Goal: Transaction & Acquisition: Purchase product/service

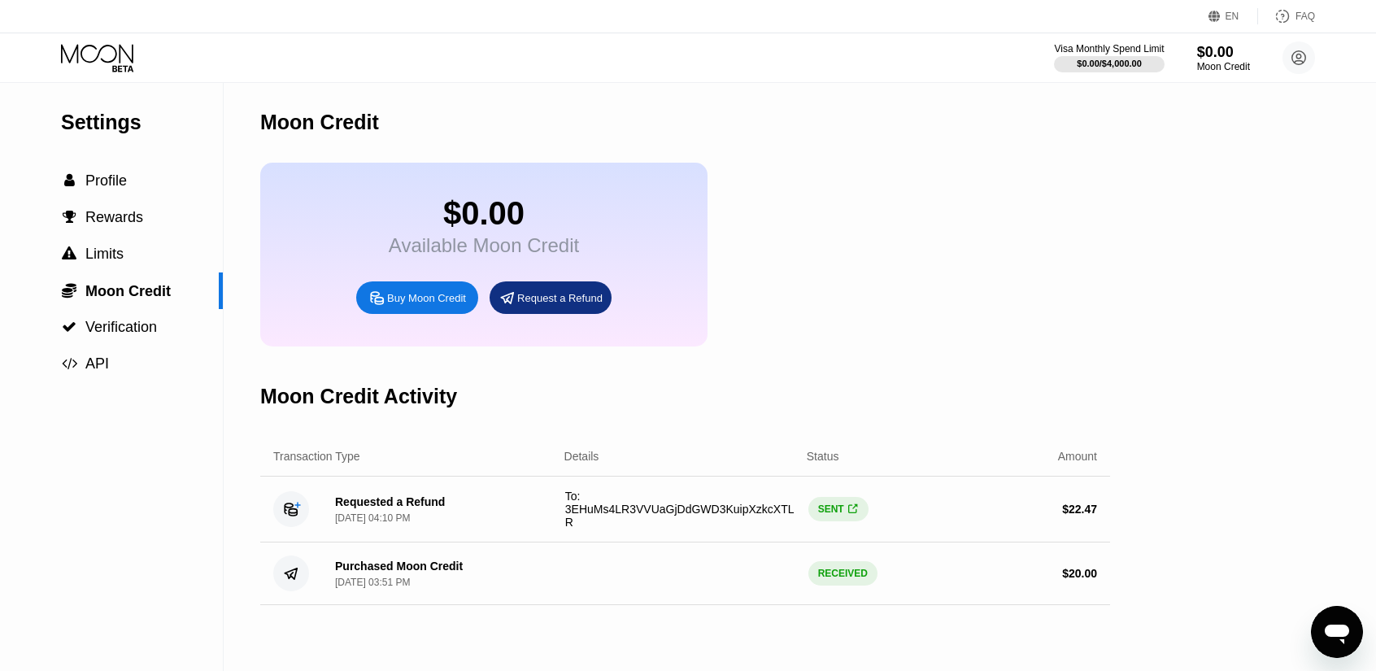
click at [896, 215] on div "$0.00 Available Moon Credit Buy Moon Credit Request a Refund" at bounding box center [685, 255] width 850 height 184
click at [558, 305] on div "Request a Refund" at bounding box center [559, 298] width 85 height 14
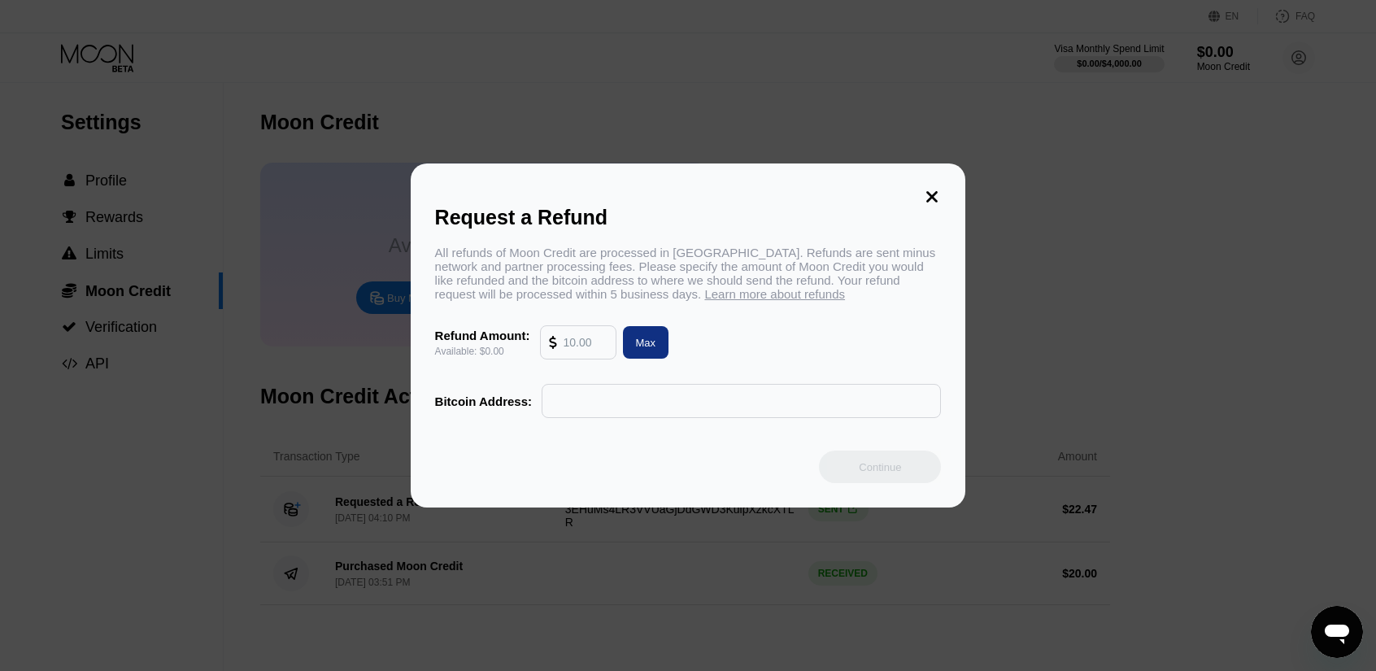
click at [585, 348] on input "text" at bounding box center [585, 342] width 44 height 33
click at [639, 348] on div "Max" at bounding box center [646, 343] width 20 height 14
type input "0.00"
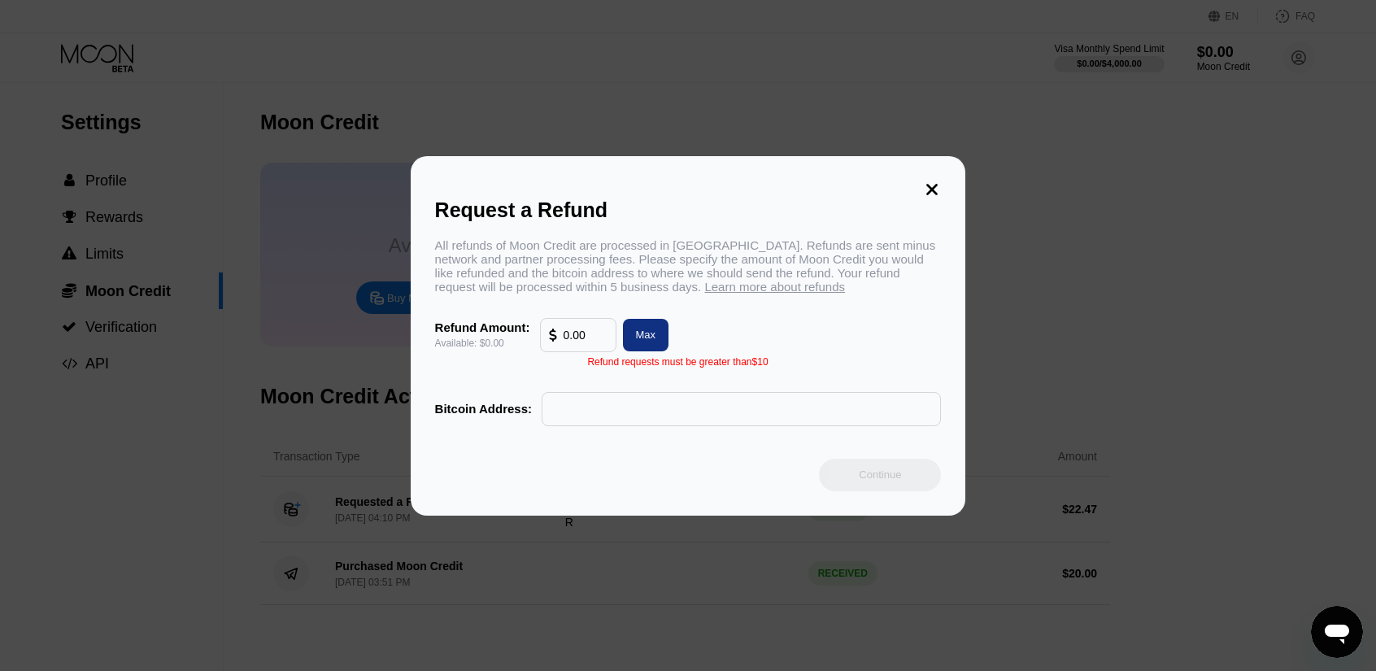
click at [932, 180] on icon at bounding box center [932, 189] width 18 height 18
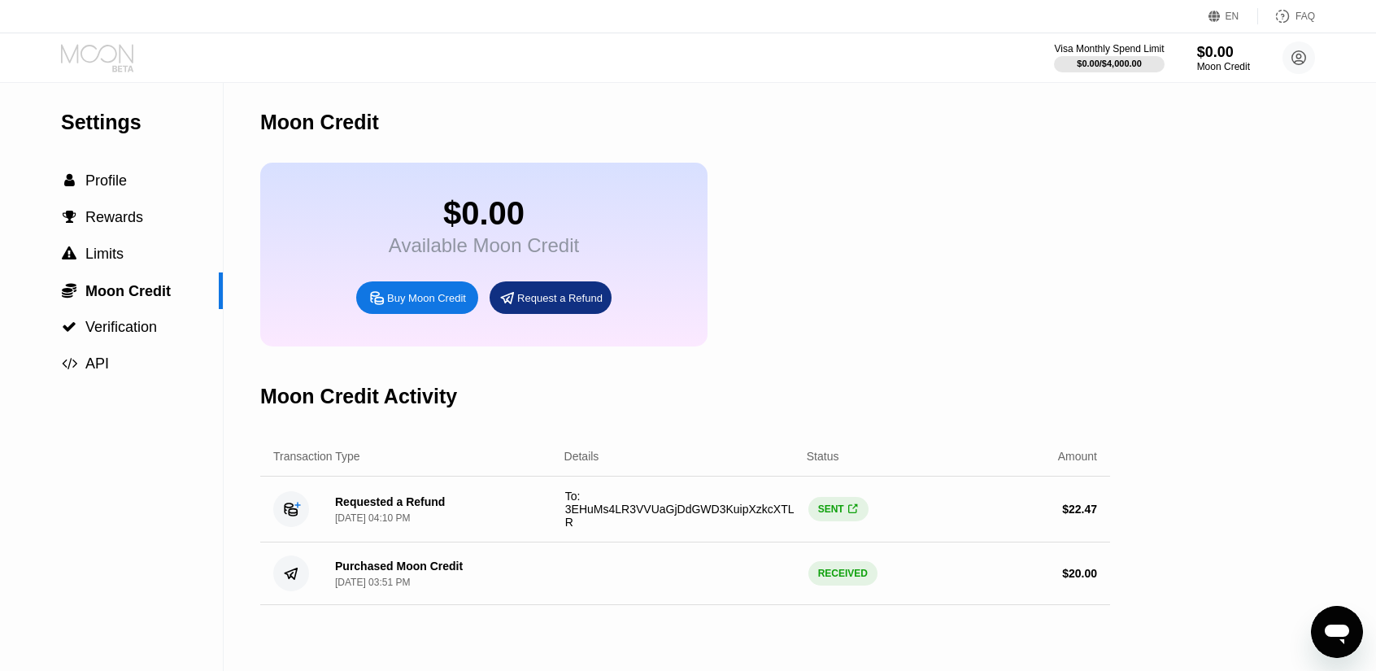
click at [94, 65] on icon at bounding box center [99, 58] width 76 height 28
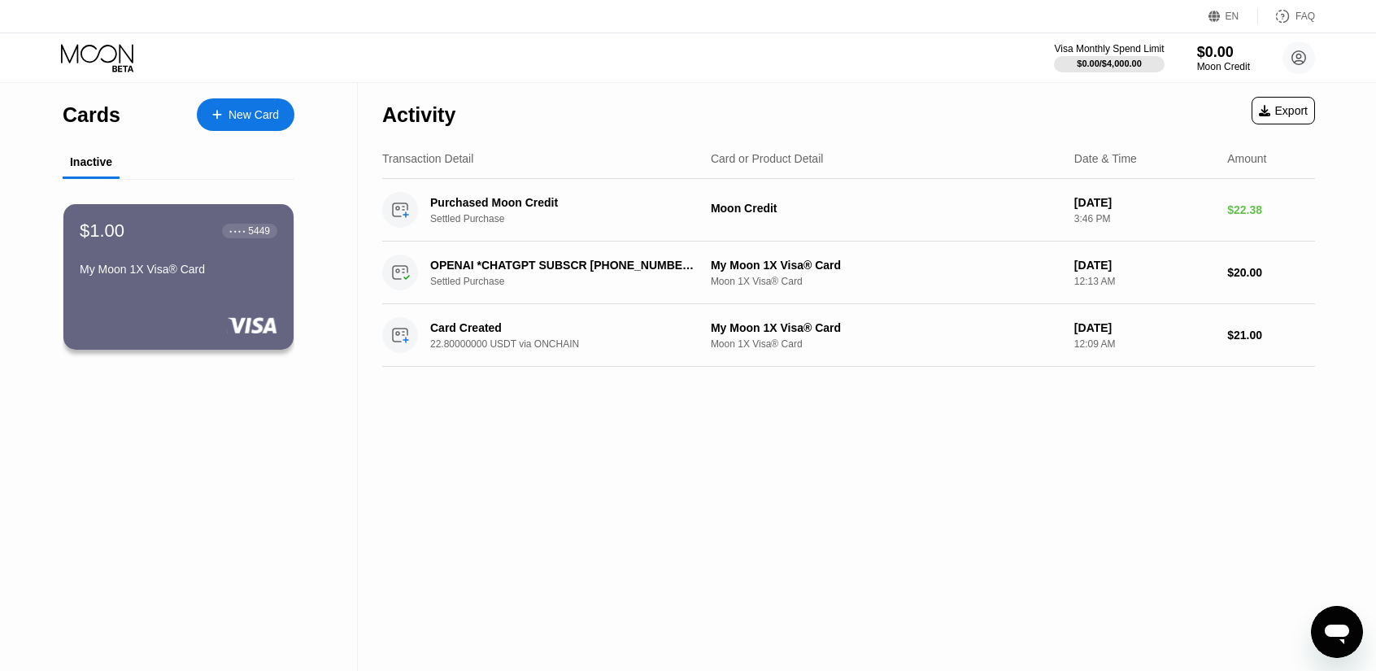
click at [1230, 12] on div "EN" at bounding box center [1232, 16] width 14 height 11
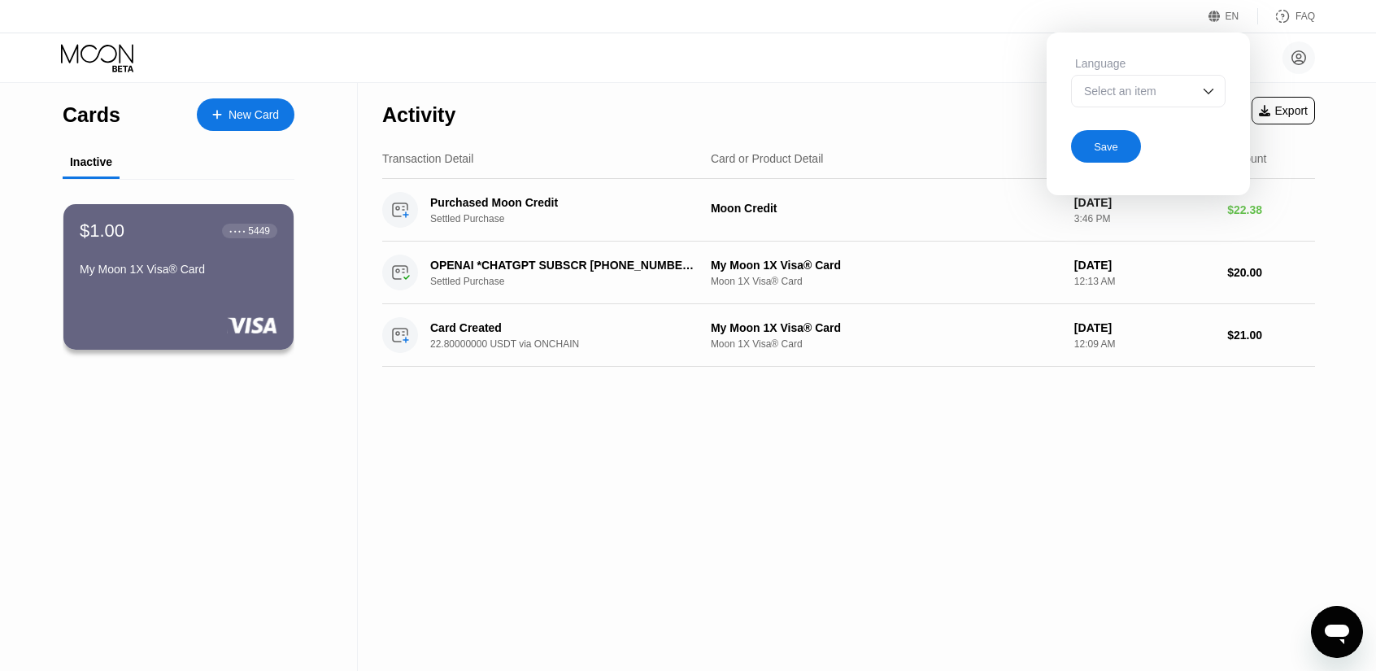
click at [1170, 105] on div "Select an item" at bounding box center [1148, 91] width 154 height 33
click at [1140, 148] on div at bounding box center [1148, 156] width 153 height 33
click at [1083, 154] on div "Save" at bounding box center [1106, 146] width 70 height 33
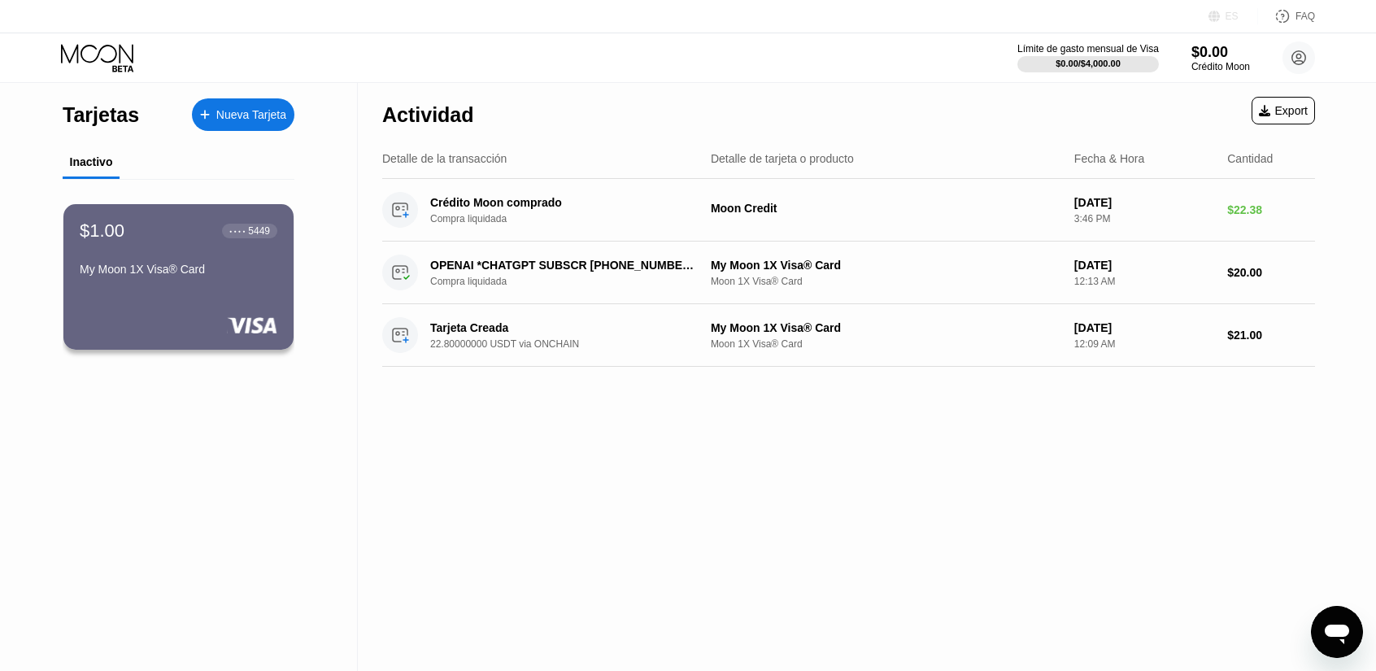
click at [1228, 11] on div "ES" at bounding box center [1231, 16] width 13 height 11
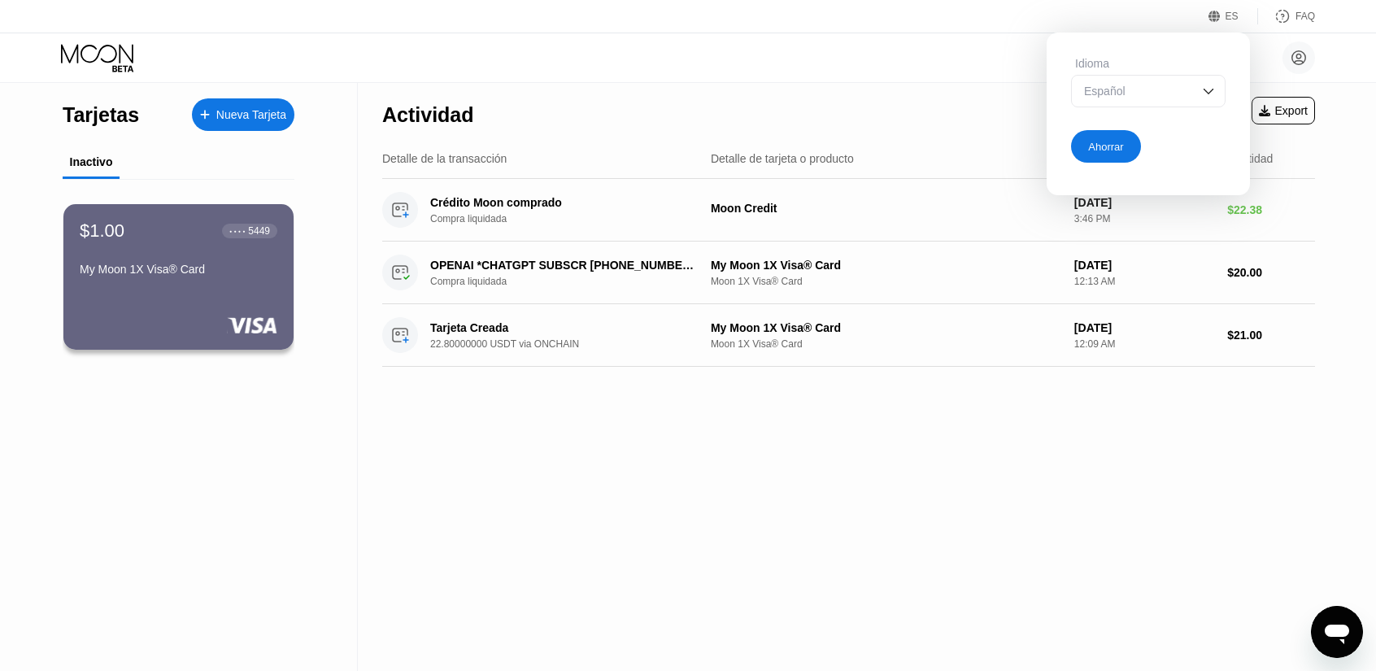
click at [1171, 90] on div "Español" at bounding box center [1136, 91] width 112 height 13
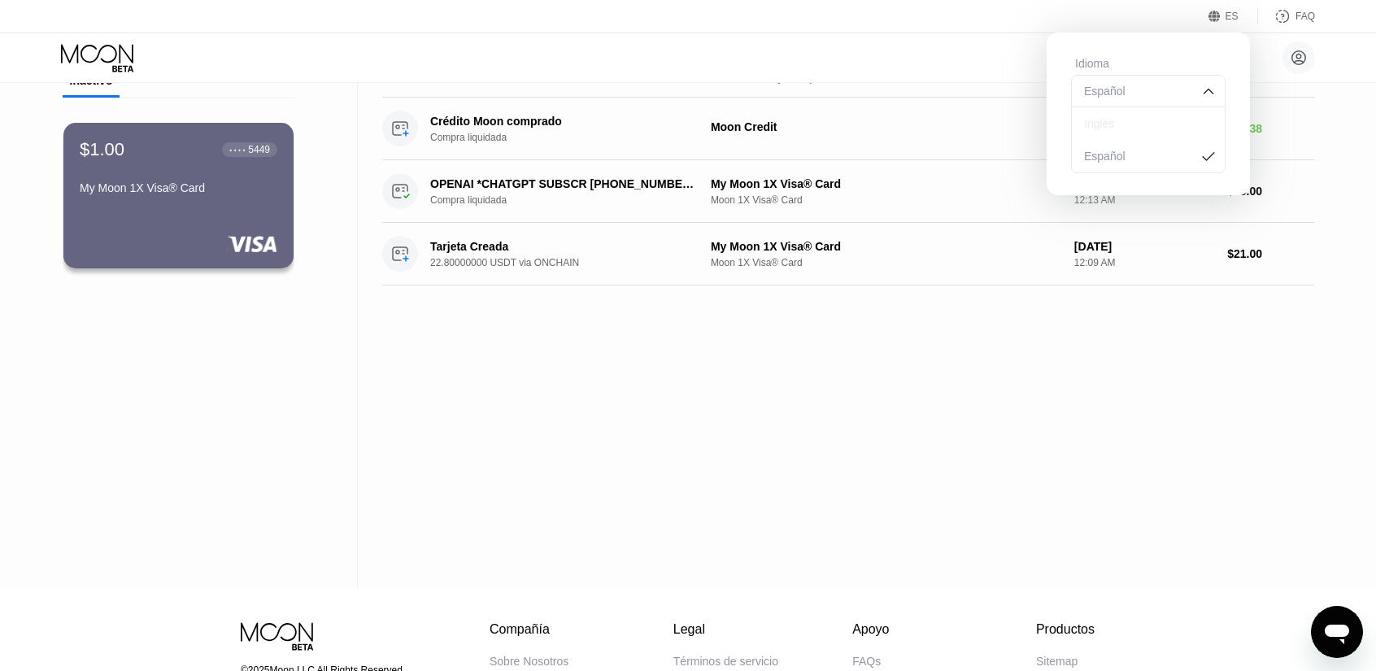
click at [1145, 124] on div "Inglés" at bounding box center [1148, 123] width 137 height 13
click at [1098, 148] on div "Ahorrar" at bounding box center [1105, 147] width 35 height 14
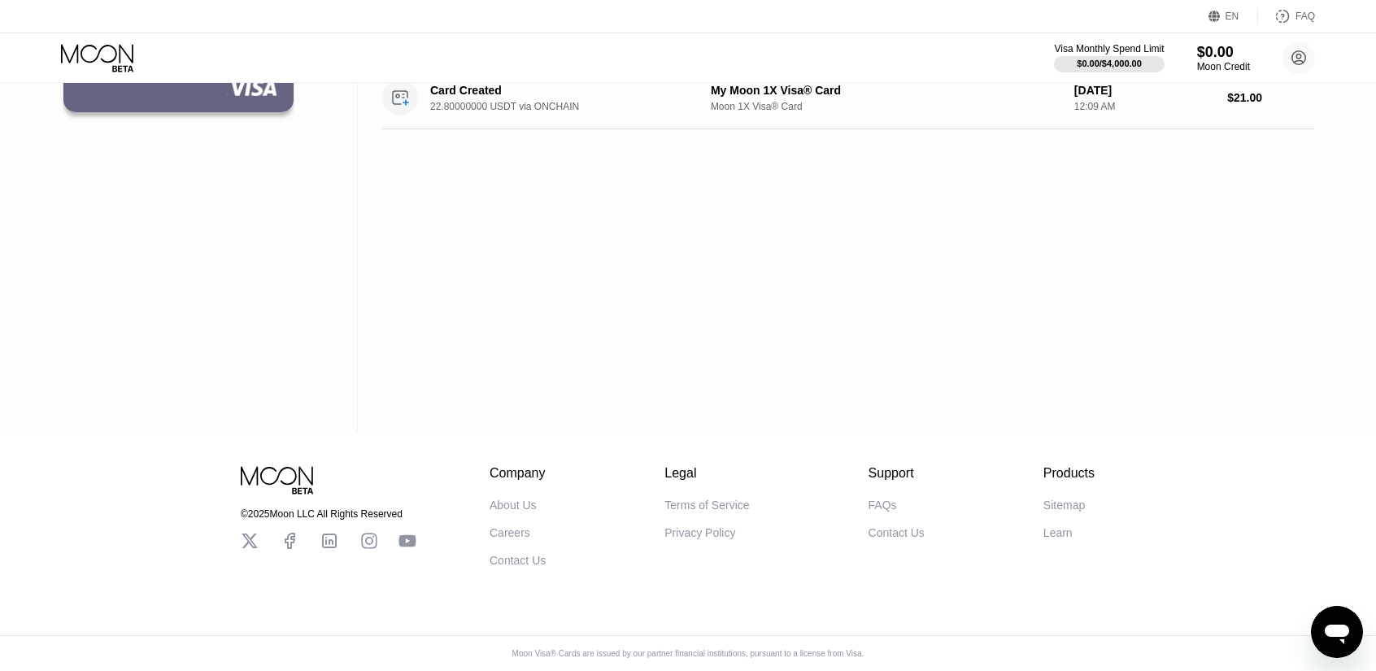
scroll to position [0, 0]
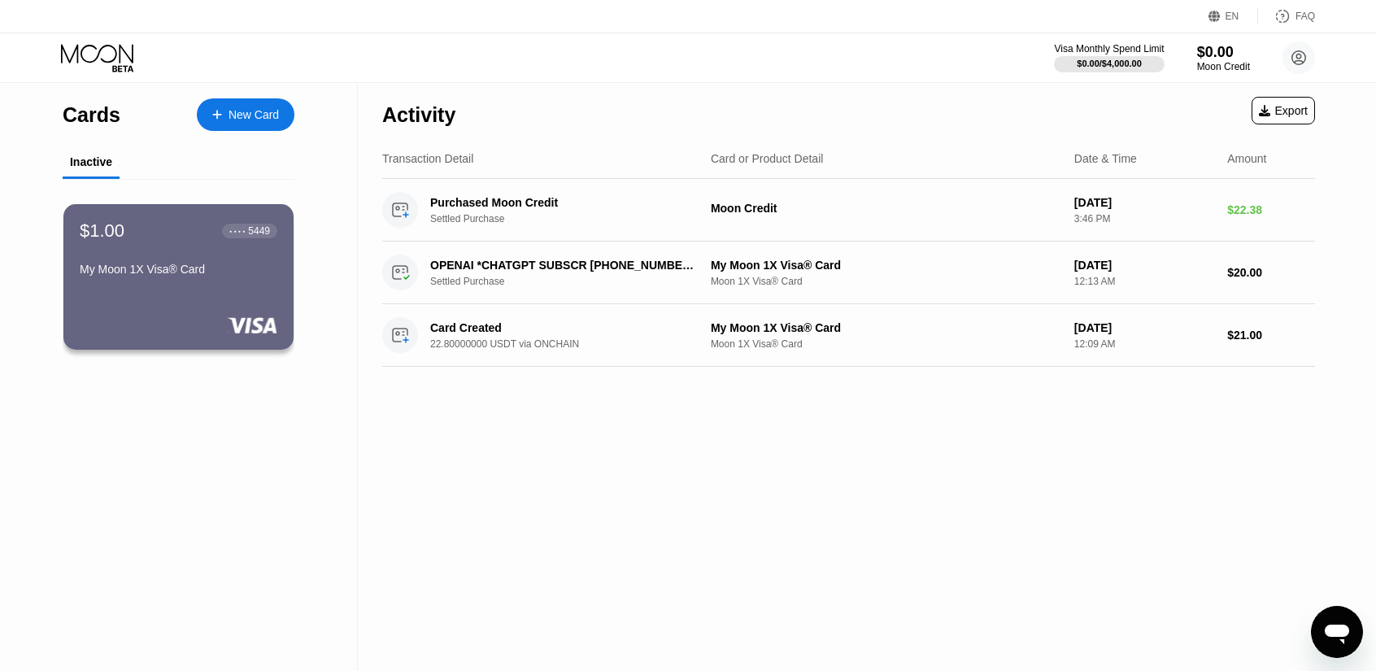
click at [115, 51] on icon at bounding box center [97, 53] width 72 height 19
click at [255, 263] on div "$1.00 ● ● ● ● 5449 My Moon 1X Visa® Card" at bounding box center [178, 251] width 199 height 63
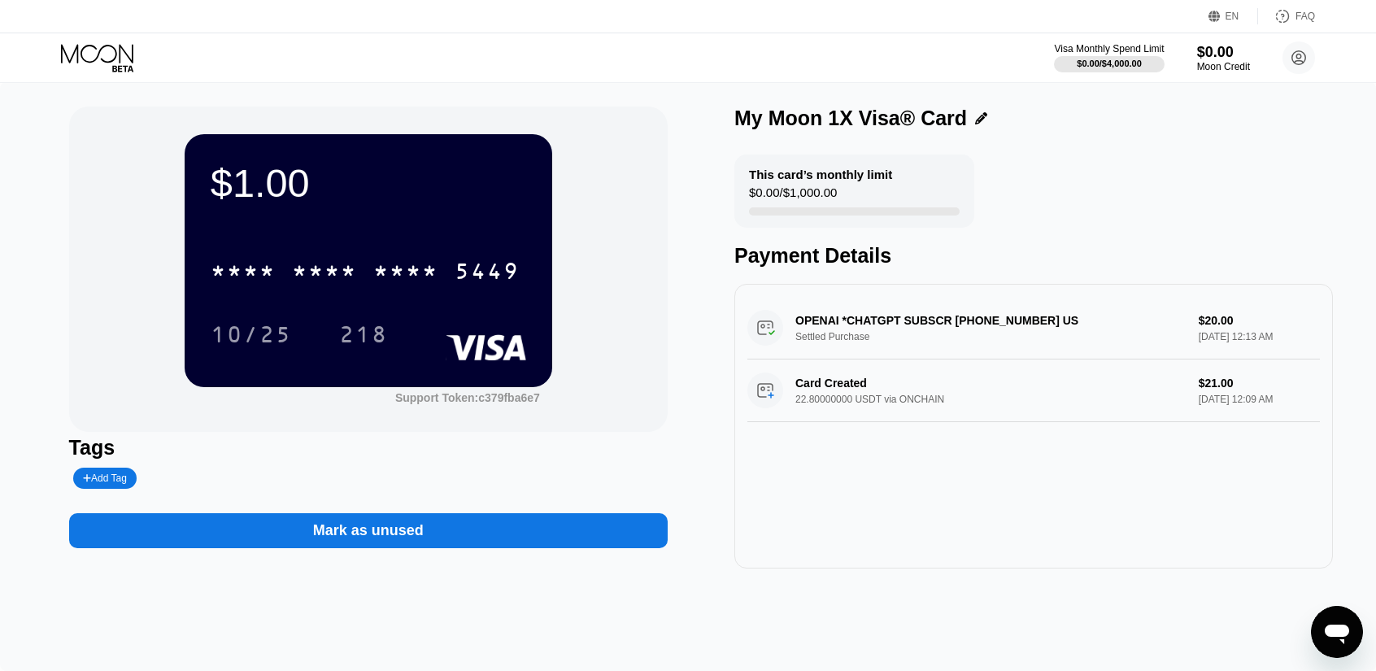
click at [239, 179] on div "$1.00" at bounding box center [368, 183] width 315 height 46
drag, startPoint x: 324, startPoint y: 207, endPoint x: 438, endPoint y: 271, distance: 131.0
click at [324, 206] on div "$1.00" at bounding box center [368, 183] width 315 height 46
click at [494, 359] on rect at bounding box center [486, 347] width 80 height 26
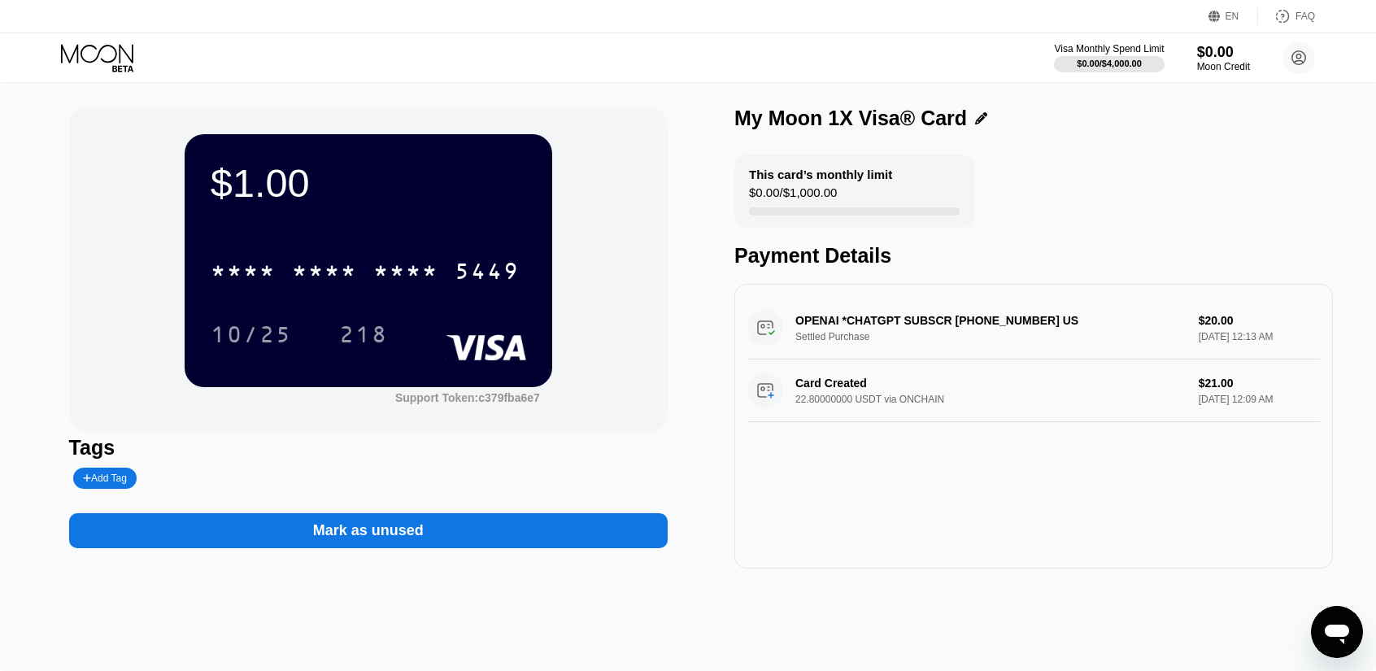
click at [808, 203] on div "$0.00 / $1,000.00" at bounding box center [793, 196] width 88 height 22
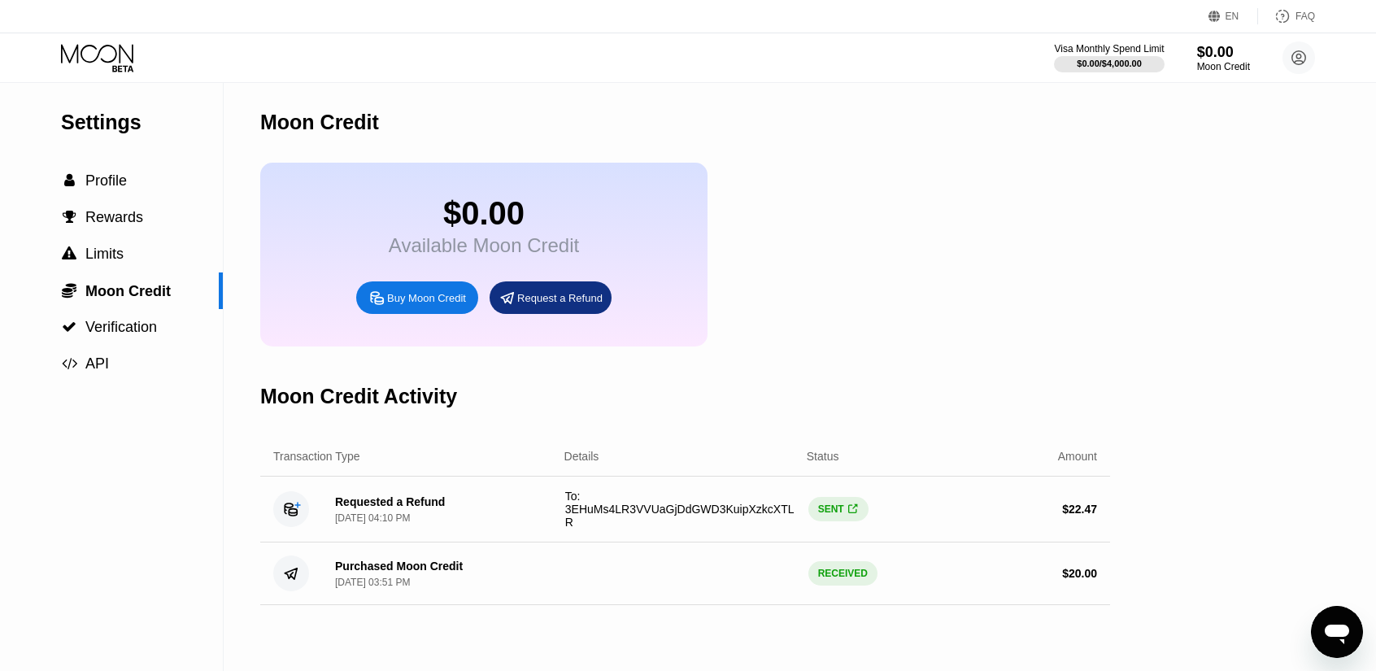
click at [481, 57] on div "Visa Monthly Spend Limit $0.00 / $4,000.00 $0.00 Moon Credit xi liu liuxi19898@…" at bounding box center [688, 57] width 1376 height 49
click at [120, 225] on span "Rewards" at bounding box center [114, 217] width 58 height 16
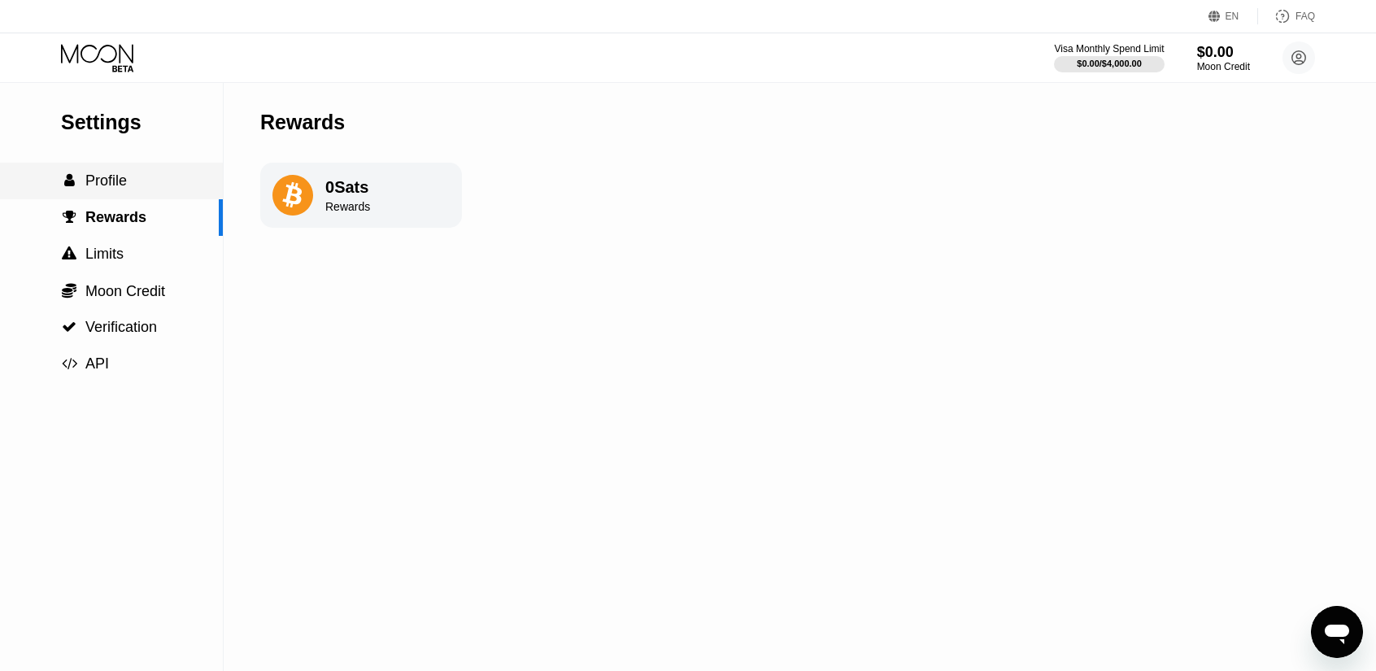
click at [140, 189] on div " Profile" at bounding box center [111, 180] width 223 height 17
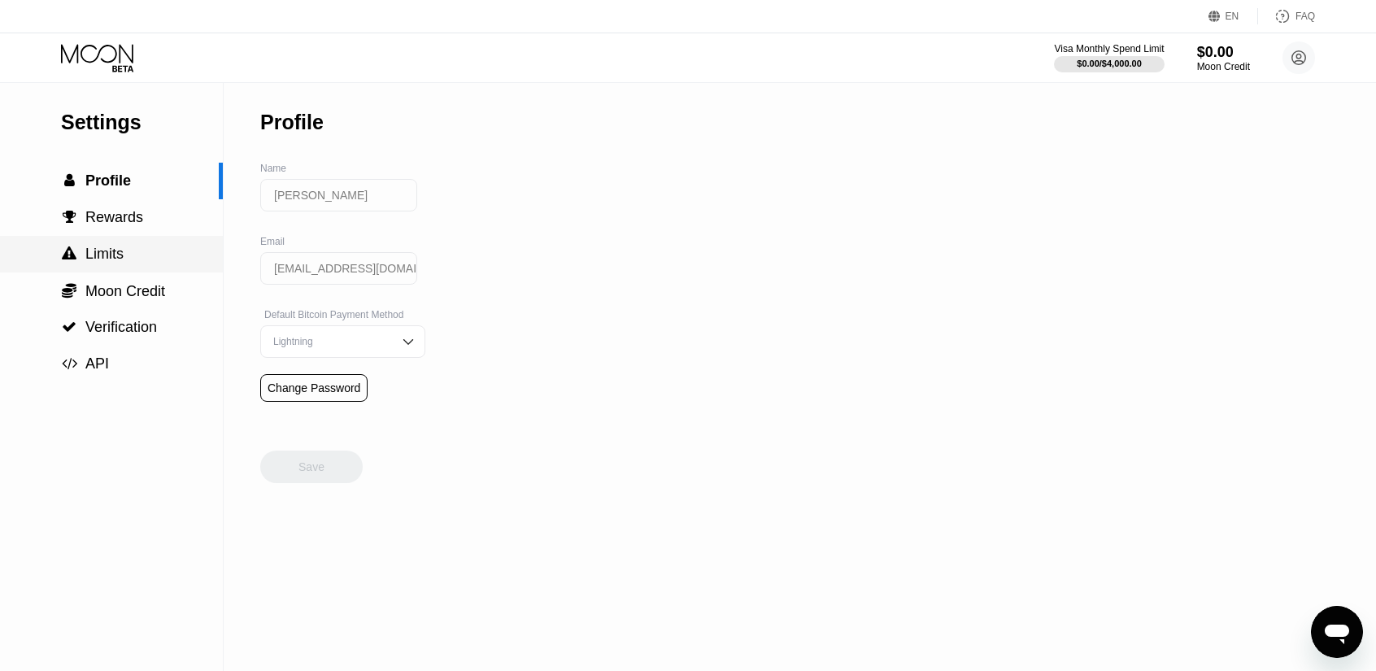
click at [126, 270] on div " Limits" at bounding box center [111, 254] width 223 height 37
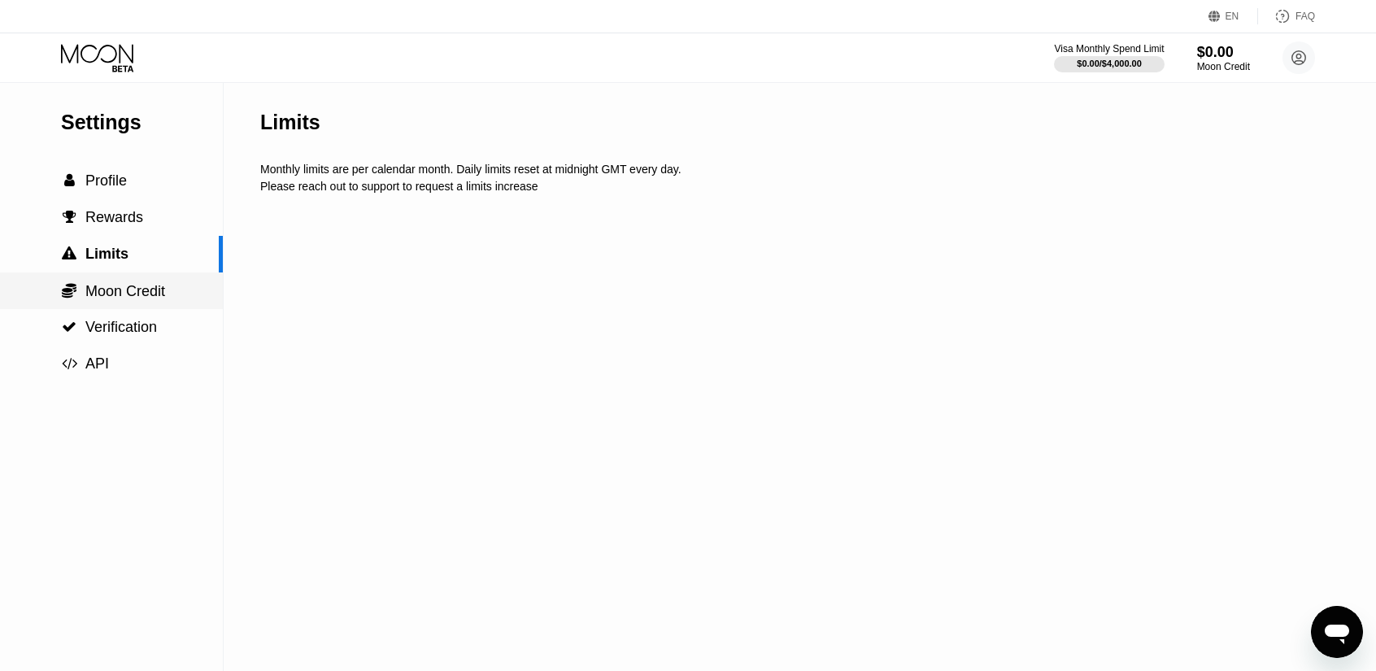
click at [128, 296] on span "Moon Credit" at bounding box center [125, 291] width 80 height 16
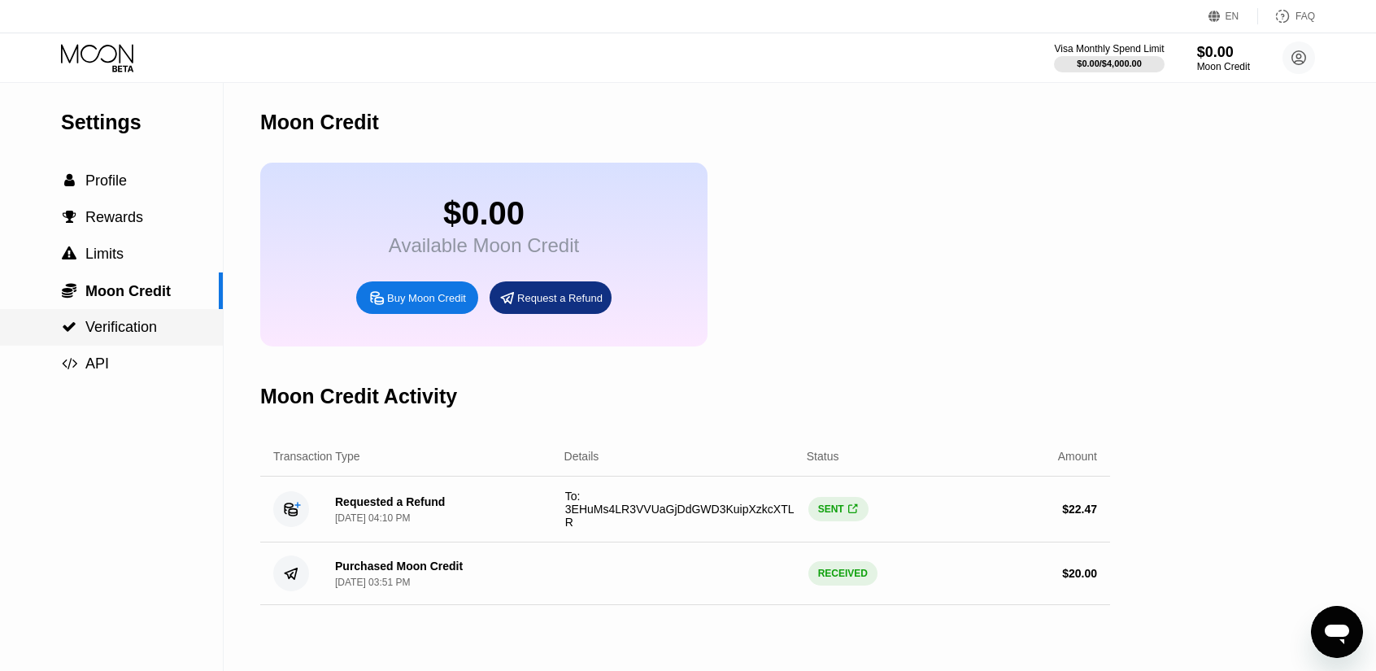
click at [133, 341] on div " Verification" at bounding box center [111, 327] width 223 height 37
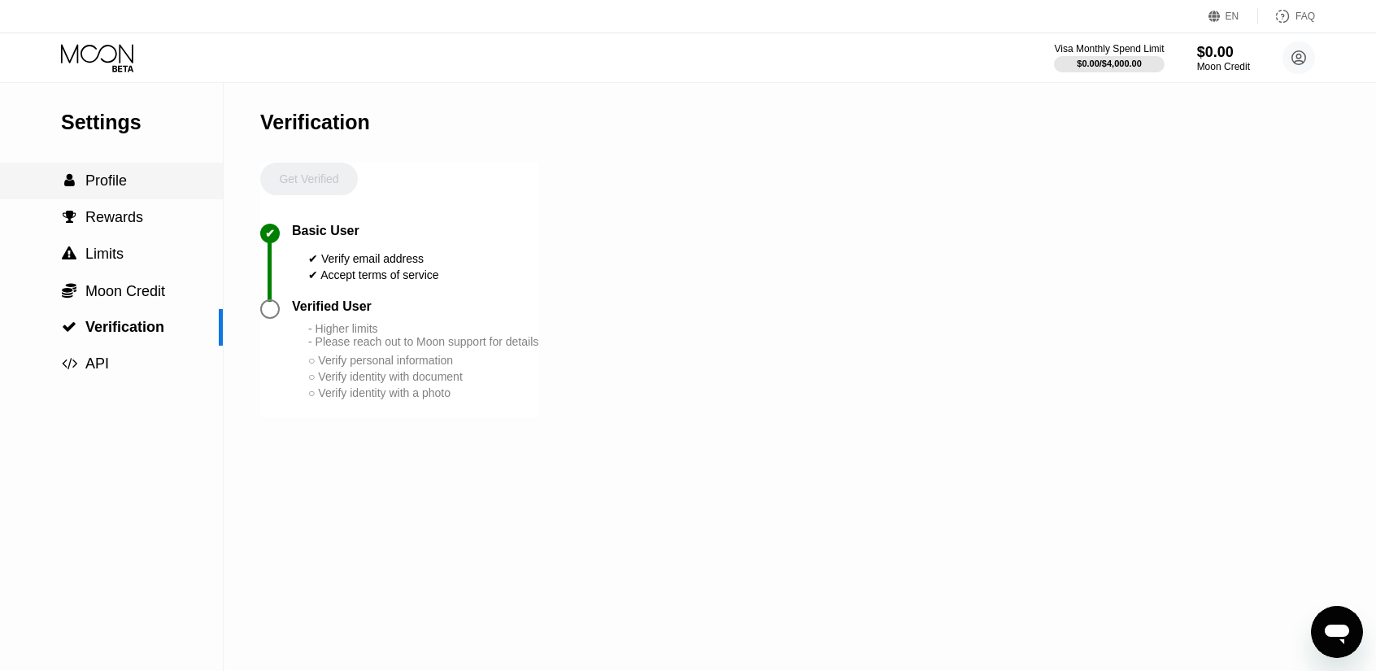
click at [133, 186] on div " Profile" at bounding box center [111, 180] width 223 height 17
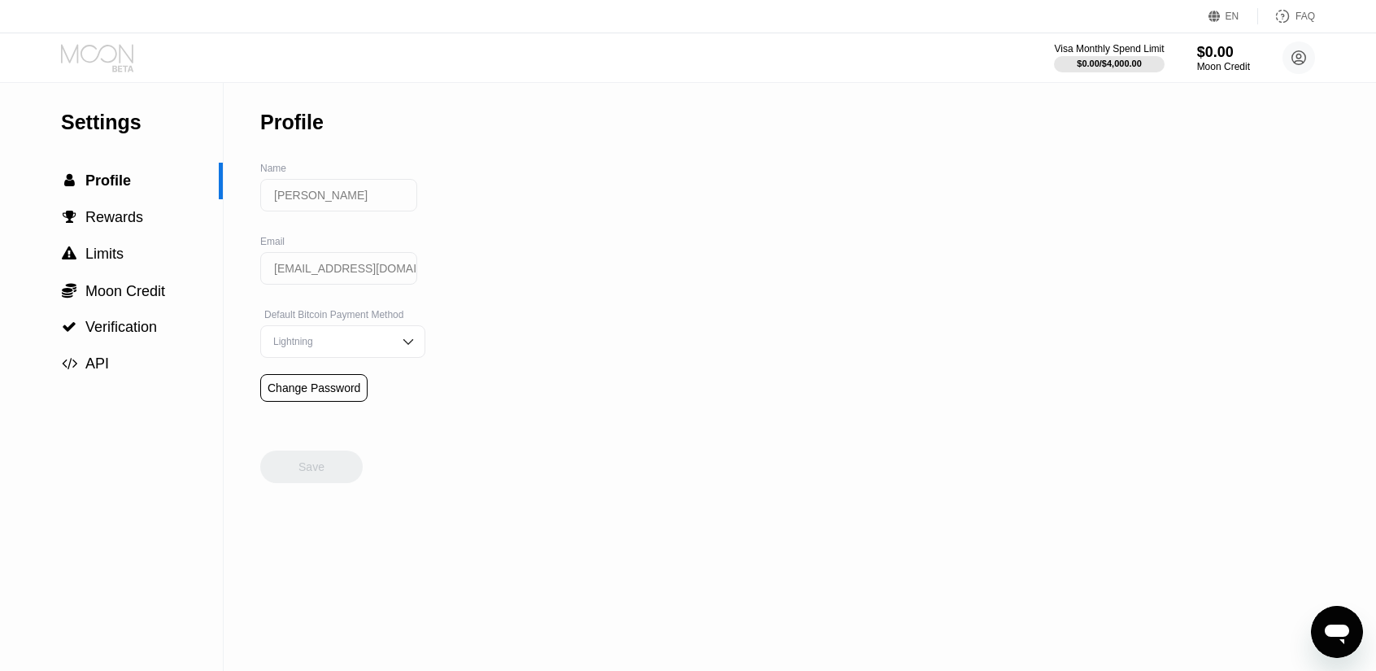
click at [115, 64] on icon at bounding box center [99, 58] width 76 height 28
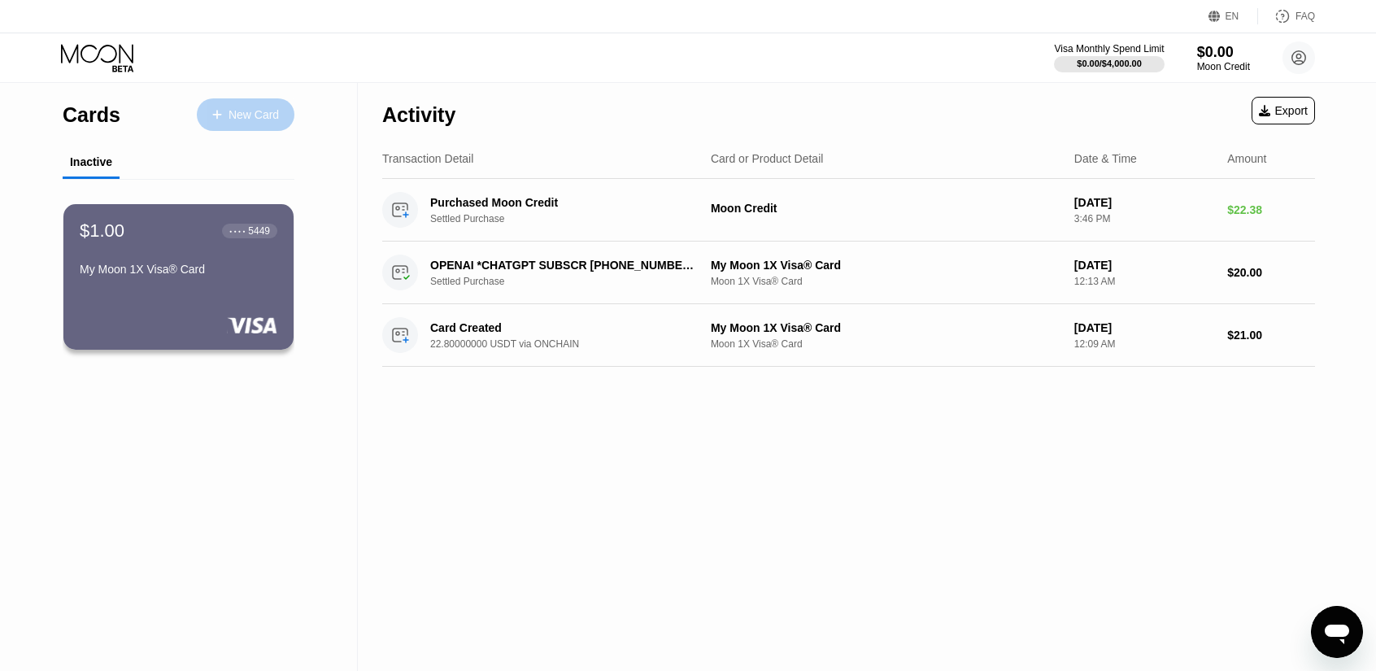
click at [263, 116] on div "New Card" at bounding box center [253, 115] width 50 height 14
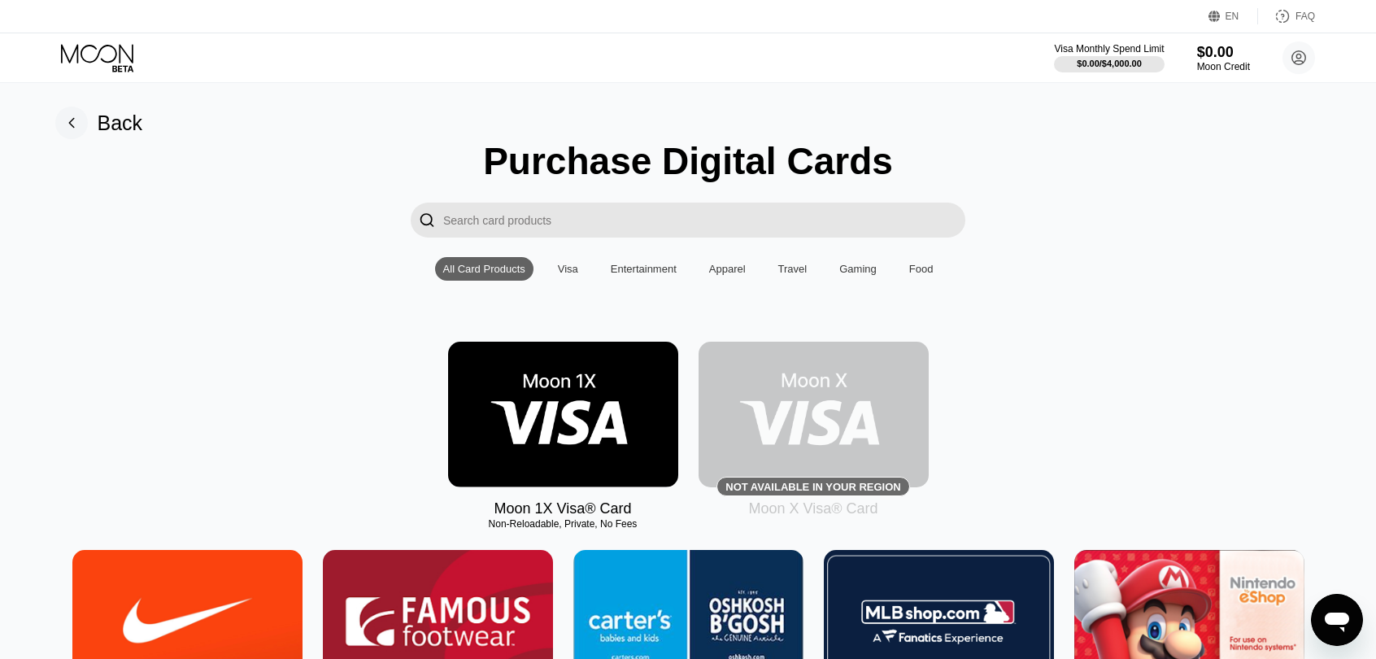
click at [550, 275] on div "Visa" at bounding box center [568, 269] width 37 height 24
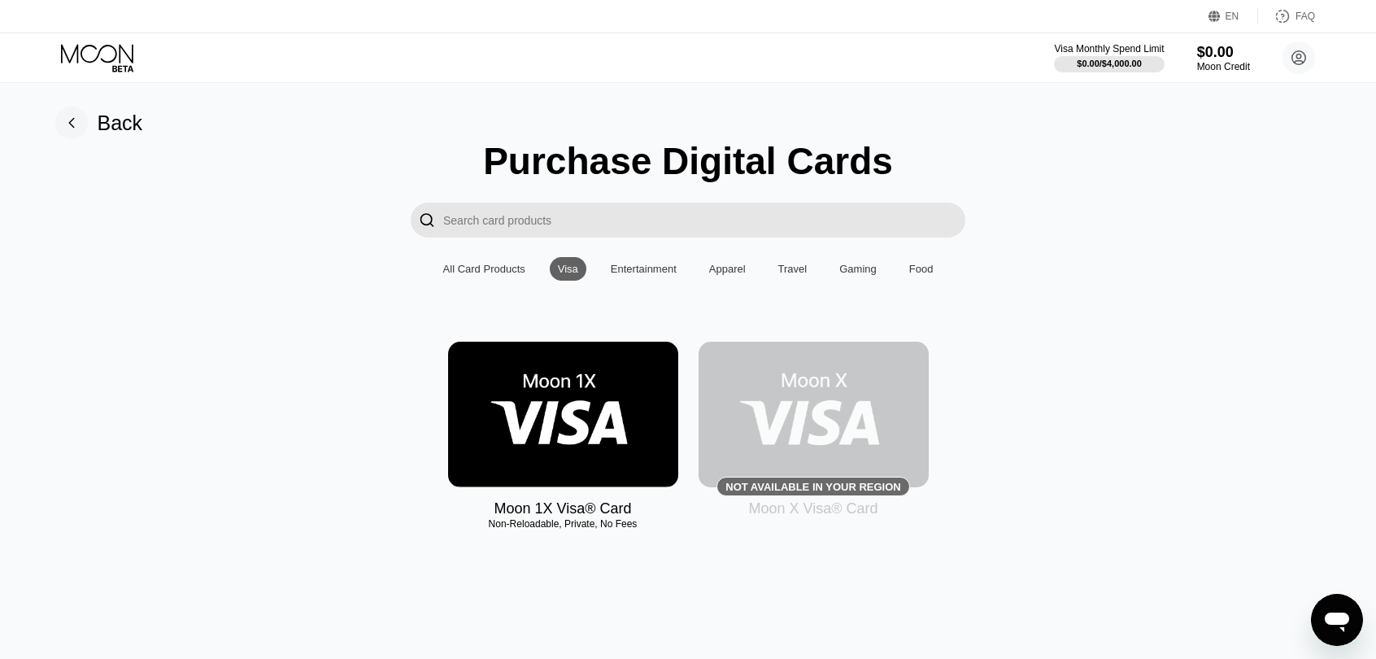
click at [627, 269] on div "Entertainment" at bounding box center [644, 269] width 66 height 12
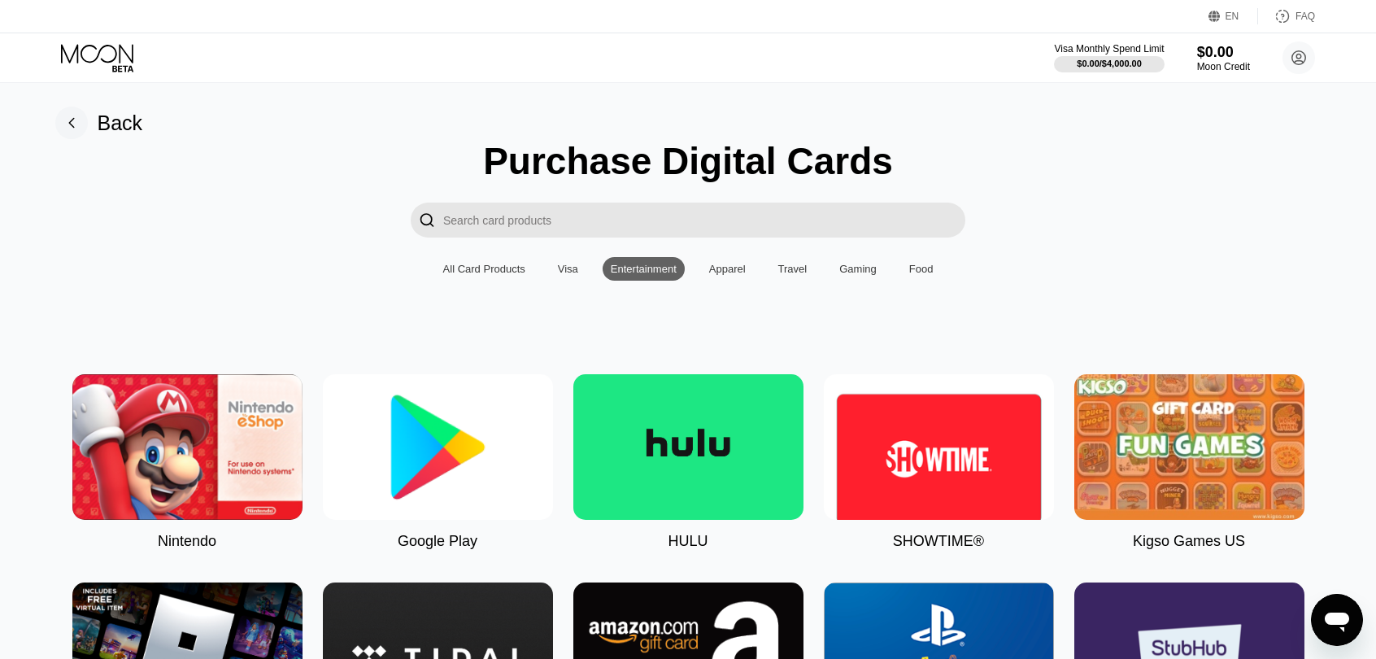
click at [715, 268] on div "Apparel" at bounding box center [727, 269] width 37 height 12
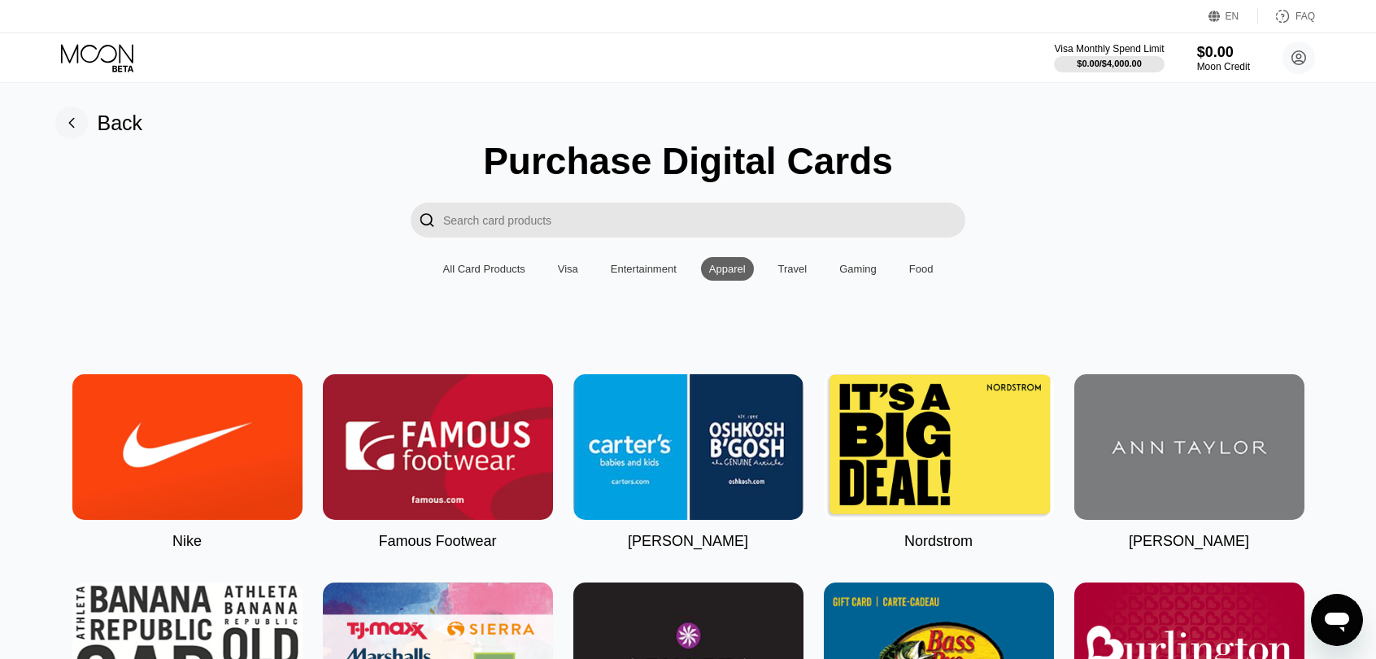
click at [788, 275] on div "Travel" at bounding box center [792, 269] width 29 height 12
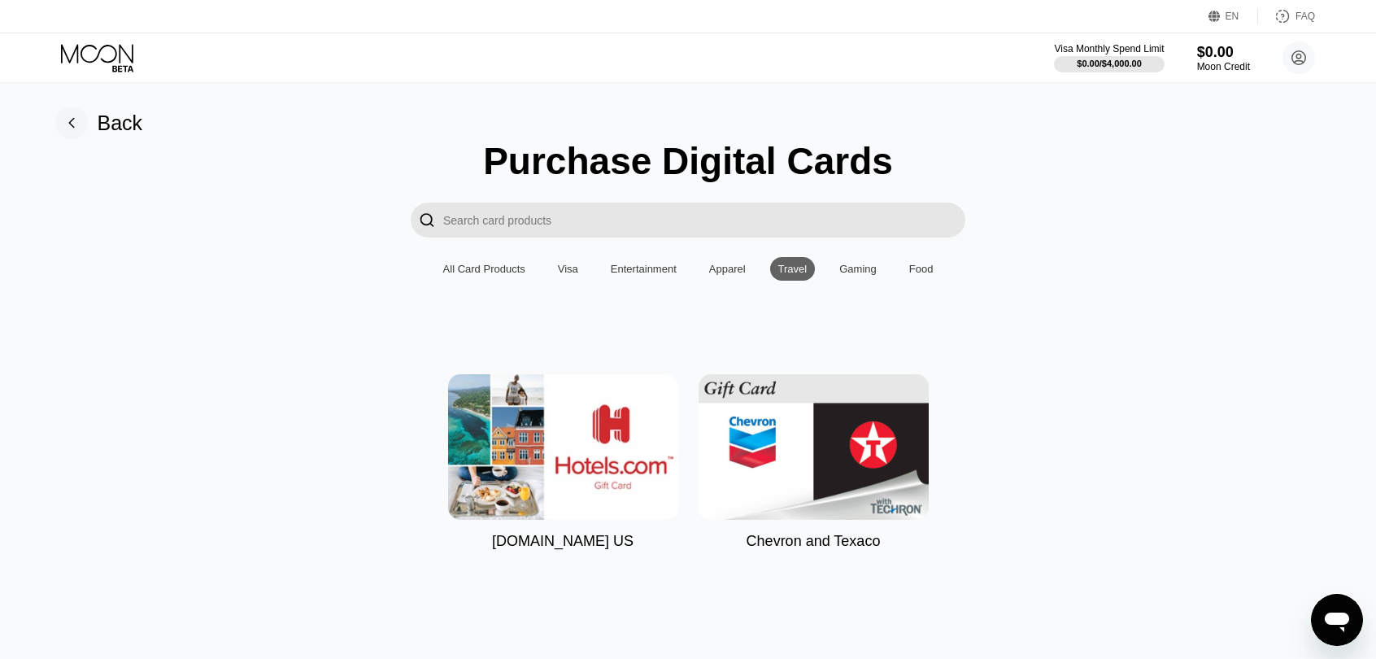
click at [841, 275] on div "Gaming" at bounding box center [857, 269] width 37 height 12
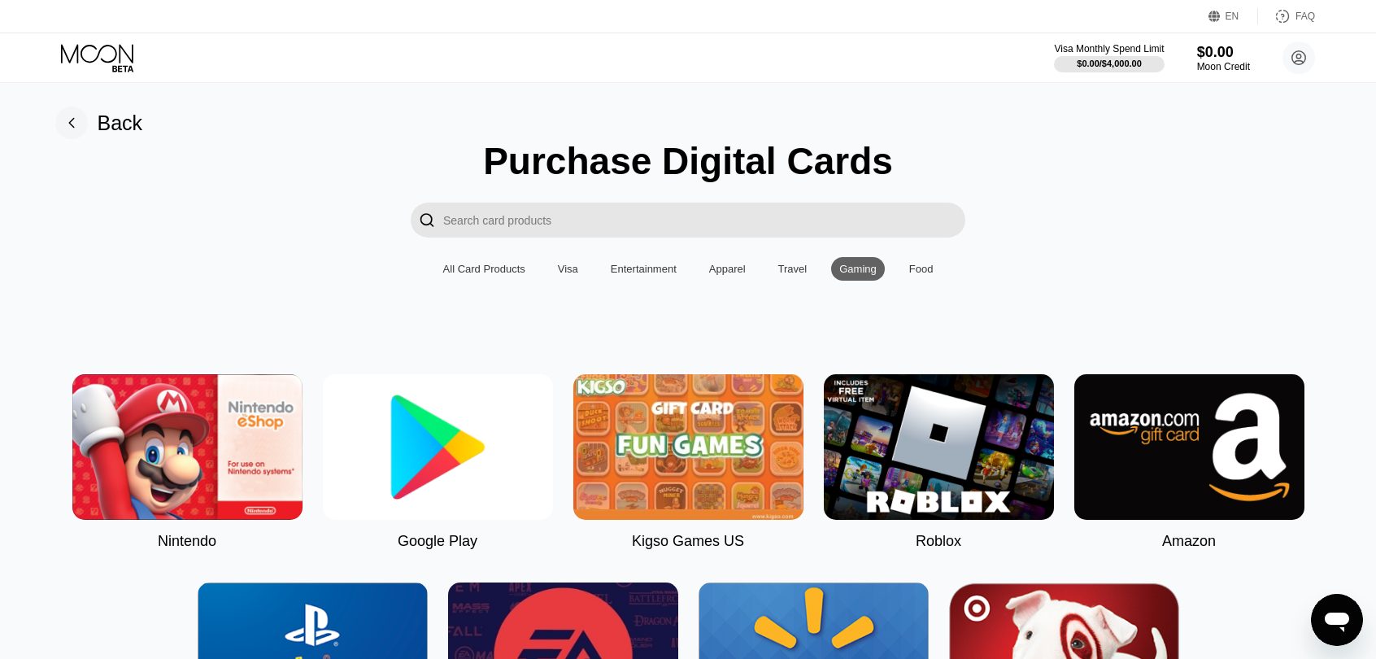
click at [928, 272] on div "Food" at bounding box center [921, 269] width 24 height 12
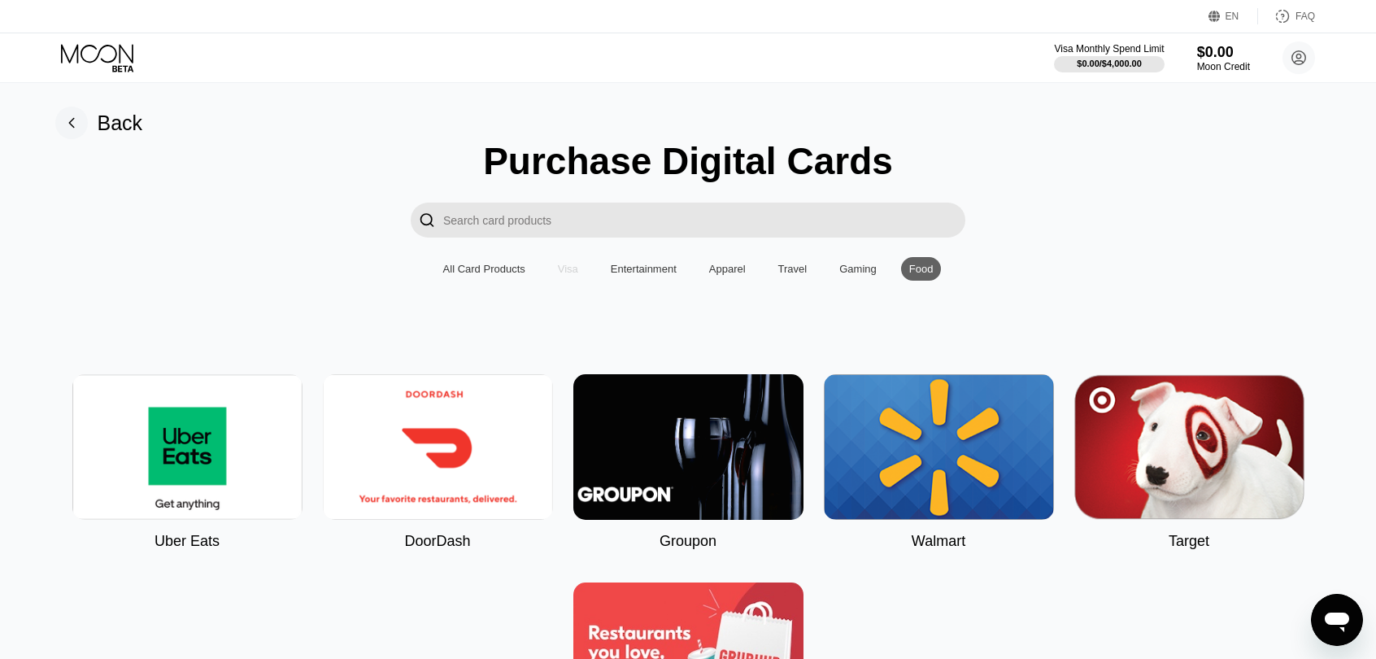
click at [566, 274] on div "Visa" at bounding box center [568, 269] width 20 height 12
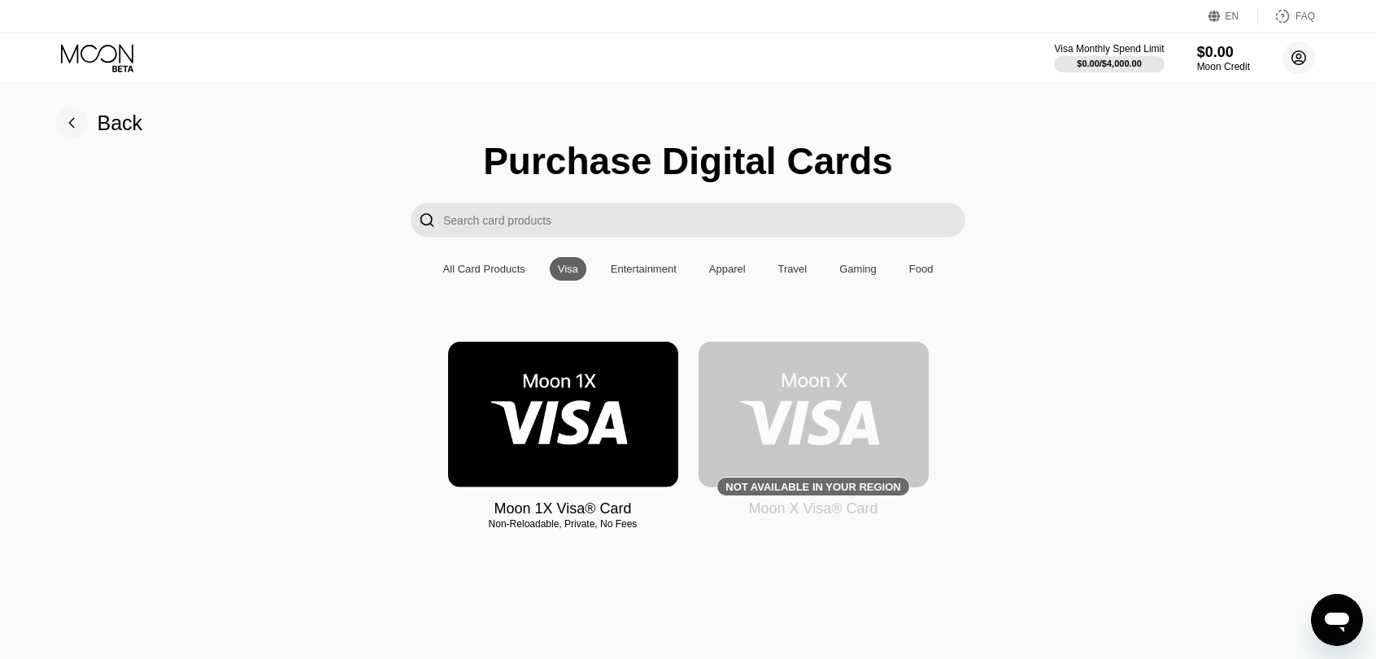
click at [1307, 54] on circle at bounding box center [1298, 57] width 33 height 33
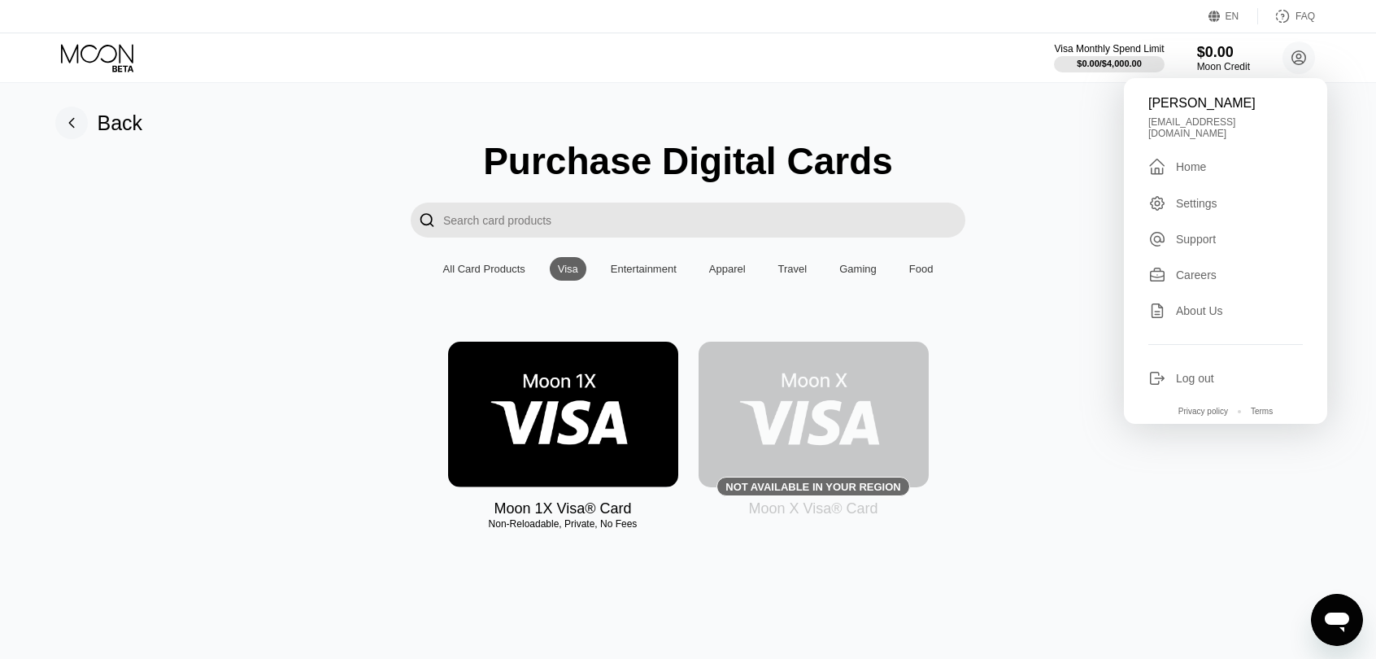
click at [1215, 201] on div "Settings" at bounding box center [1196, 203] width 41 height 13
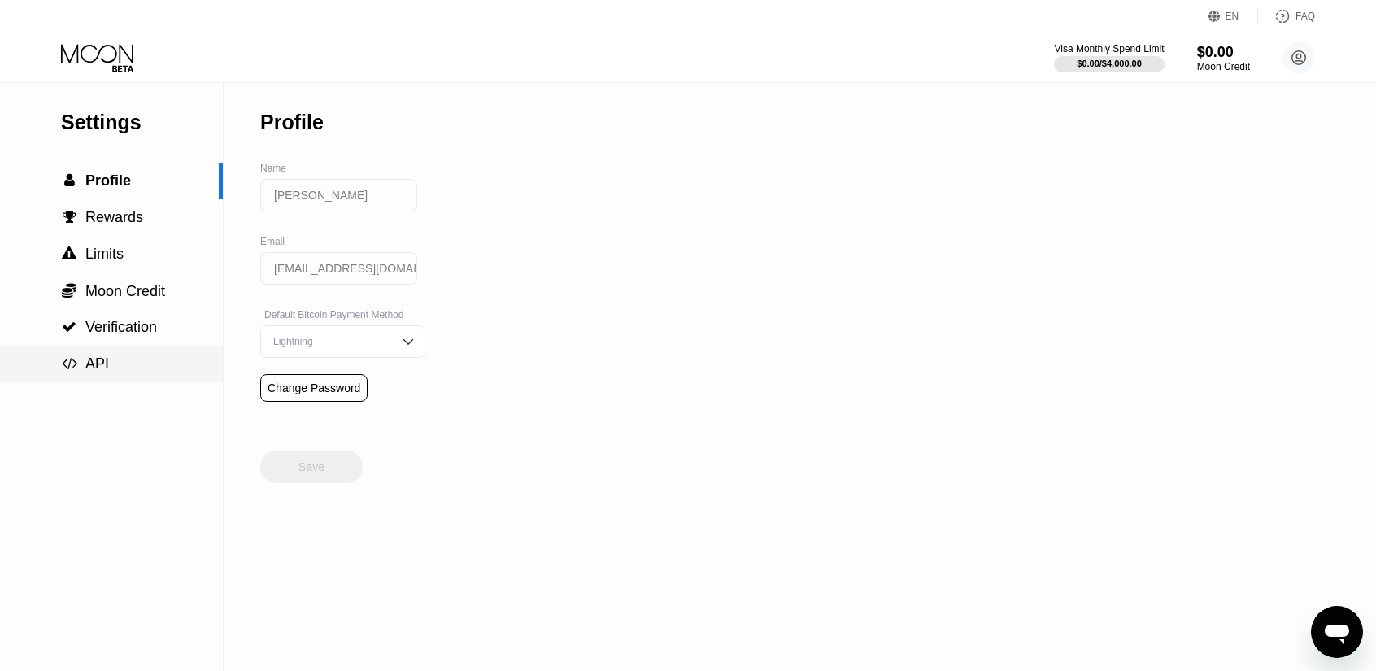
click at [107, 372] on div " API" at bounding box center [111, 363] width 223 height 17
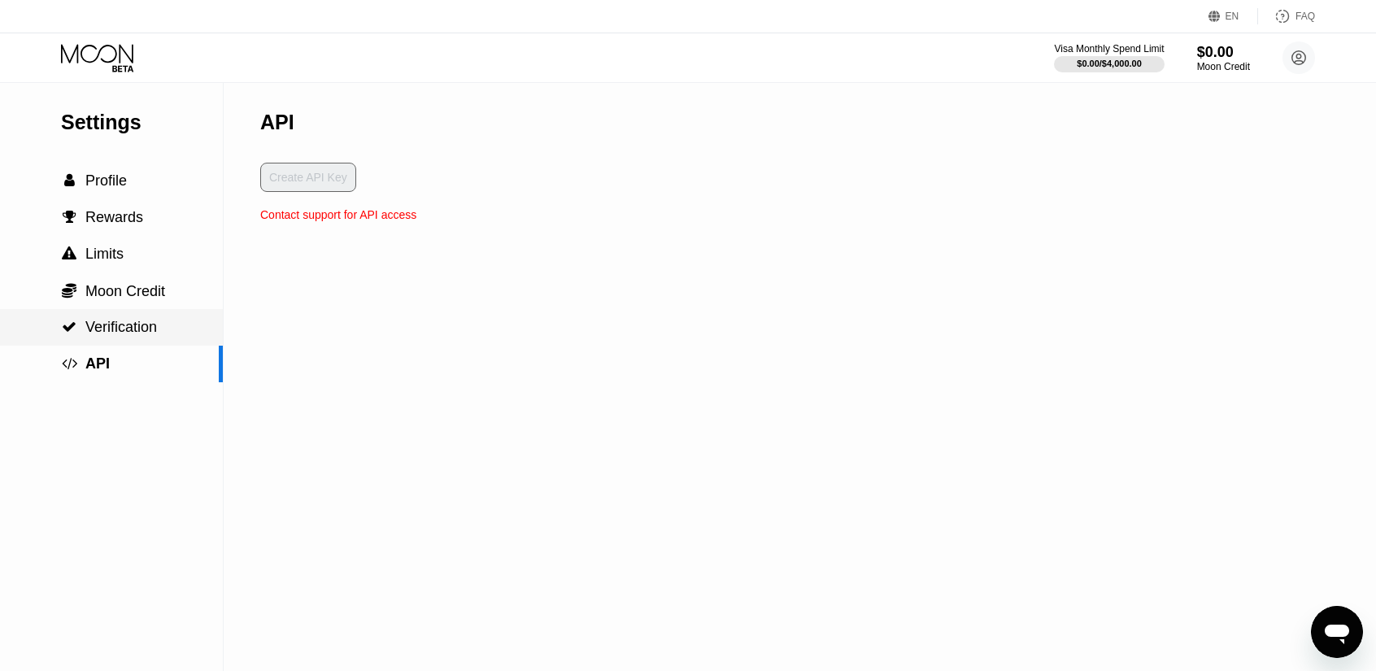
click at [120, 335] on span "Verification" at bounding box center [121, 327] width 72 height 16
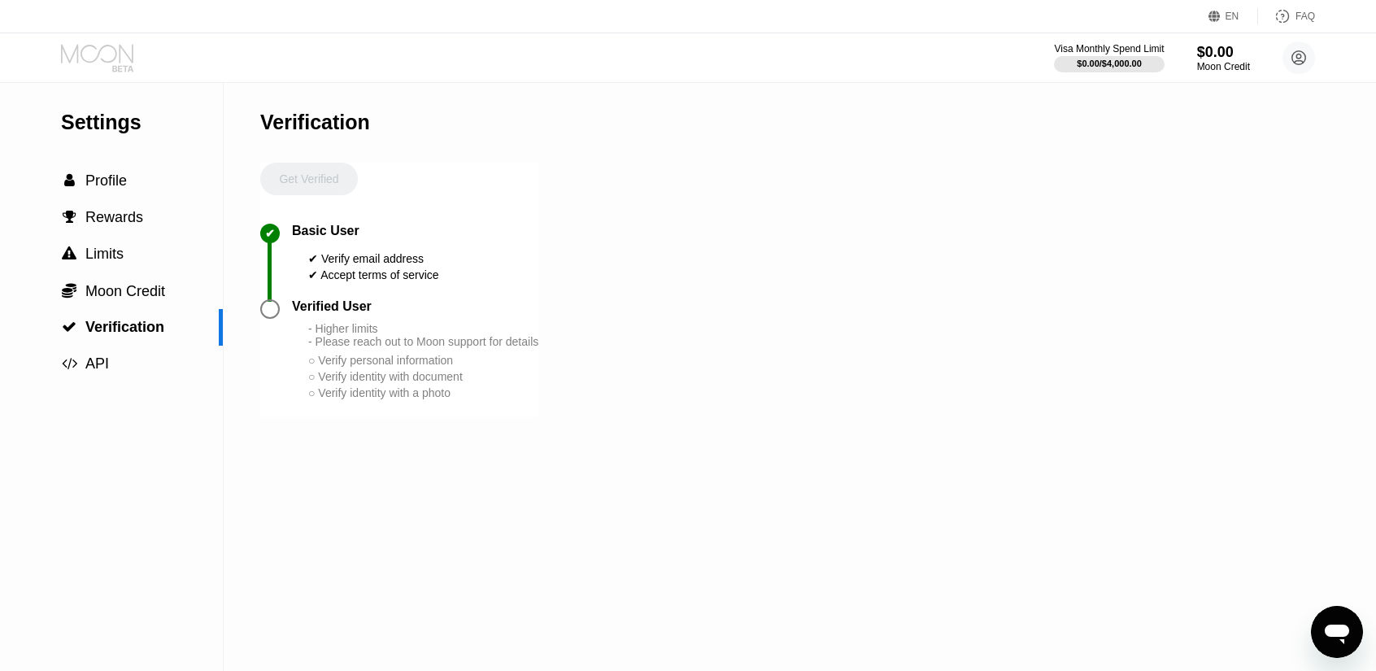
click at [96, 53] on icon at bounding box center [99, 58] width 76 height 28
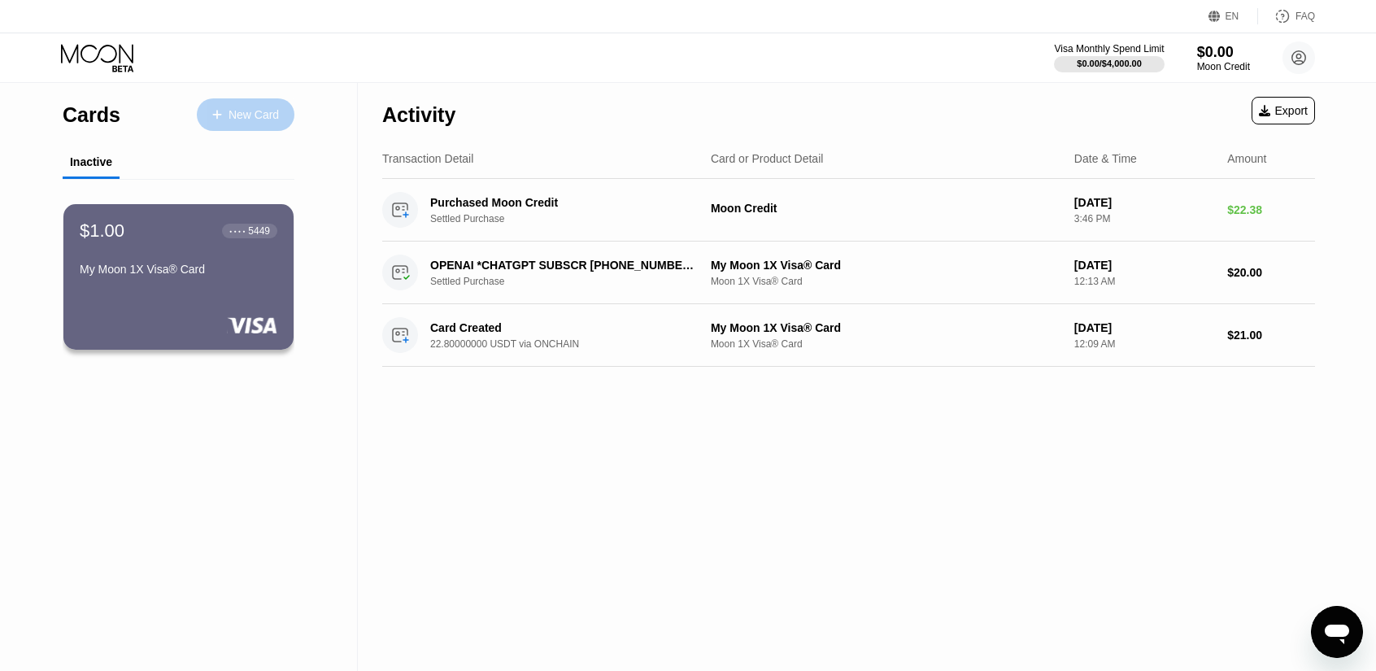
click at [278, 105] on div "New Card" at bounding box center [246, 114] width 98 height 33
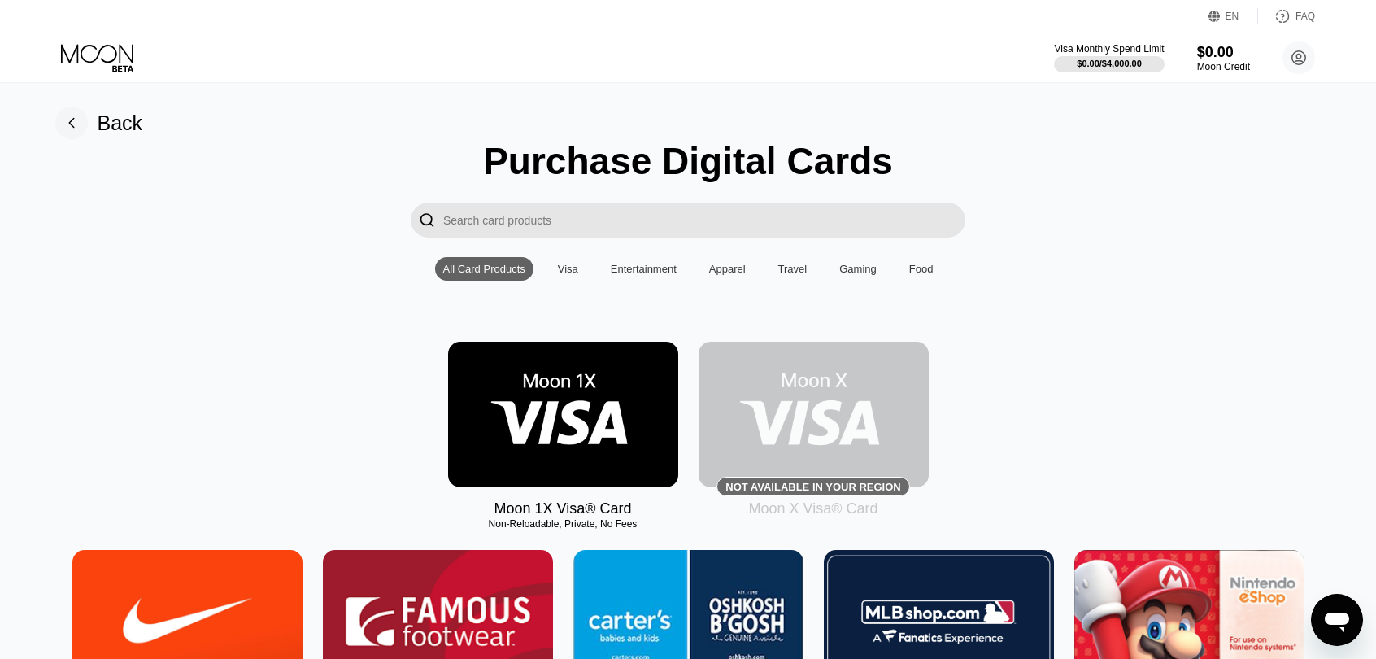
click at [585, 416] on img at bounding box center [563, 414] width 230 height 146
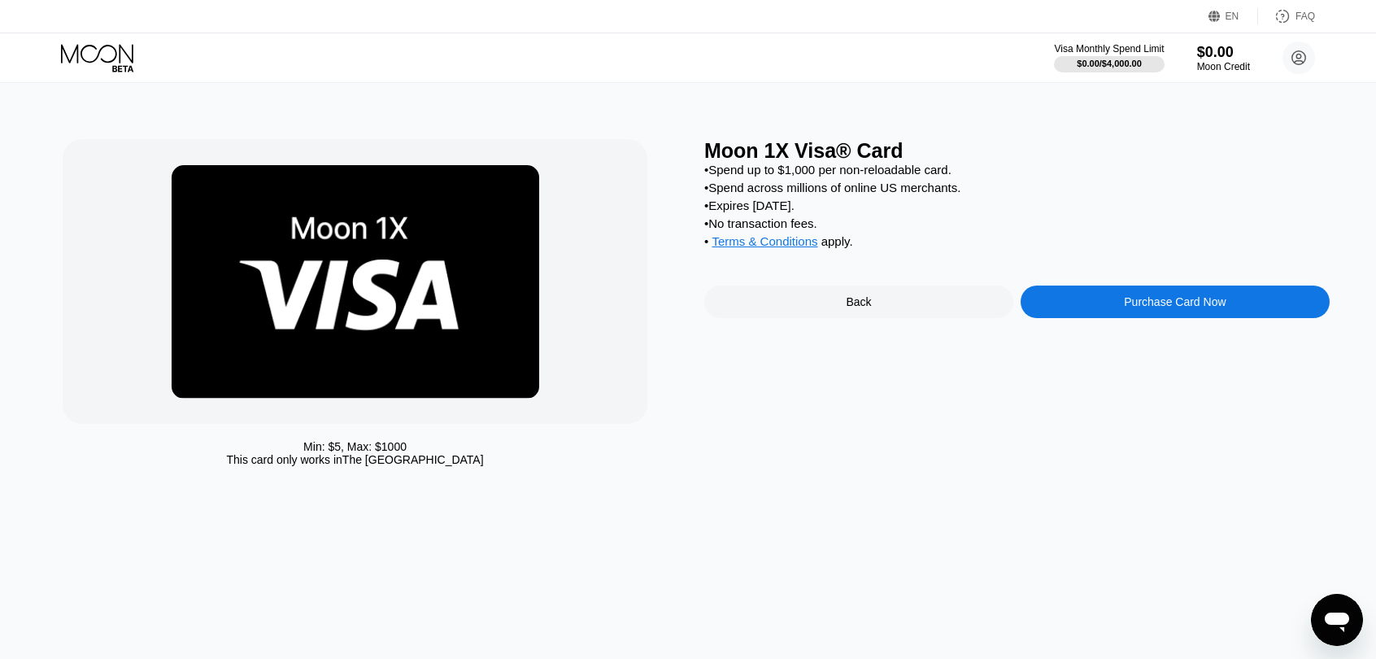
click at [798, 248] on span "Terms & Conditions" at bounding box center [764, 241] width 106 height 14
click at [1326, 615] on icon "打开消息传送窗口" at bounding box center [1336, 622] width 24 height 20
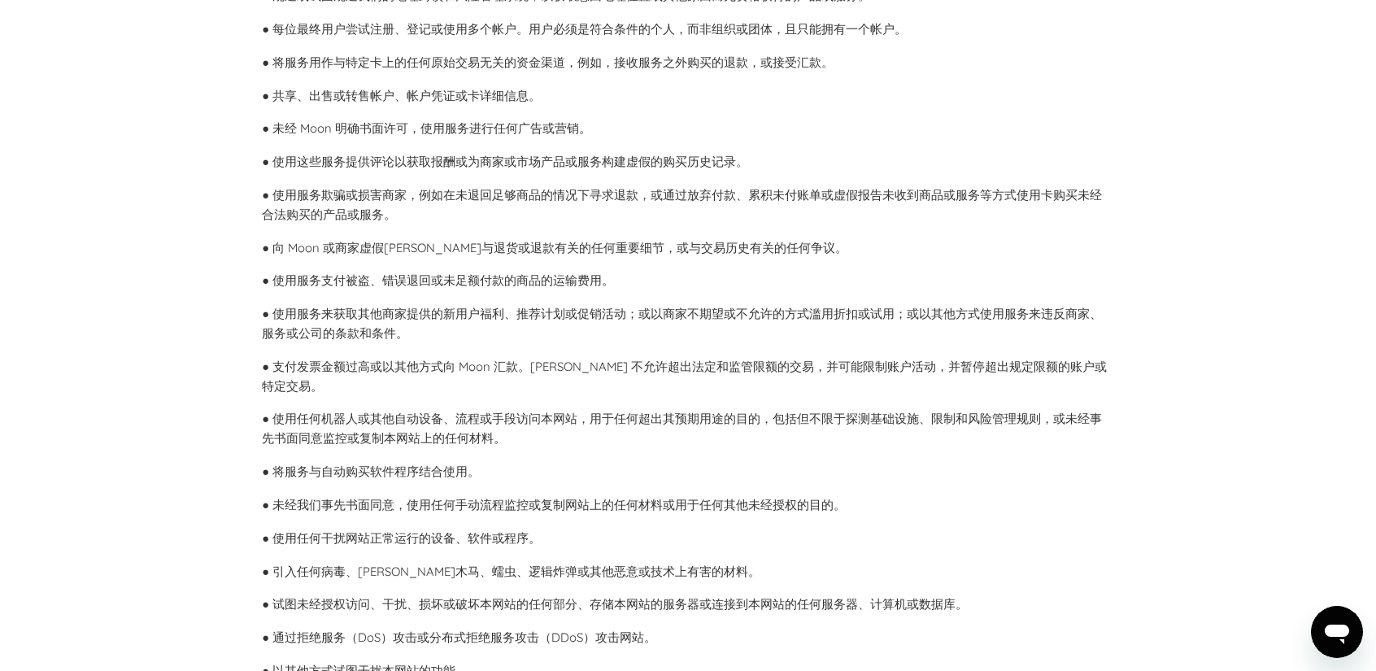
scroll to position [1951, 0]
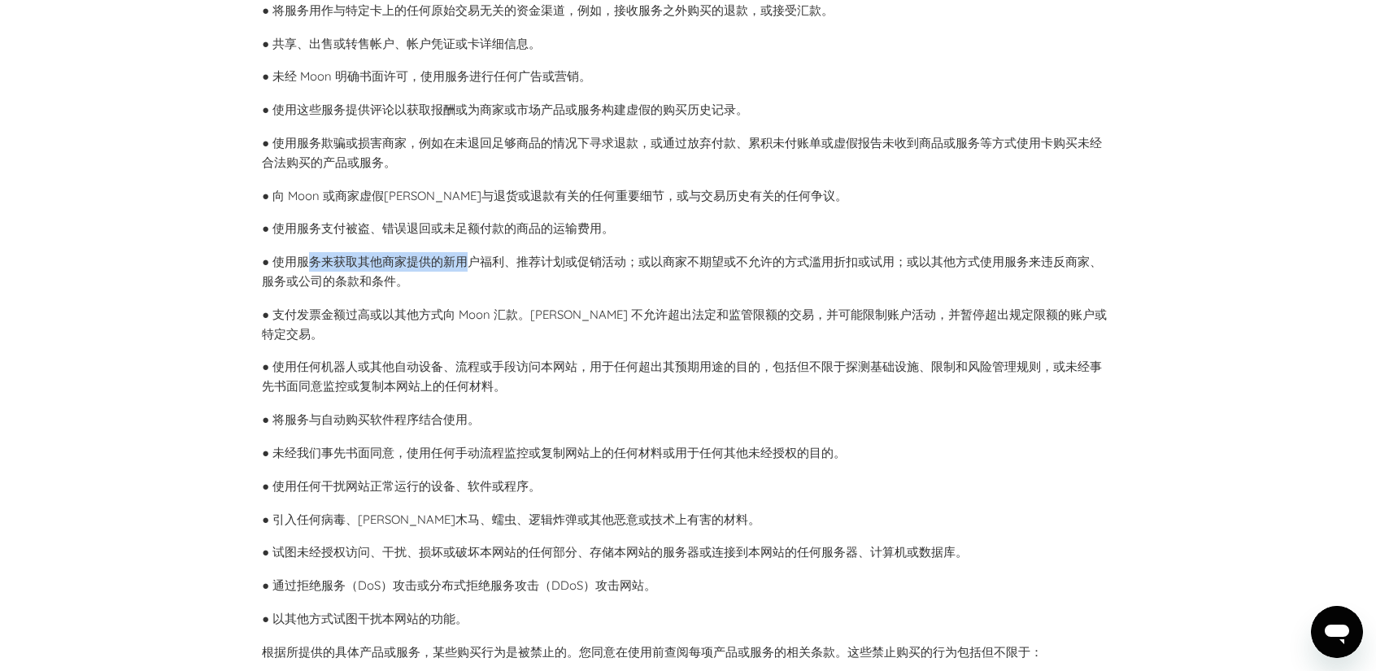
drag, startPoint x: 310, startPoint y: 275, endPoint x: 472, endPoint y: 287, distance: 162.2
click at [471, 287] on font "● 使用服务来获取其他商家提供的新用户福利、推荐计划或促销活动；或以商家不期望或不允许的方式滥用折扣或试用；或以其他方式使用服务来违反商家、服务或公司的条款和…" at bounding box center [682, 271] width 840 height 35
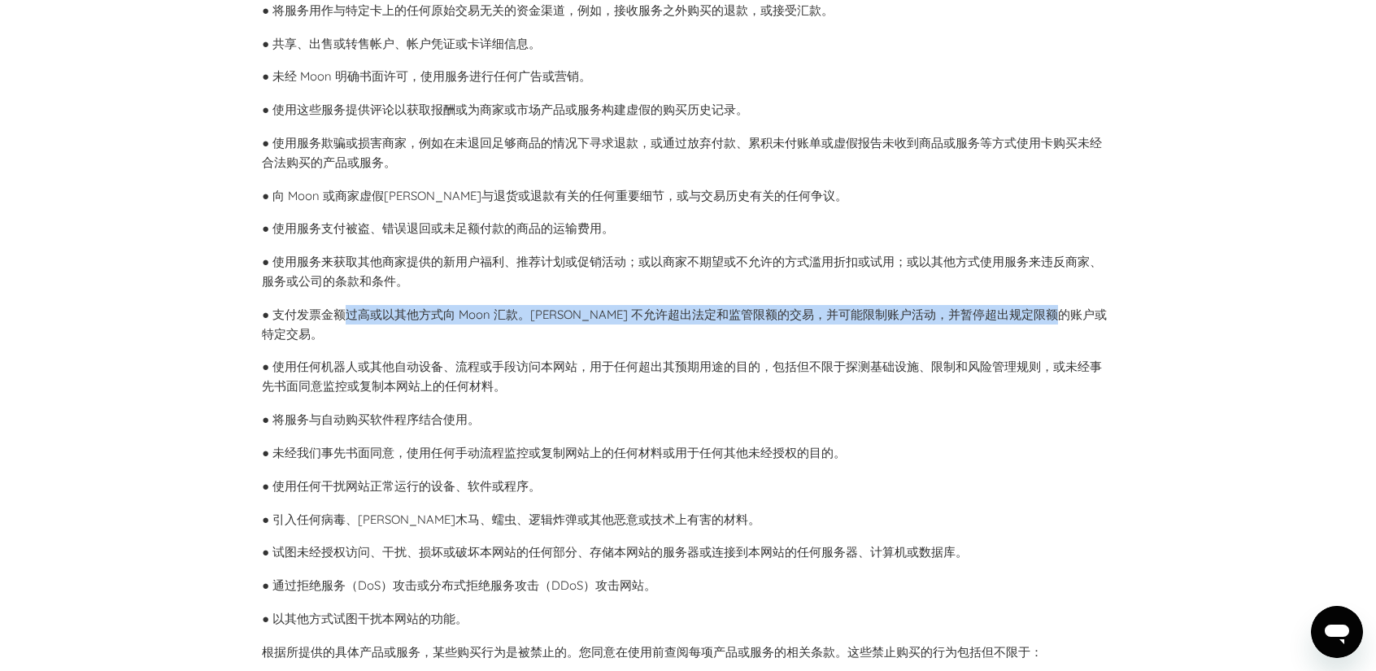
drag, startPoint x: 353, startPoint y: 331, endPoint x: 1159, endPoint y: 325, distance: 806.5
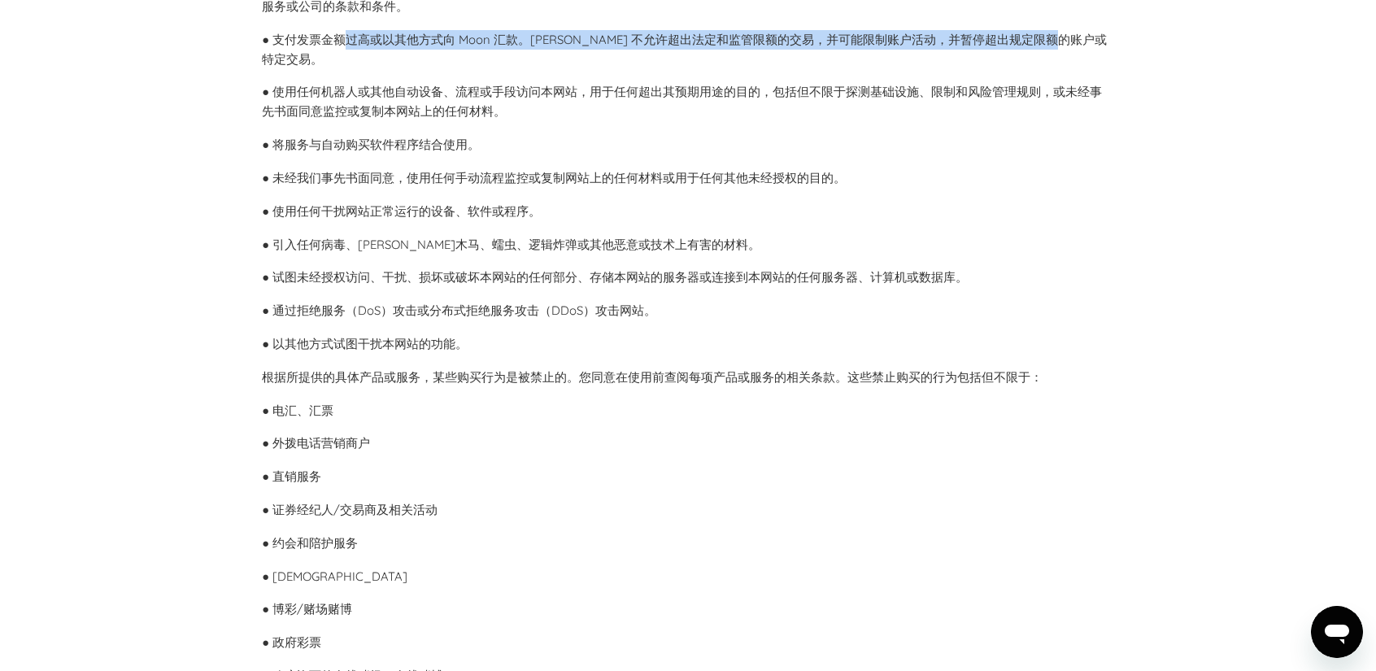
scroll to position [2358, 0]
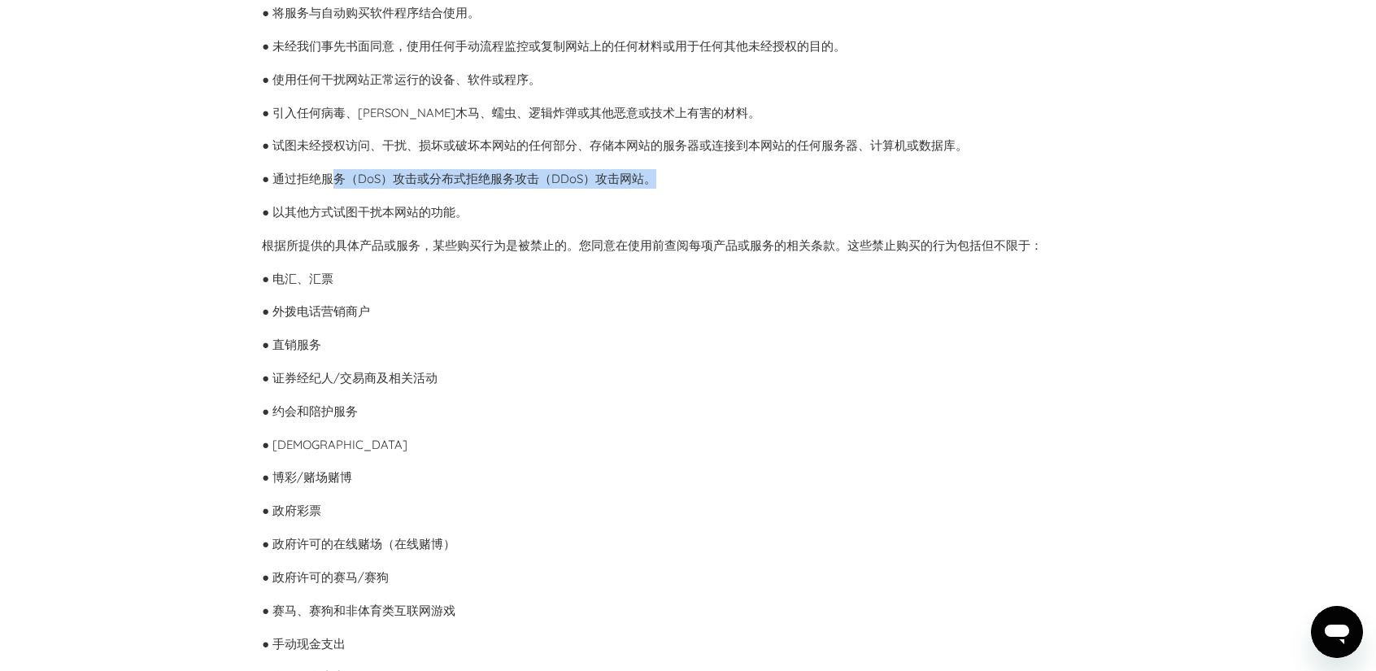
drag, startPoint x: 333, startPoint y: 176, endPoint x: 662, endPoint y: 180, distance: 328.5
click at [662, 180] on p "● 通过拒绝服务（DoS）攻击或分布式拒绝服务攻击（DDoS）攻击网站。" at bounding box center [688, 179] width 852 height 20
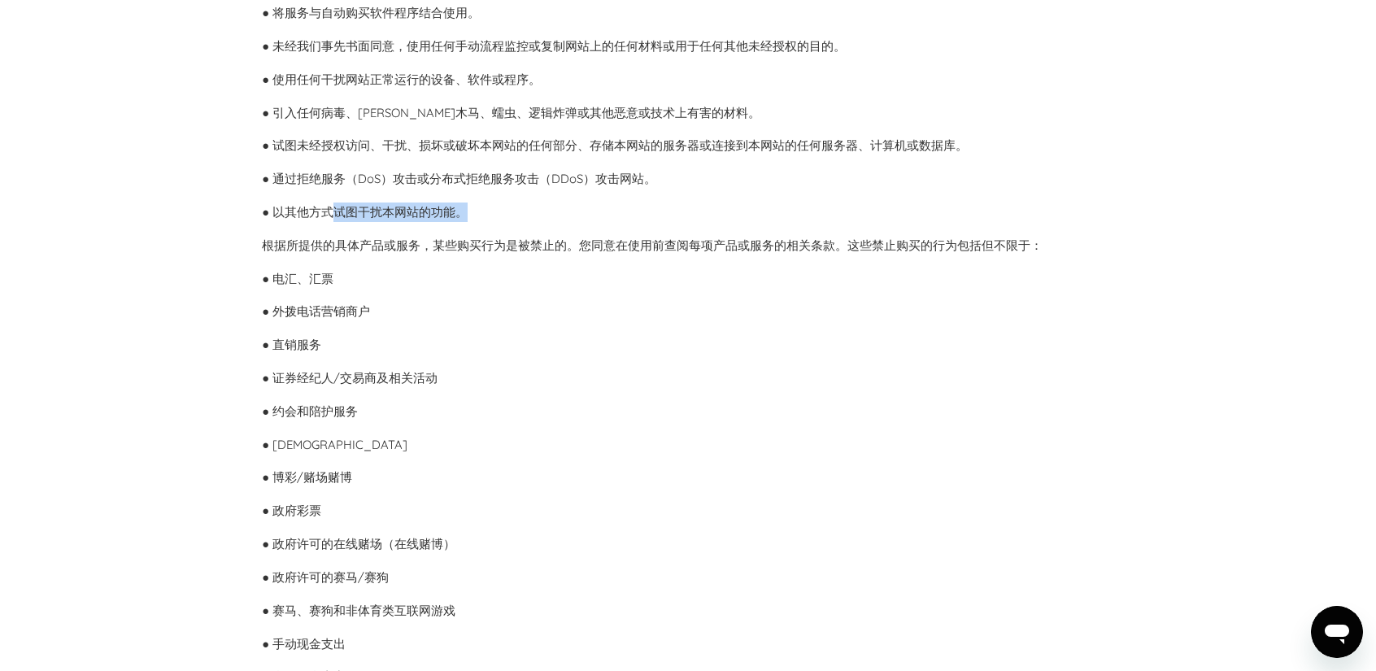
drag, startPoint x: 470, startPoint y: 204, endPoint x: 335, endPoint y: 211, distance: 135.1
click at [335, 211] on font "● 以其他方式试图干扰本网站的功能。" at bounding box center [365, 211] width 206 height 15
drag, startPoint x: 320, startPoint y: 212, endPoint x: 487, endPoint y: 206, distance: 167.6
click at [487, 206] on p "● 以其他方式试图干扰本网站的功能。" at bounding box center [688, 212] width 852 height 20
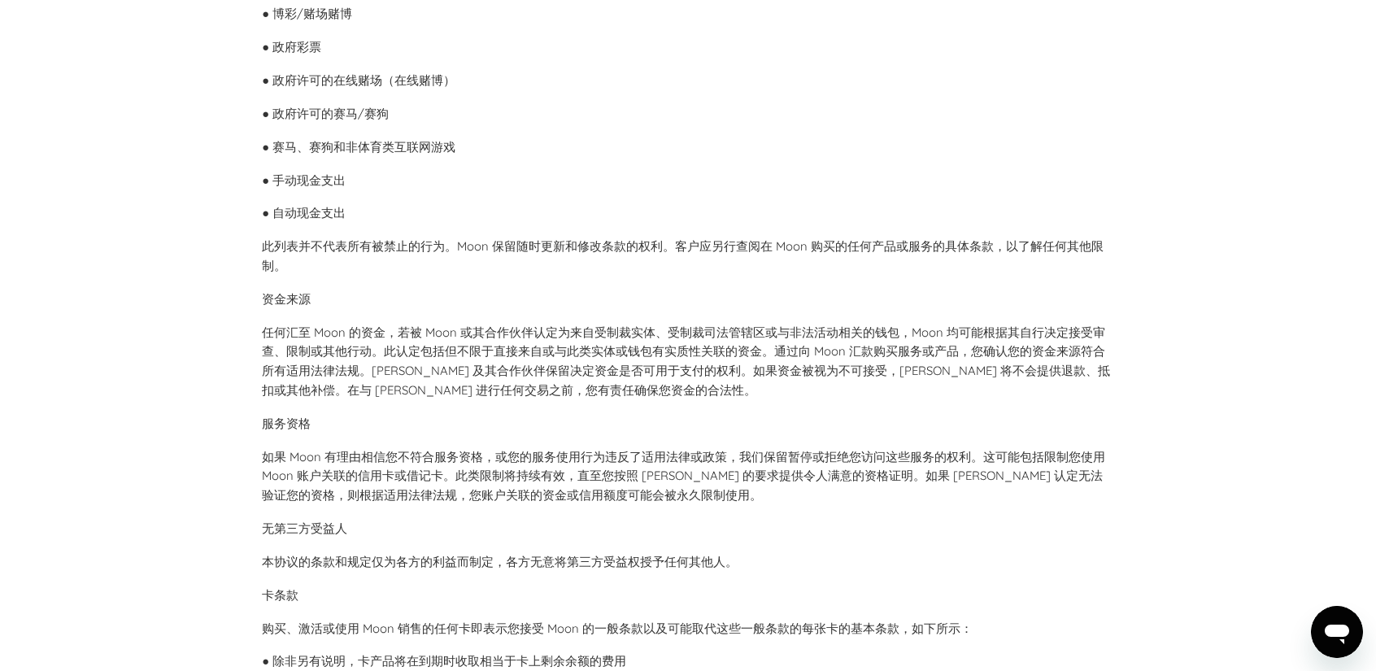
scroll to position [2845, 0]
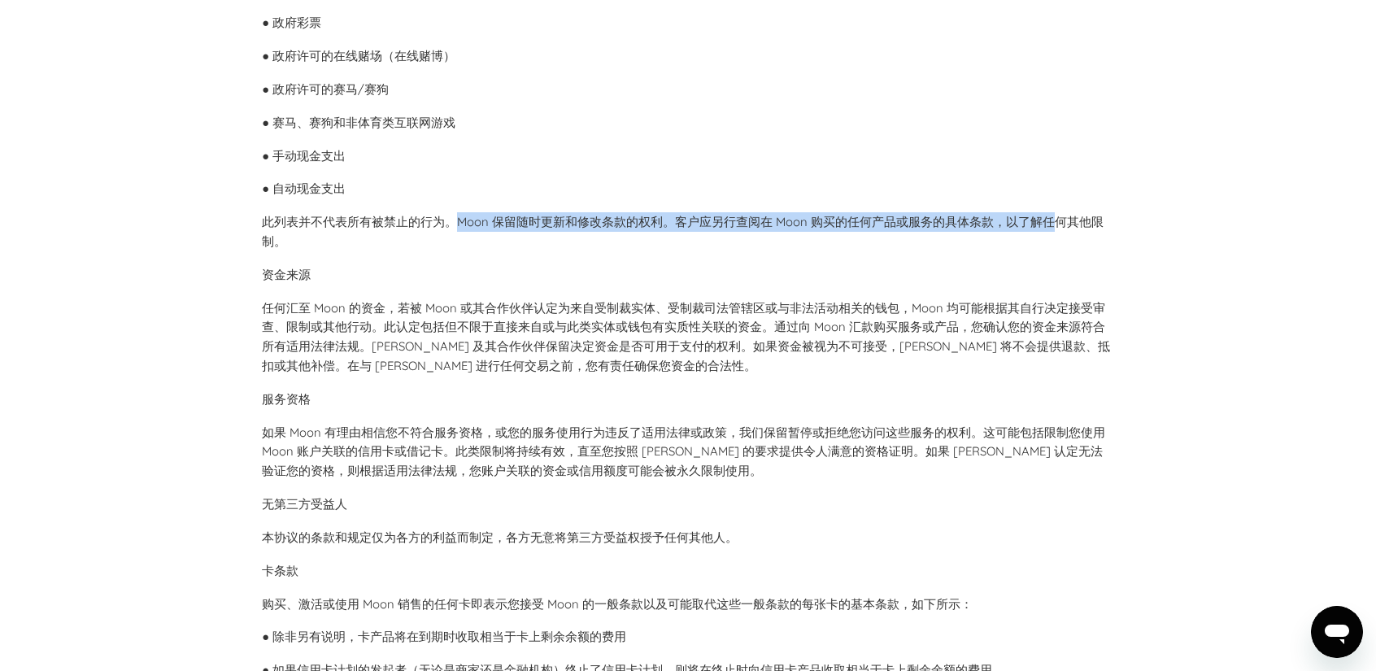
drag, startPoint x: 460, startPoint y: 222, endPoint x: 1047, endPoint y: 218, distance: 587.0
click at [1047, 218] on font "此列表并不代表所有被禁止的行为。Moon 保留随时更新和修改条款的权利。客户应另行查阅在 Moon 购买的任何产品或服务的具体条款，以了解任何其他限制。" at bounding box center [682, 231] width 841 height 35
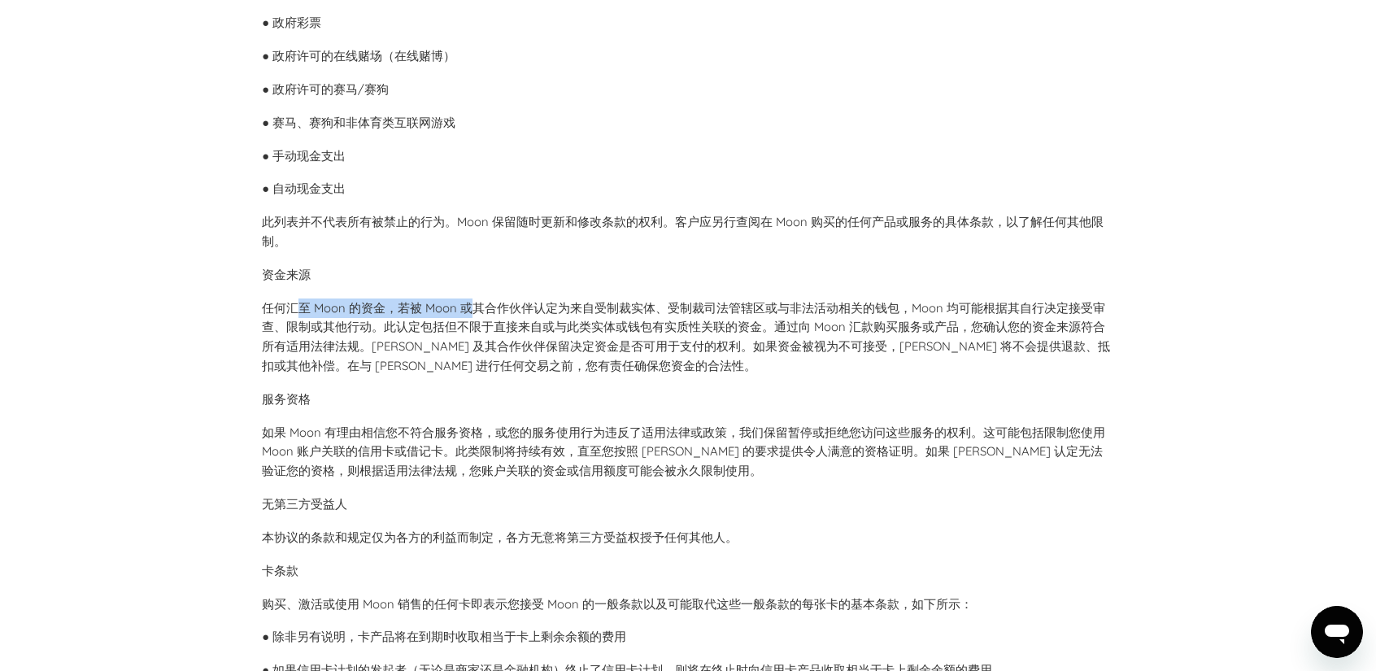
drag, startPoint x: 293, startPoint y: 309, endPoint x: 475, endPoint y: 317, distance: 181.5
click at [475, 317] on p "任何汇至 Moon 的资金，若被 Moon 或其合作伙伴认定为来自受制裁实体、受制裁司法管辖区或与非法活动相关的钱包，Moon 均可能根据其自行决定接受审查、…" at bounding box center [688, 336] width 852 height 77
click at [660, 317] on p "任何汇至 Moon 的资金，若被 Moon 或其合作伙伴认定为来自受制裁实体、受制裁司法管辖区或与非法活动相关的钱包，Moon 均可能根据其自行决定接受审查、…" at bounding box center [688, 336] width 852 height 77
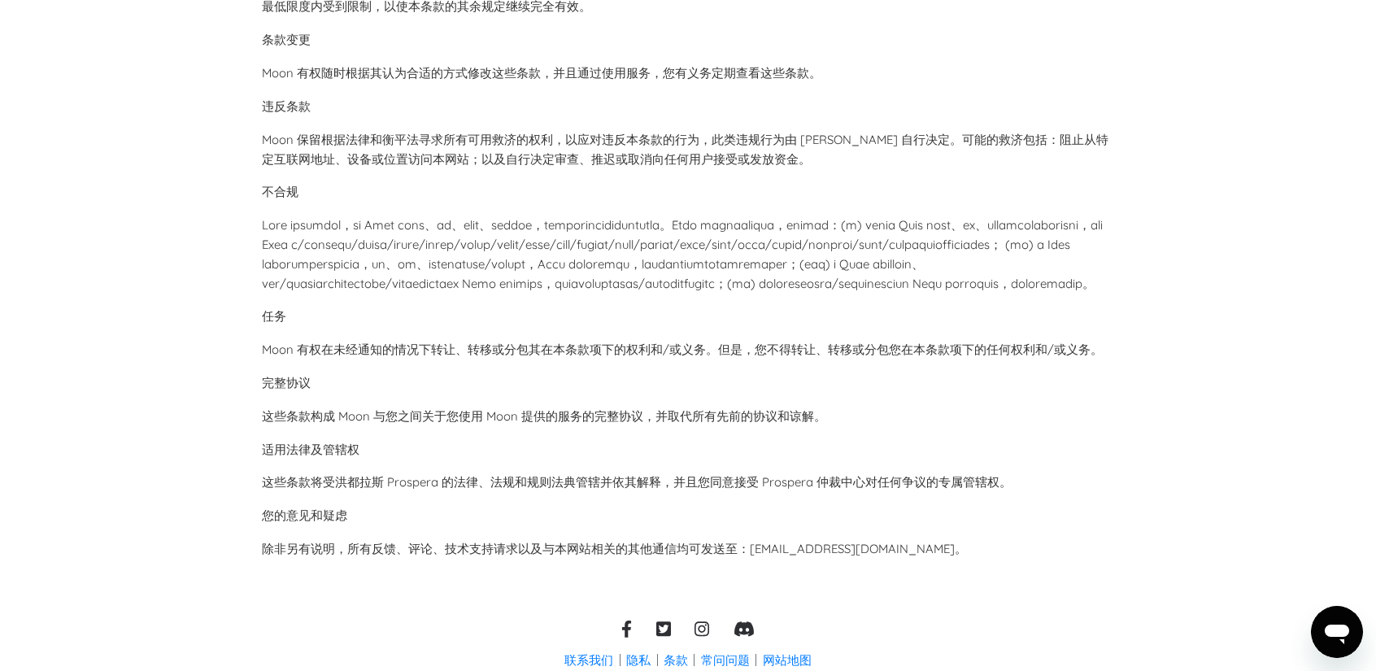
scroll to position [5597, 0]
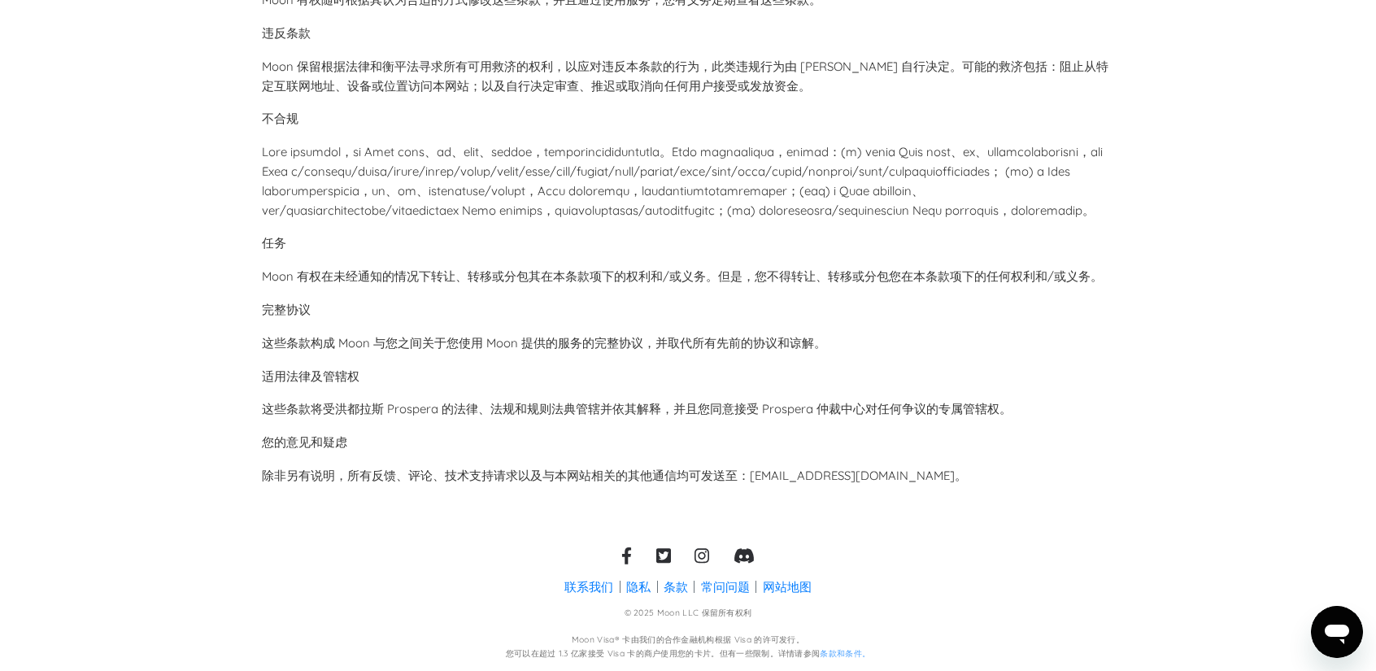
click at [807, 581] on font "网站地图" at bounding box center [787, 586] width 49 height 16
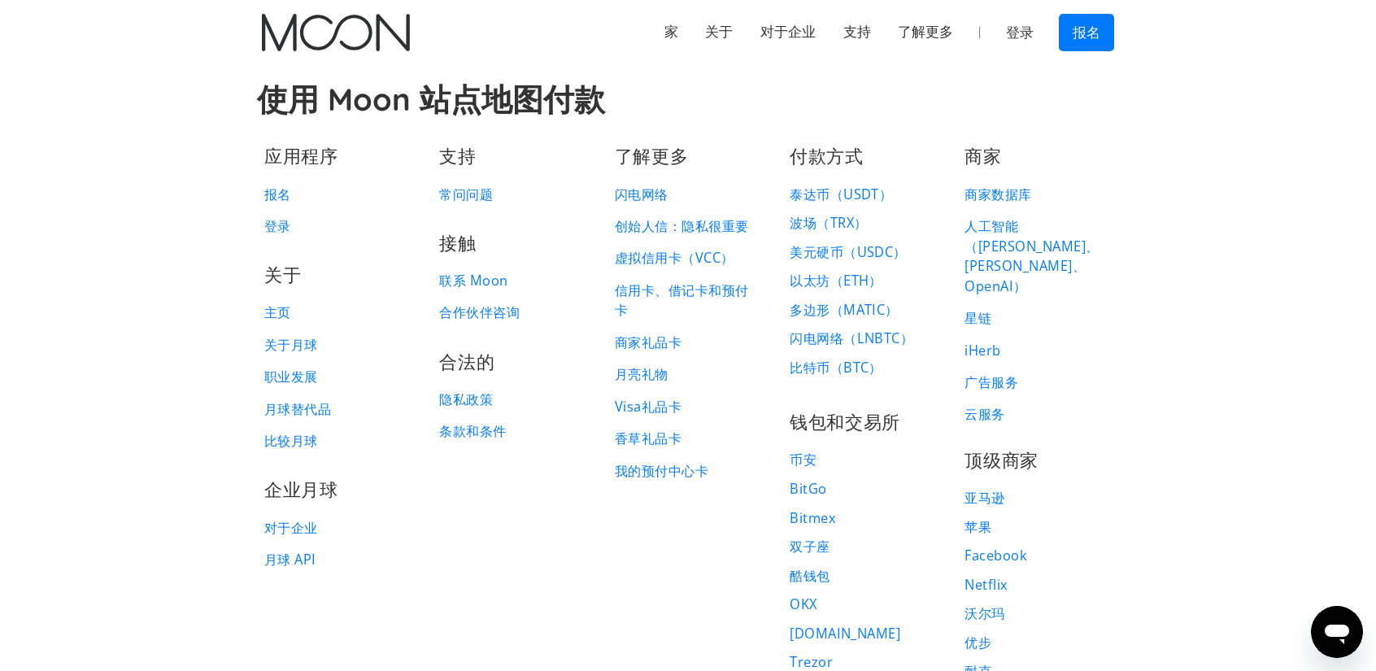
drag, startPoint x: 1206, startPoint y: 142, endPoint x: 1177, endPoint y: 112, distance: 42.0
click at [1064, 226] on font "人工智能（ChatGPT、ClaudeAI、OpenAI）" at bounding box center [1031, 256] width 134 height 78
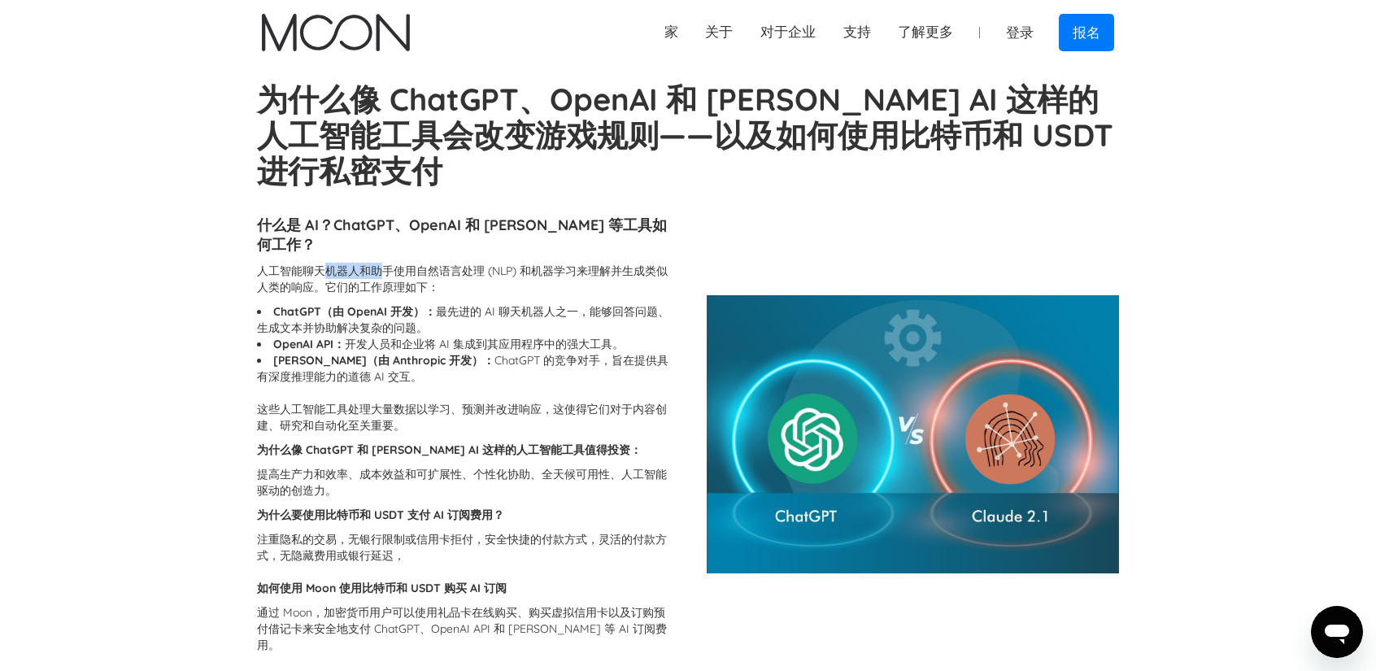
drag, startPoint x: 349, startPoint y: 248, endPoint x: 387, endPoint y: 249, distance: 38.2
click at [387, 263] on font "人工智能聊天机器人和助手使用自然语言处理 (NLP) 和机器学习来理解并生成类似人类的响应。它们的工作原理如下：" at bounding box center [462, 278] width 411 height 31
click at [345, 337] on font "开发人员和企业将 AI 集成到其应用程序中的强大工具。" at bounding box center [484, 344] width 279 height 15
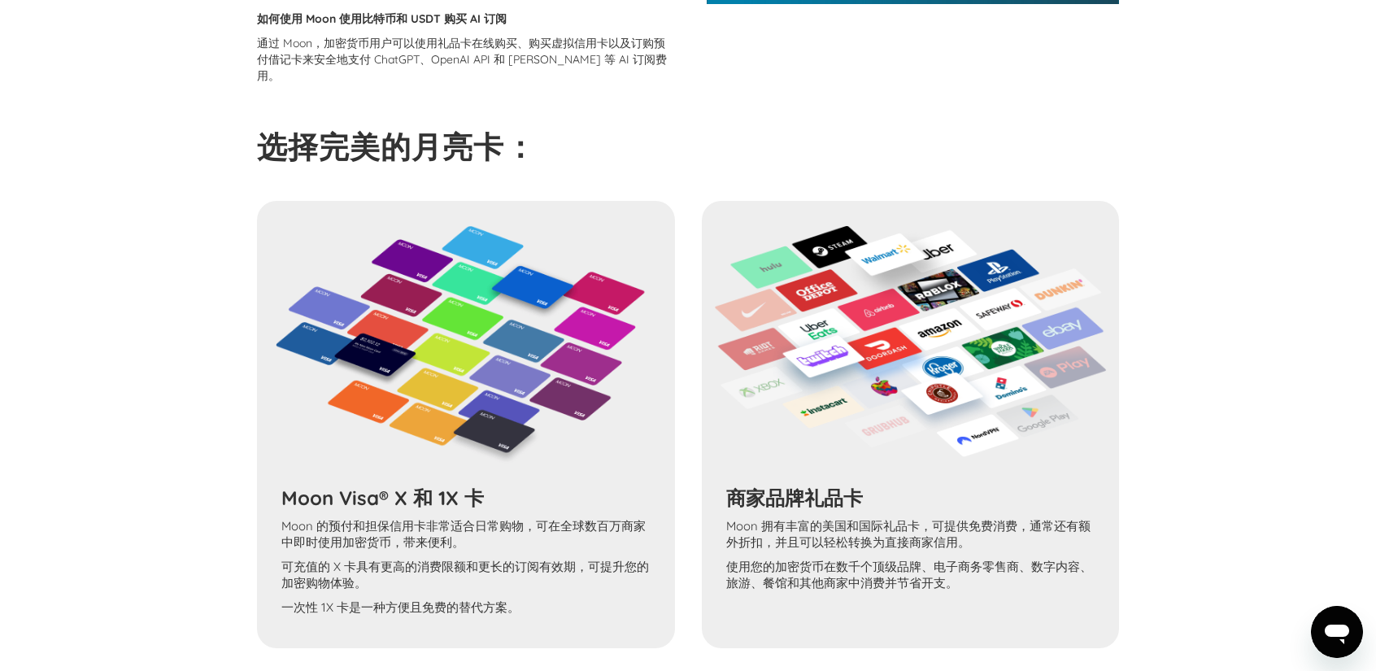
scroll to position [325, 0]
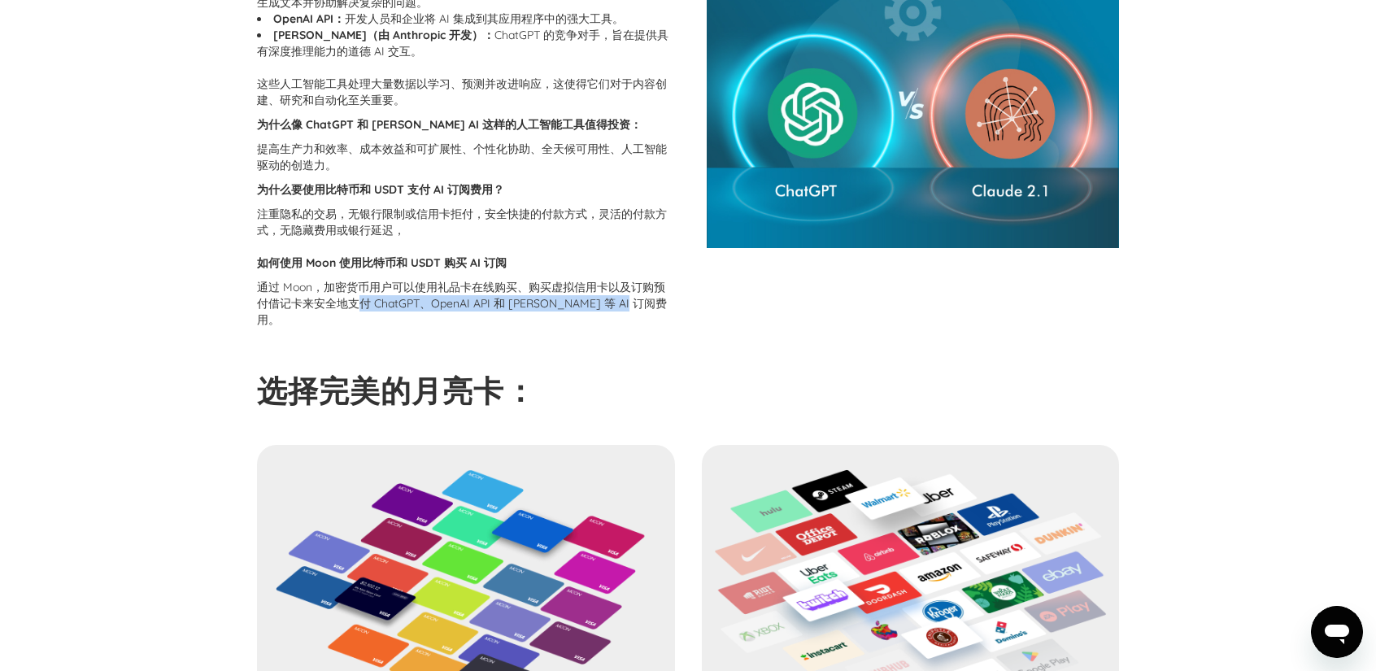
drag, startPoint x: 358, startPoint y: 279, endPoint x: 628, endPoint y: 278, distance: 269.9
click at [628, 280] on font "通过 Moon，加密货币用户可以使用礼品卡在线购买、购买虚拟信用卡以及订购预付借记卡来安全地支付 ChatGPT、OpenAI API 和 [PERSON_N…" at bounding box center [462, 303] width 410 height 47
click at [385, 300] on div "什么是 AI？ChatGPT、OpenAI 和 [PERSON_NAME] 等工具如何工作？ 人工智能聊天机器人和助手使用自然语言处理 (NLP) 和机器学习…" at bounding box center [688, 127] width 863 height 490
drag, startPoint x: 389, startPoint y: 289, endPoint x: 616, endPoint y: 277, distance: 227.9
click at [616, 280] on font "通过 Moon，加密货币用户可以使用礼品卡在线购买、购买虚拟信用卡以及订购预付借记卡来安全地支付 ChatGPT、OpenAI API 和 [PERSON_N…" at bounding box center [462, 303] width 410 height 47
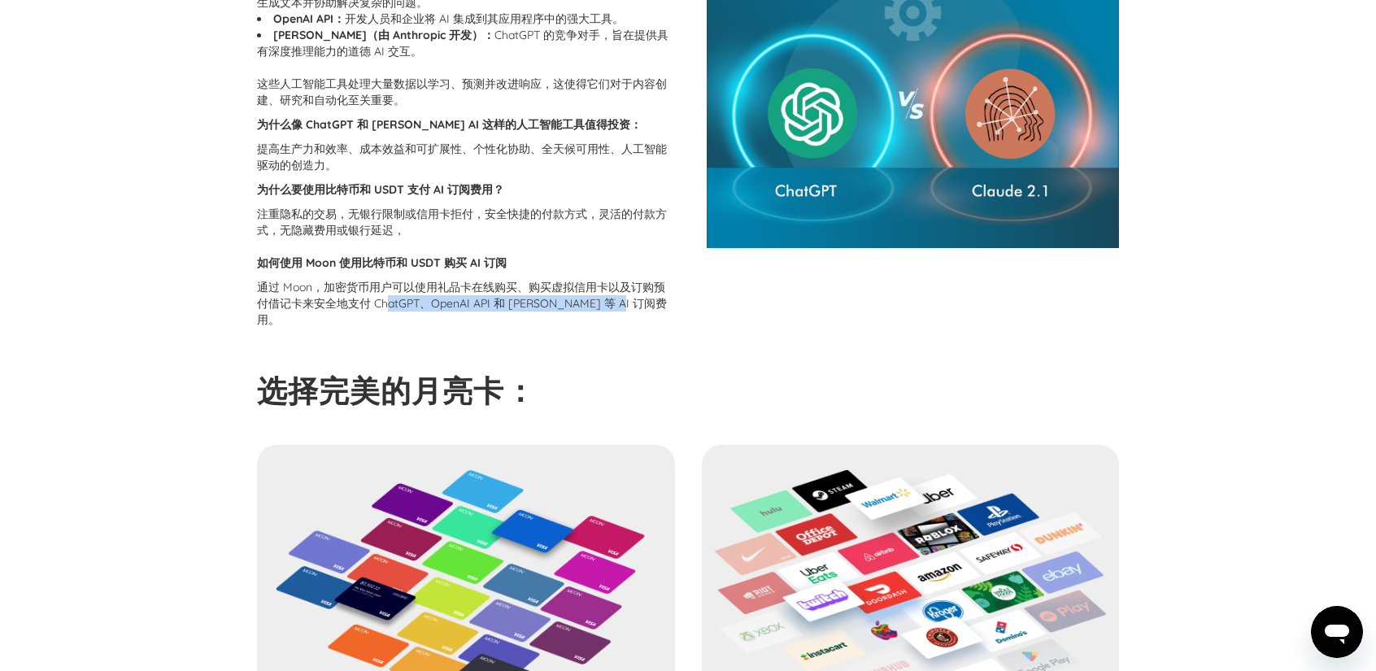
click at [509, 310] on div "什么是 AI？ChatGPT、OpenAI 和 [PERSON_NAME] 等工具如何工作？ 人工智能聊天机器人和助手使用自然语言处理 (NLP) 和机器学习…" at bounding box center [688, 127] width 863 height 490
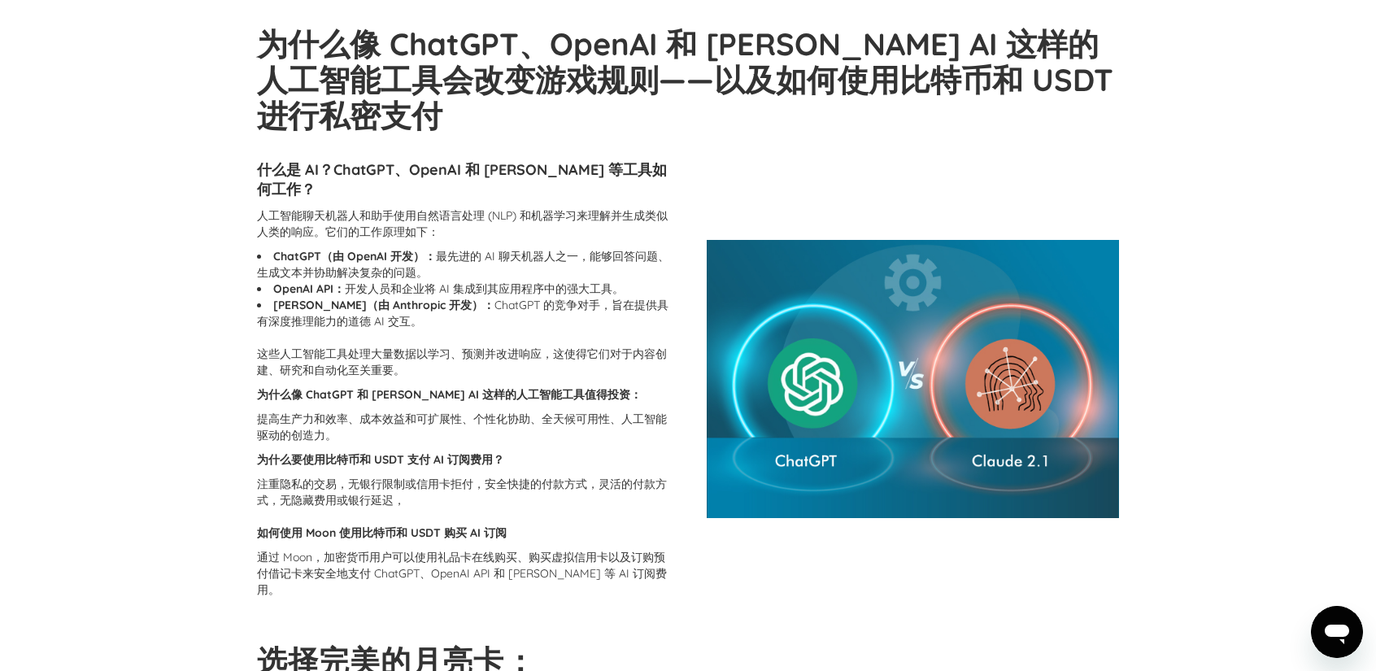
scroll to position [0, 0]
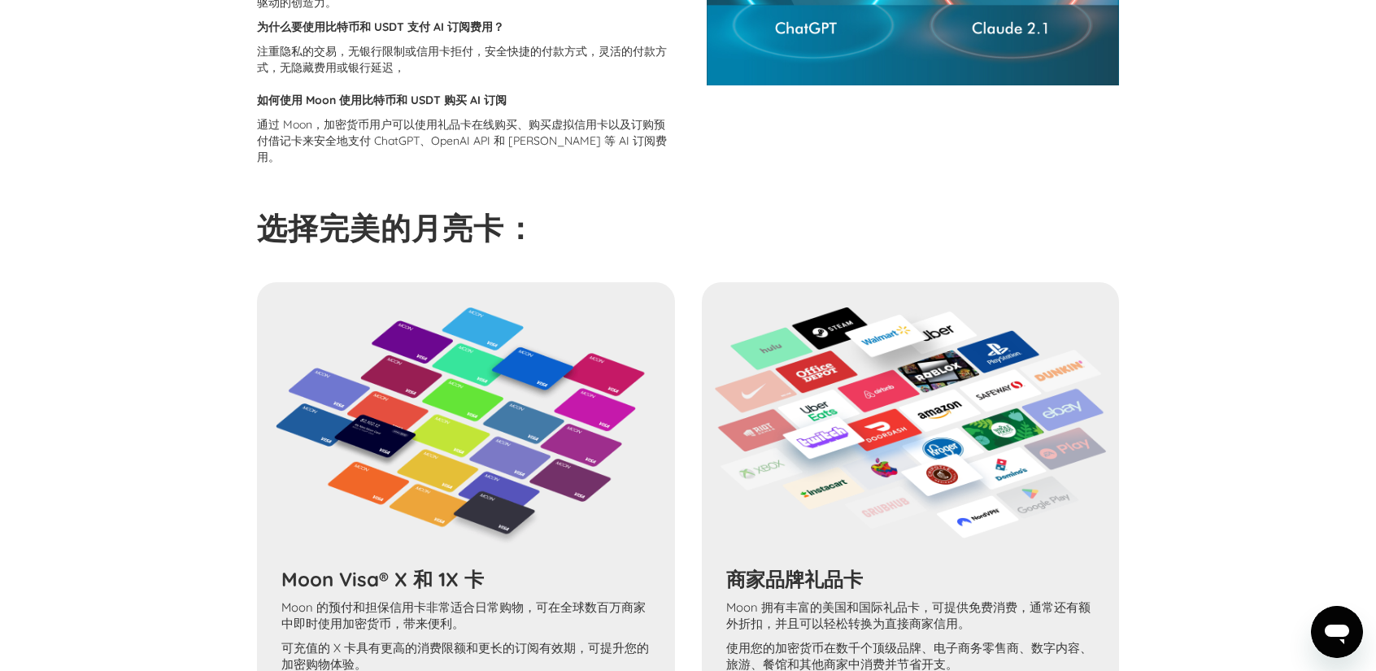
scroll to position [650, 0]
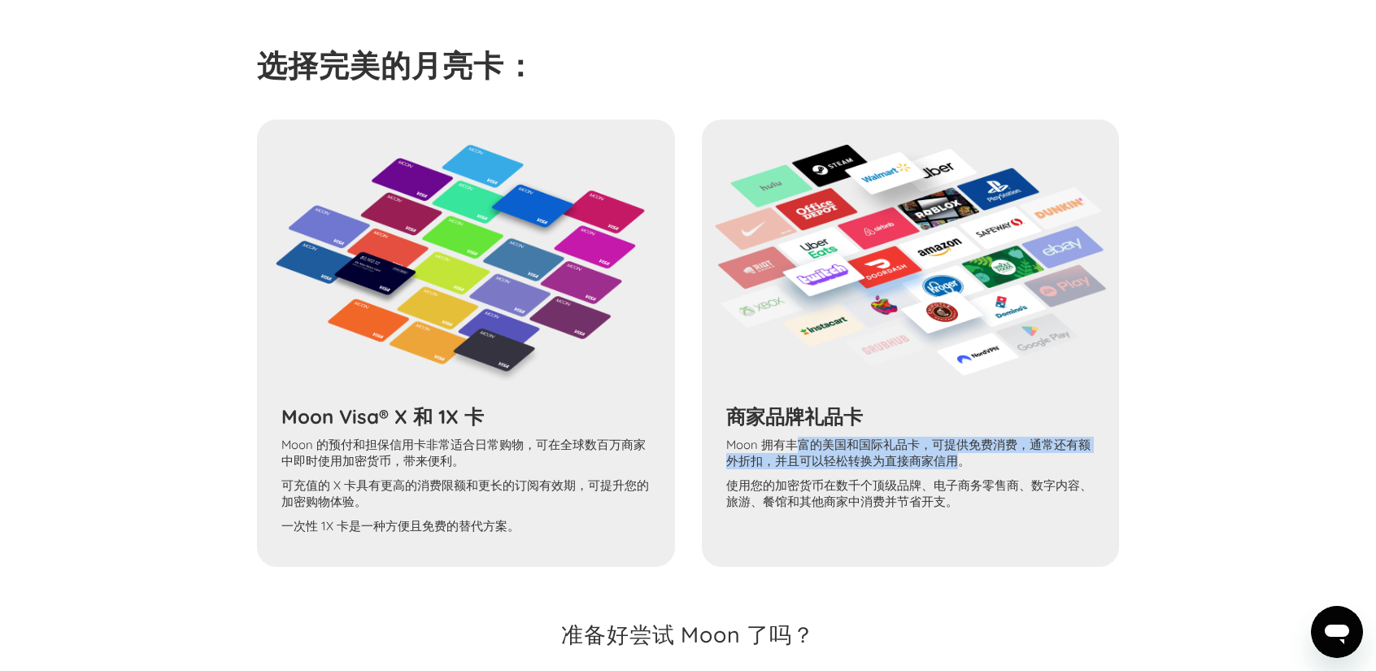
drag, startPoint x: 824, startPoint y: 415, endPoint x: 960, endPoint y: 433, distance: 136.9
click at [960, 433] on div "商家品牌礼品卡 Moon 拥有丰富的美国和国际礼品卡，可提供免费消费，通常还有额外折扣，并且可以轻松转换为直接商家信用。 使用您的加密货币在数千个顶级品牌、电…" at bounding box center [910, 467] width 393 height 126
click at [909, 477] on font "使用您的加密货币在数千个顶级品牌、电子商务零售商、数字内容、旅游、餐馆和其他商家中消费并节省开支。" at bounding box center [909, 493] width 366 height 32
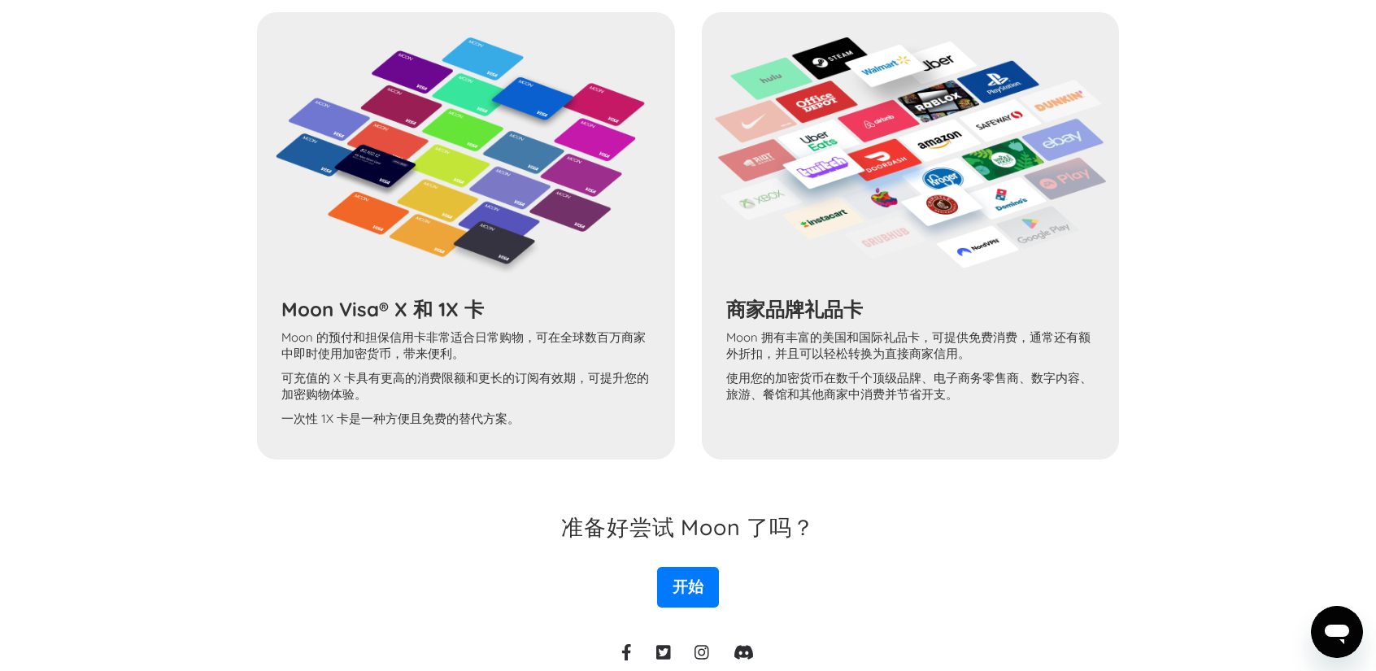
scroll to position [737, 0]
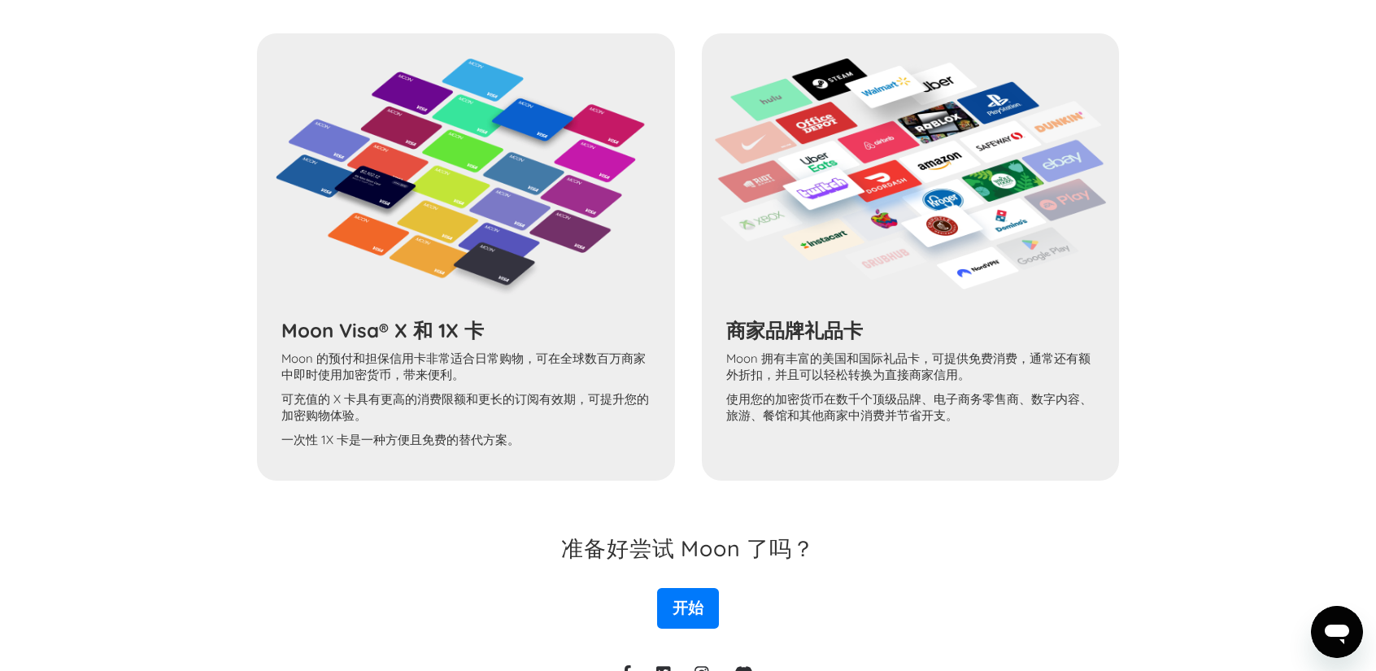
drag, startPoint x: 293, startPoint y: 400, endPoint x: 467, endPoint y: 408, distance: 173.4
click at [467, 408] on div "Moon Visa® X 和 1X 卡 Moon 的预付和担保信用卡非常适合日常购物，可在全球数百万商家中即时使用加密货币，带来便利。 可充值的 X 卡具有更…" at bounding box center [688, 256] width 863 height 447
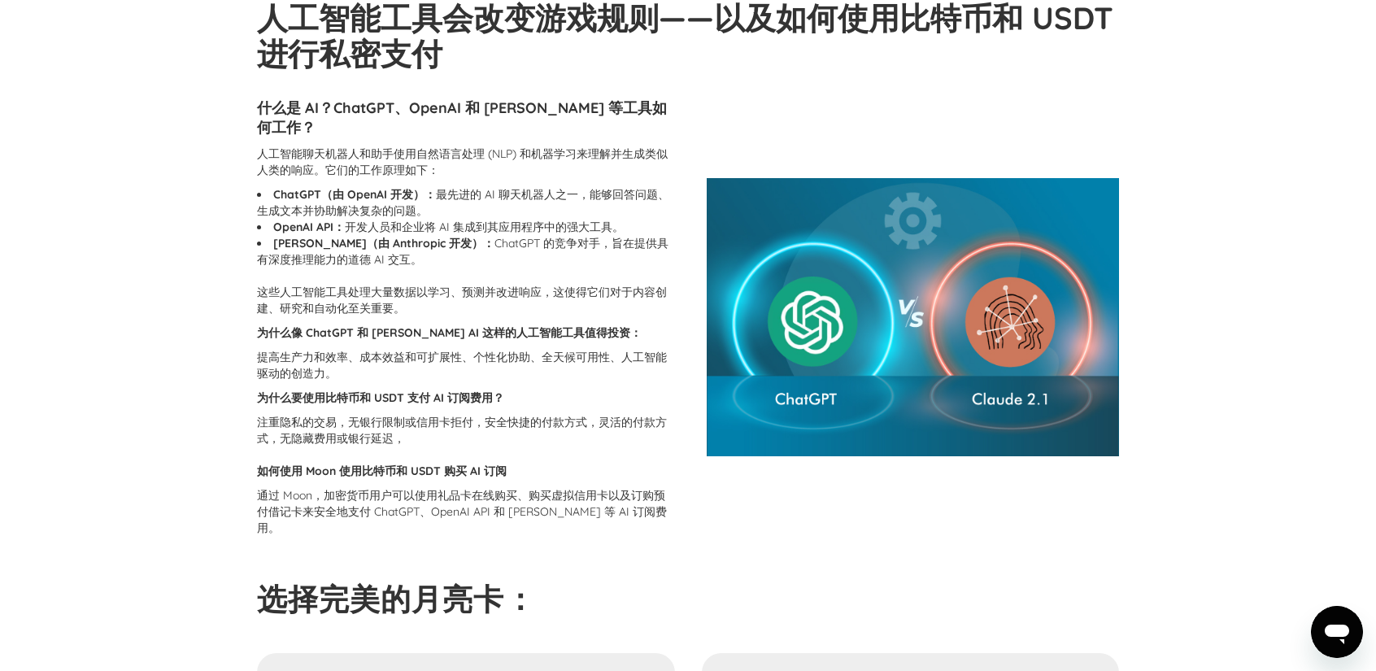
scroll to position [0, 0]
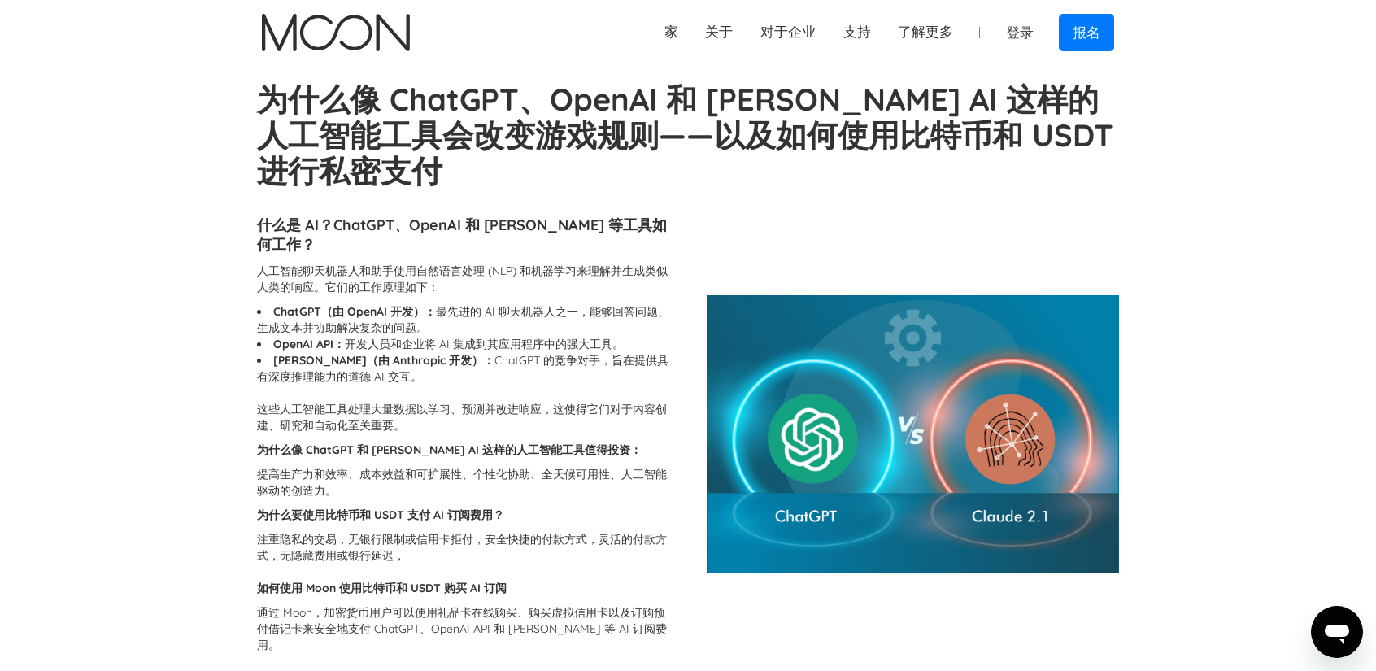
drag, startPoint x: 1119, startPoint y: 180, endPoint x: 989, endPoint y: 175, distance: 131.0
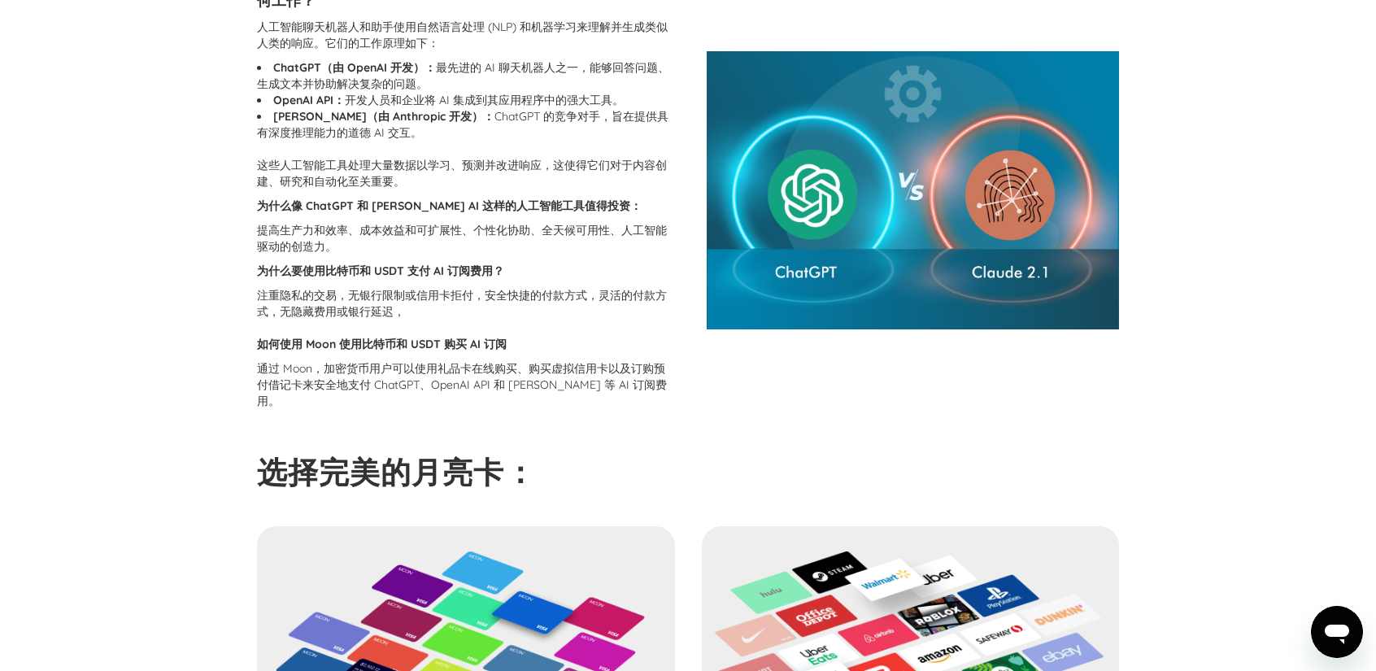
scroll to position [406, 0]
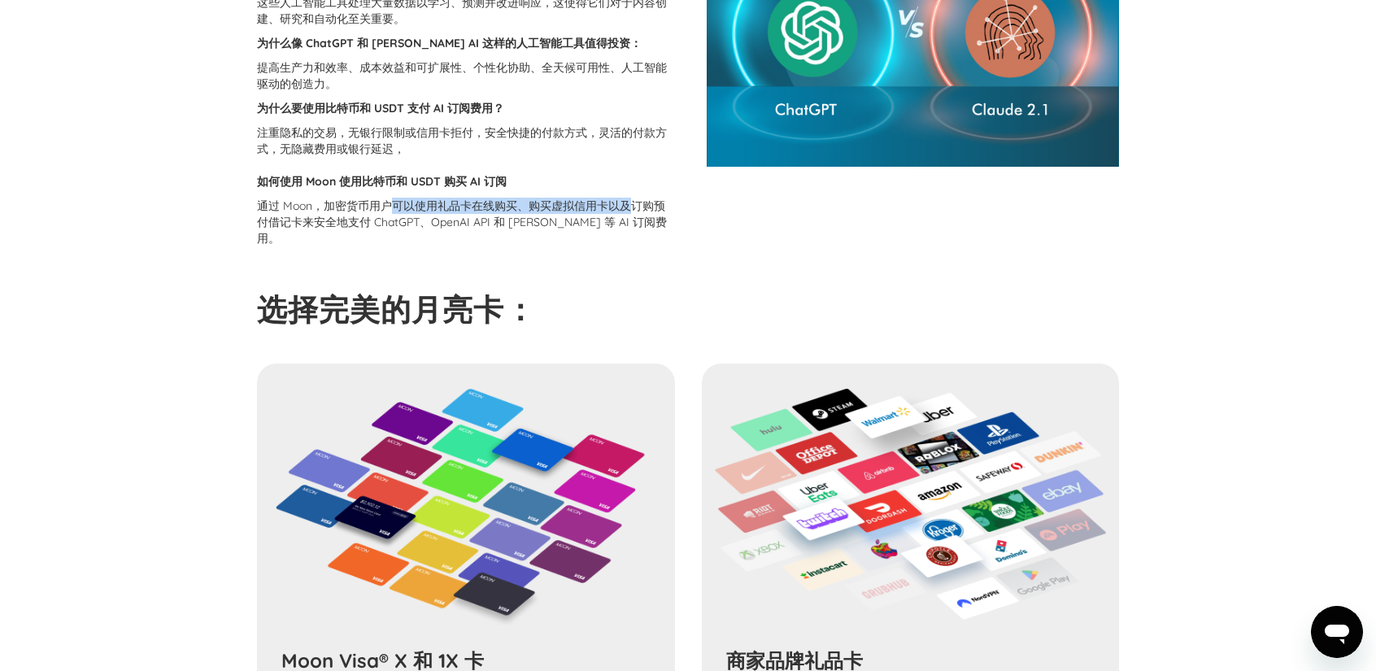
drag, startPoint x: 395, startPoint y: 185, endPoint x: 626, endPoint y: 185, distance: 230.9
click at [626, 198] on font "通过 Moon，加密货币用户可以使用礼品卡在线购买、购买虚拟信用卡以及订购预付借记卡来安全地支付 ChatGPT、OpenAI API 和 Claude AI…" at bounding box center [462, 221] width 410 height 47
click at [569, 198] on font "通过 Moon，加密货币用户可以使用礼品卡在线购买、购买虚拟信用卡以及订购预付借记卡来安全地支付 ChatGPT、OpenAI API 和 Claude AI…" at bounding box center [462, 221] width 410 height 47
drag, startPoint x: 460, startPoint y: 189, endPoint x: 646, endPoint y: 188, distance: 185.4
click at [646, 198] on font "通过 Moon，加密货币用户可以使用礼品卡在线购买、购买虚拟信用卡以及订购预付借记卡来安全地支付 ChatGPT、OpenAI API 和 Claude AI…" at bounding box center [462, 221] width 410 height 47
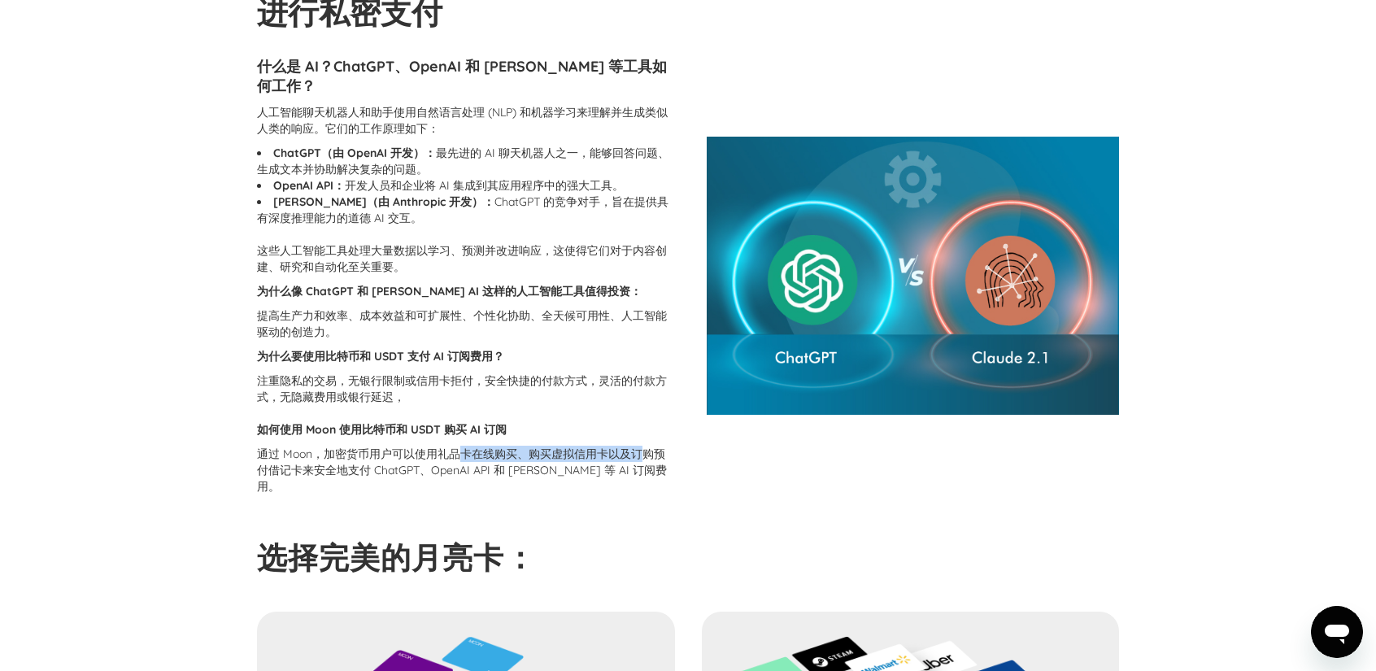
scroll to position [86, 0]
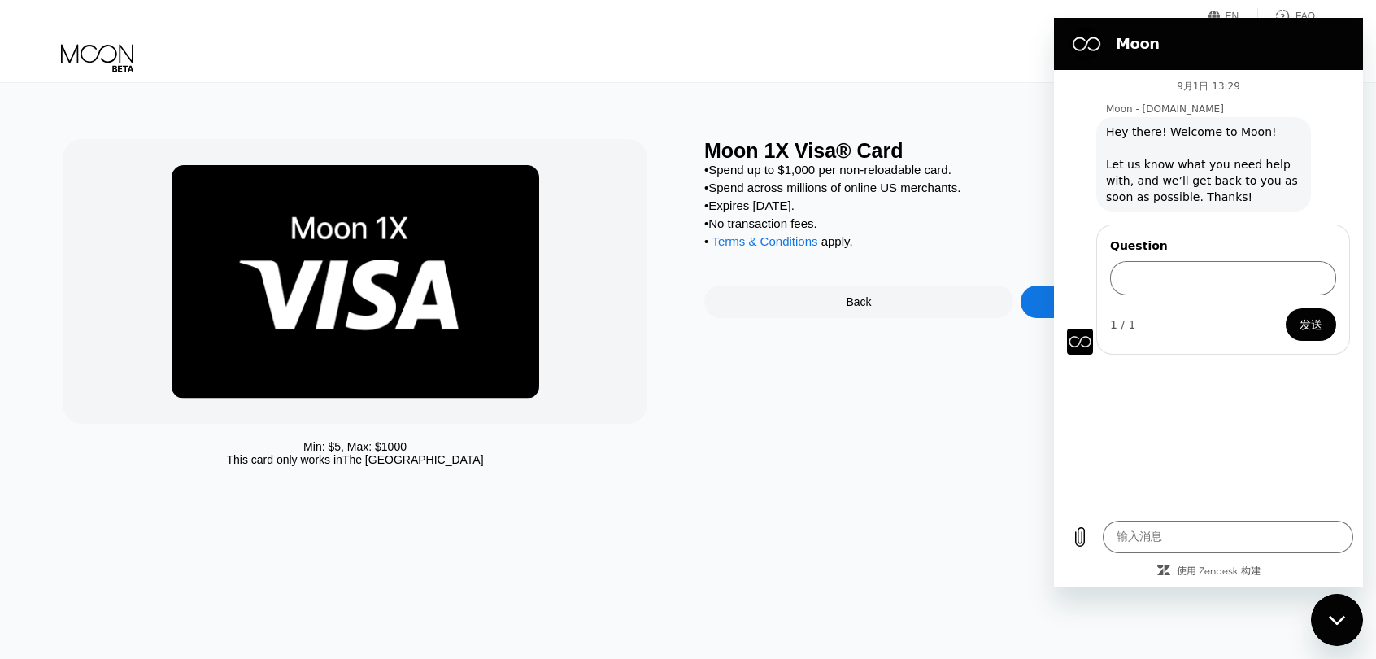
click at [96, 56] on icon at bounding box center [99, 58] width 76 height 28
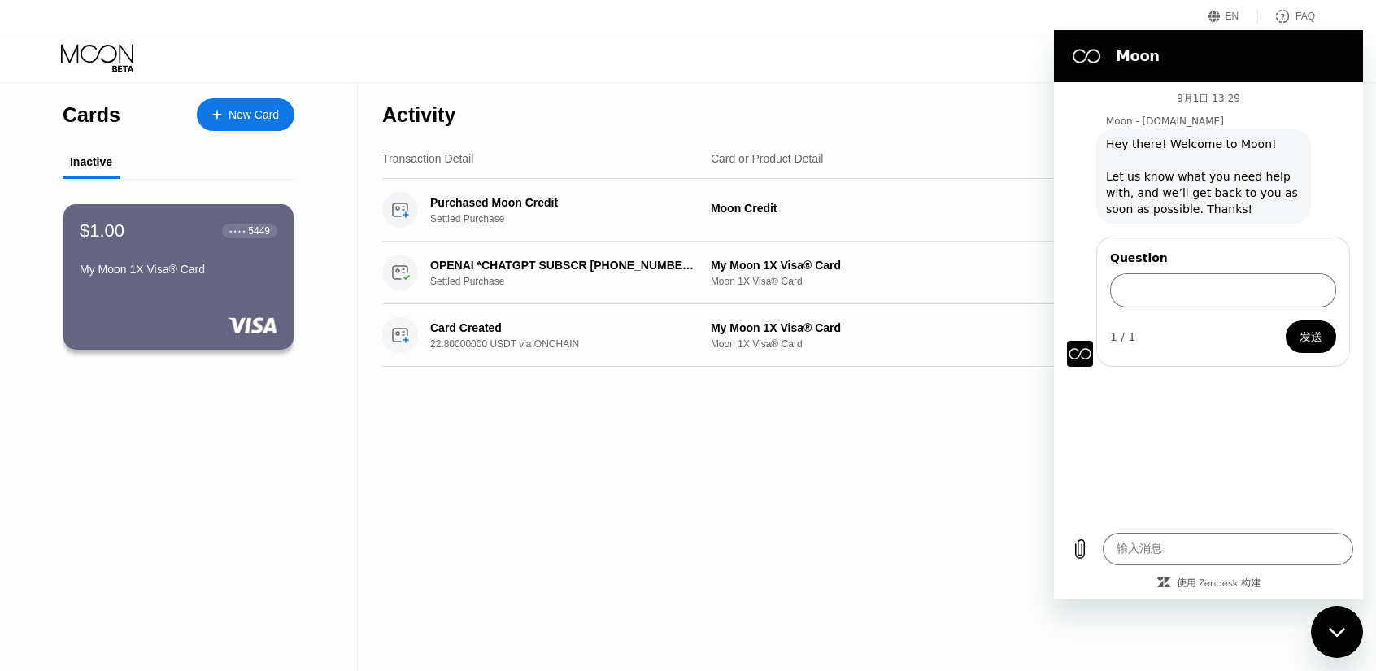
click at [210, 300] on div "$1.00 ● ● ● ● 5449 My Moon 1X Visa® Card" at bounding box center [178, 277] width 230 height 146
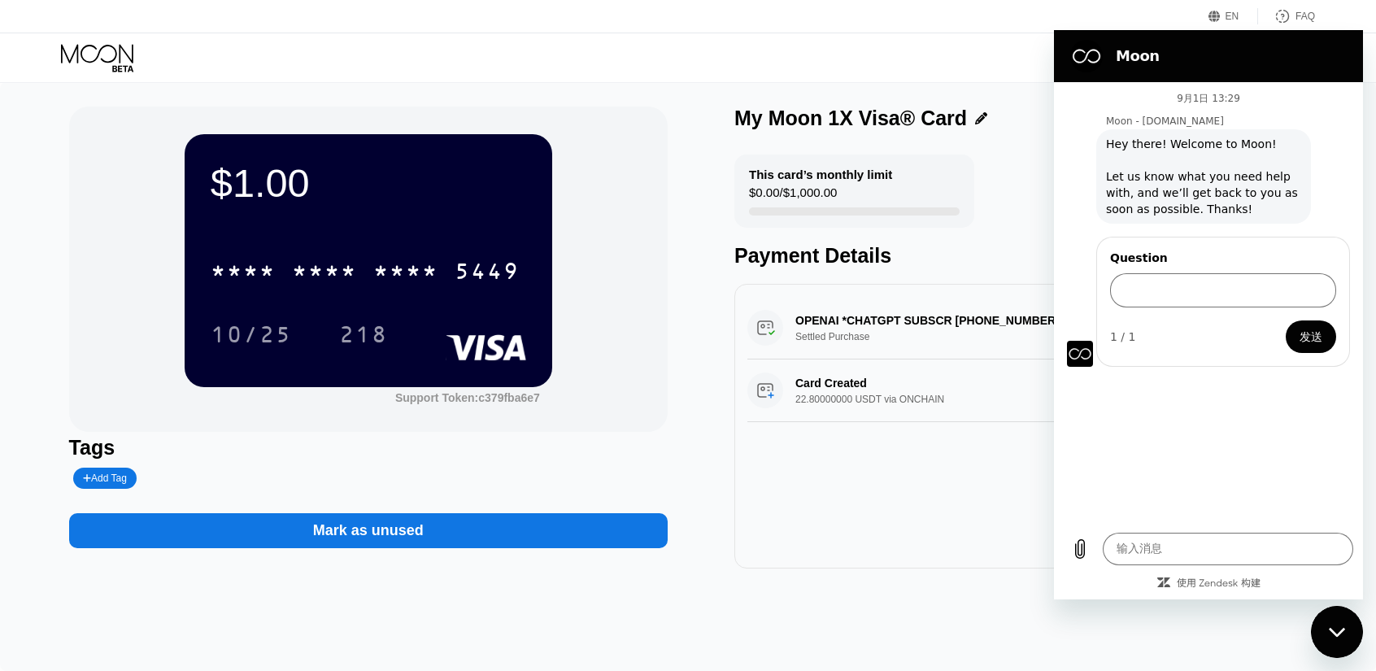
click at [107, 59] on icon at bounding box center [99, 58] width 76 height 28
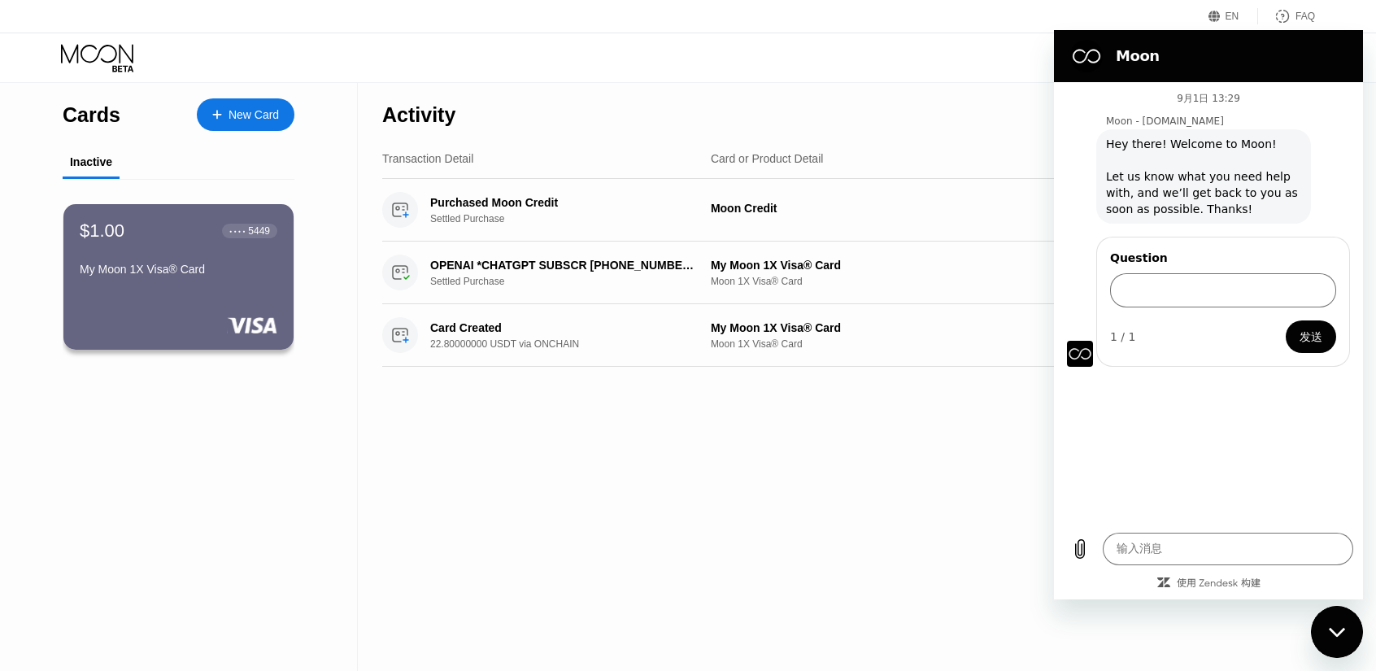
click at [244, 136] on div "Cards New Card" at bounding box center [179, 110] width 232 height 57
click at [250, 115] on div "New Card" at bounding box center [253, 115] width 50 height 14
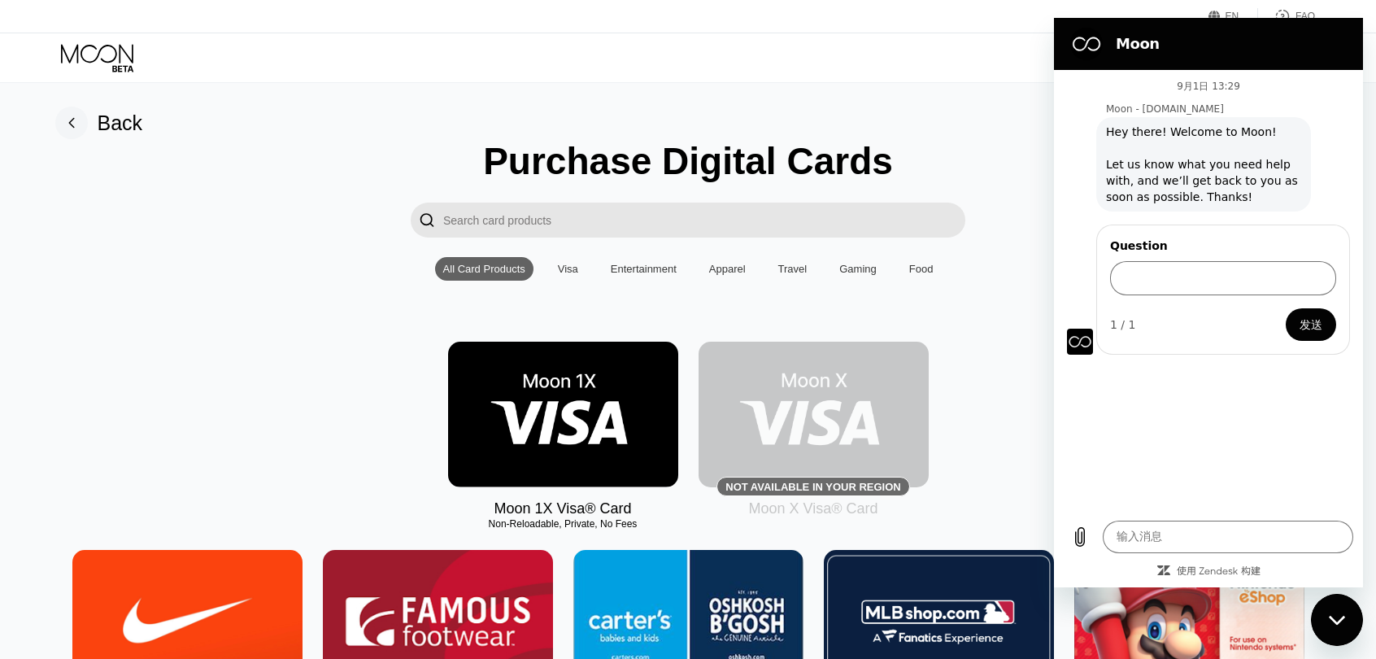
click at [195, 352] on div "Moon 1X Visa® Card Non-Reloadable, Private, No Fees Not available in your regio…" at bounding box center [688, 429] width 1339 height 176
click at [597, 446] on img at bounding box center [563, 414] width 230 height 146
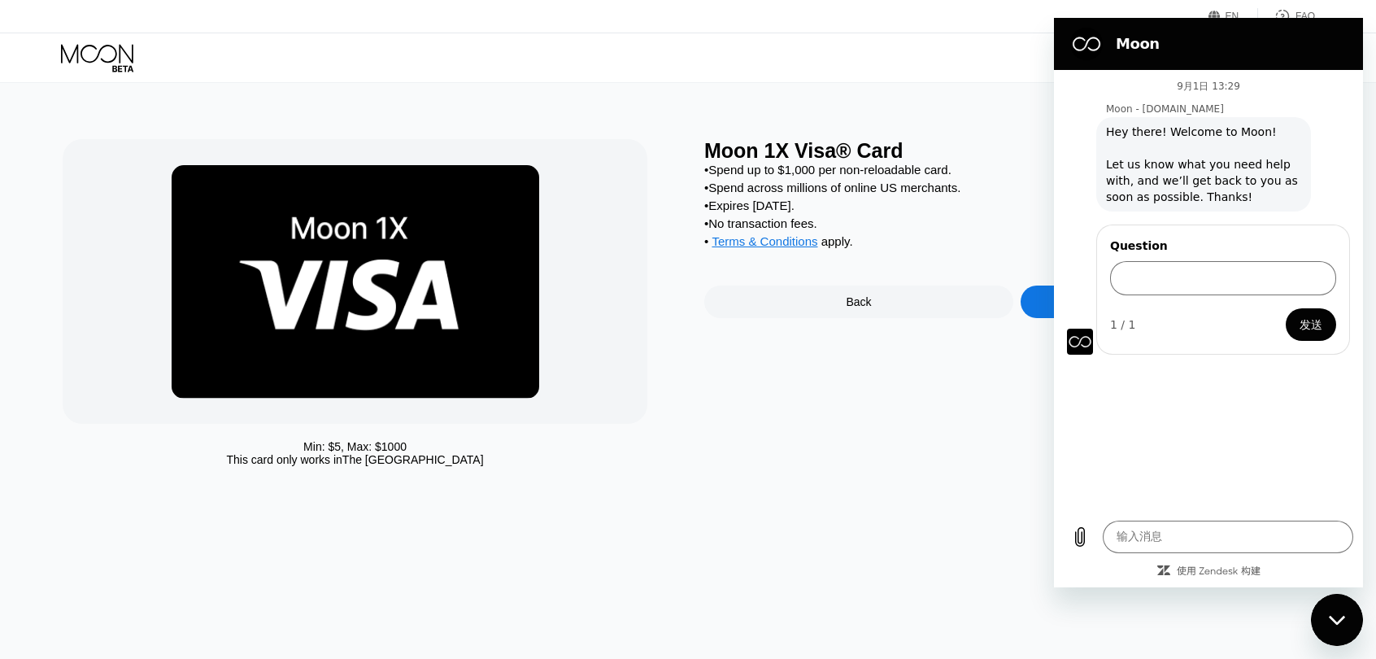
click at [1355, 607] on div "关闭消息传送窗口" at bounding box center [1336, 619] width 49 height 49
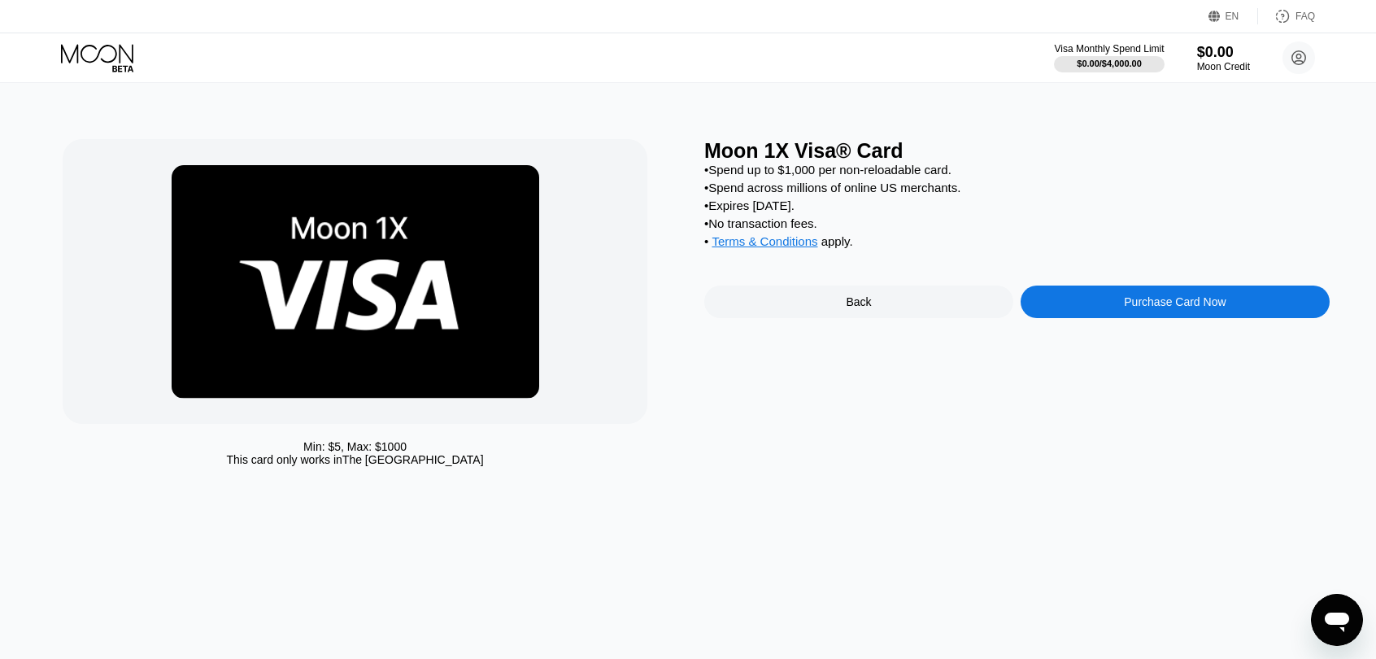
click at [301, 305] on img at bounding box center [355, 281] width 367 height 233
click at [96, 46] on icon at bounding box center [99, 58] width 76 height 28
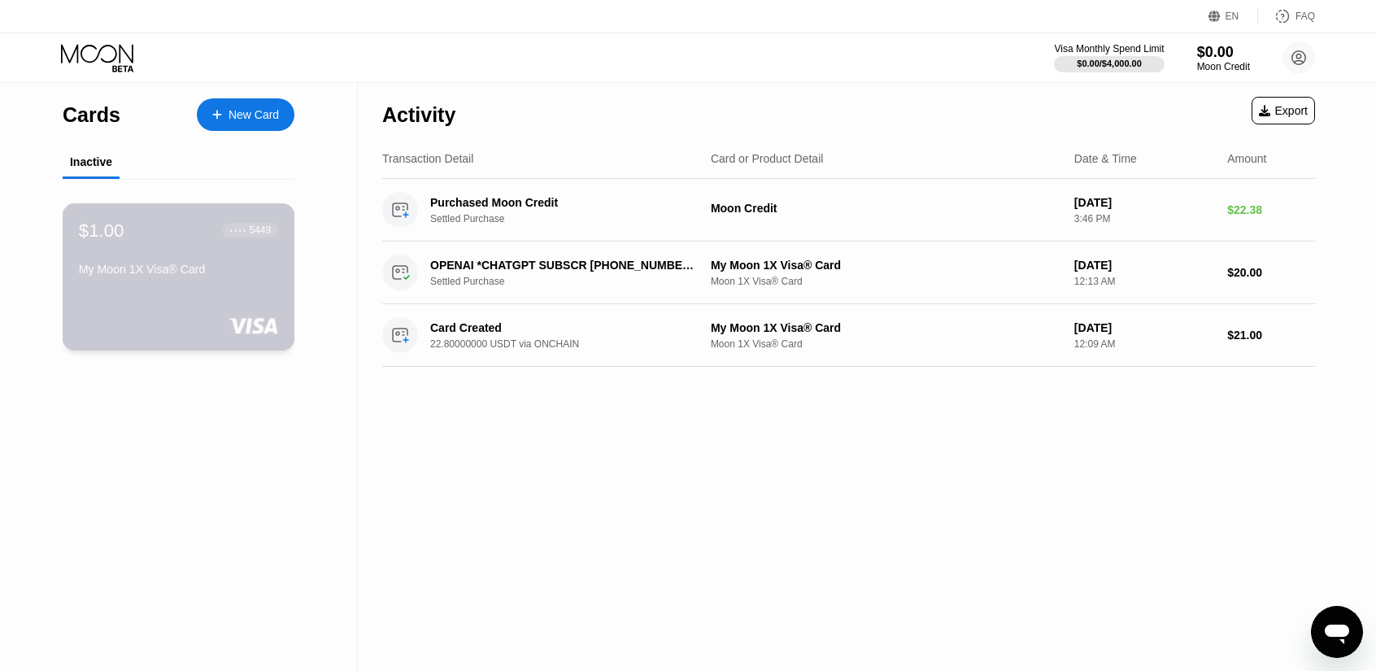
click at [242, 229] on div "● ● ● ● 5449" at bounding box center [250, 229] width 41 height 11
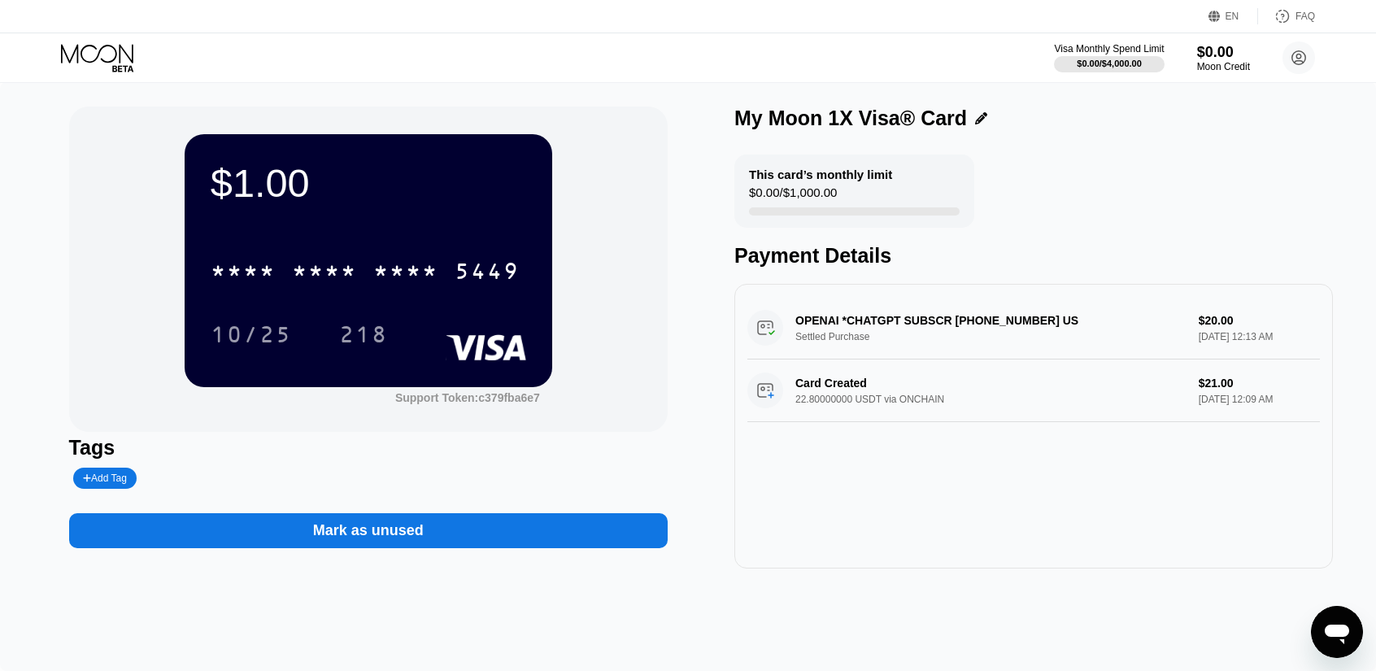
drag, startPoint x: 859, startPoint y: 219, endPoint x: 1050, endPoint y: 211, distance: 192.0
click at [1050, 211] on div "This card’s monthly limit $0.00 / $1,000.00 Payment Details" at bounding box center [1033, 210] width 598 height 113
click at [979, 120] on icon at bounding box center [981, 118] width 12 height 12
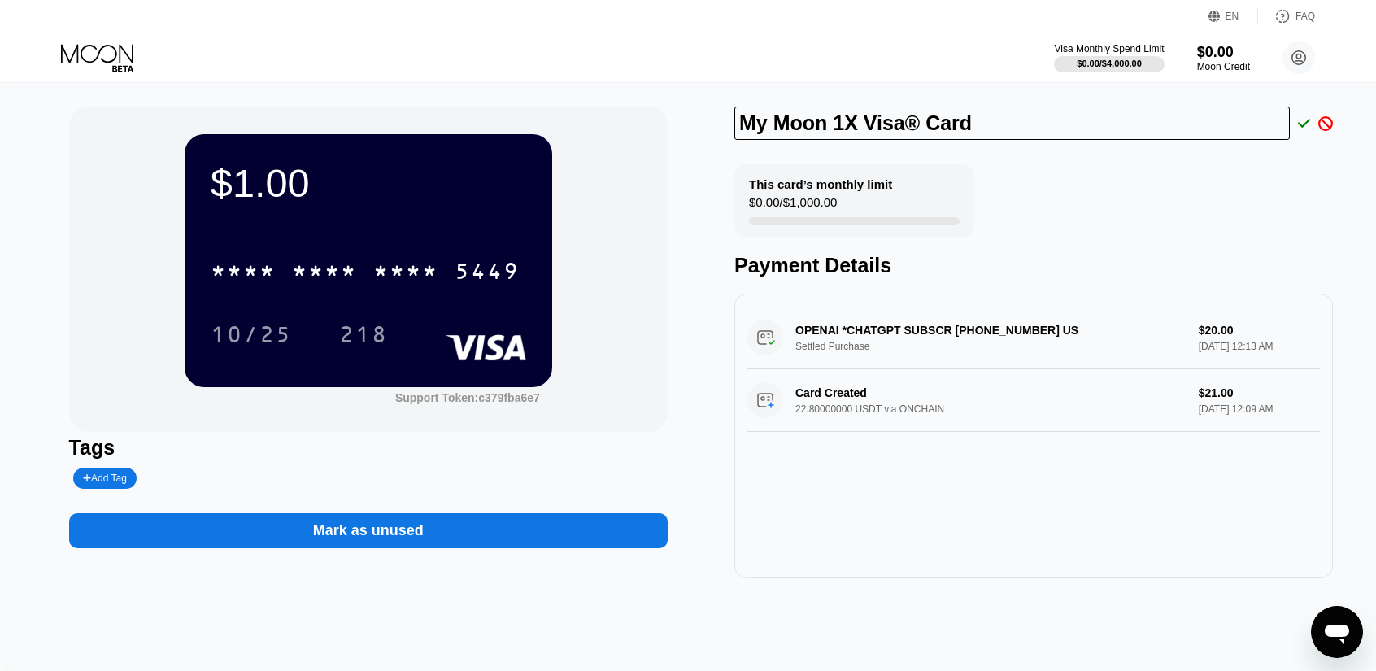
click at [1031, 207] on div "This card’s monthly limit $0.00 / $1,000.00 Payment Details" at bounding box center [1033, 220] width 598 height 113
click at [1324, 124] on icon at bounding box center [1325, 123] width 15 height 15
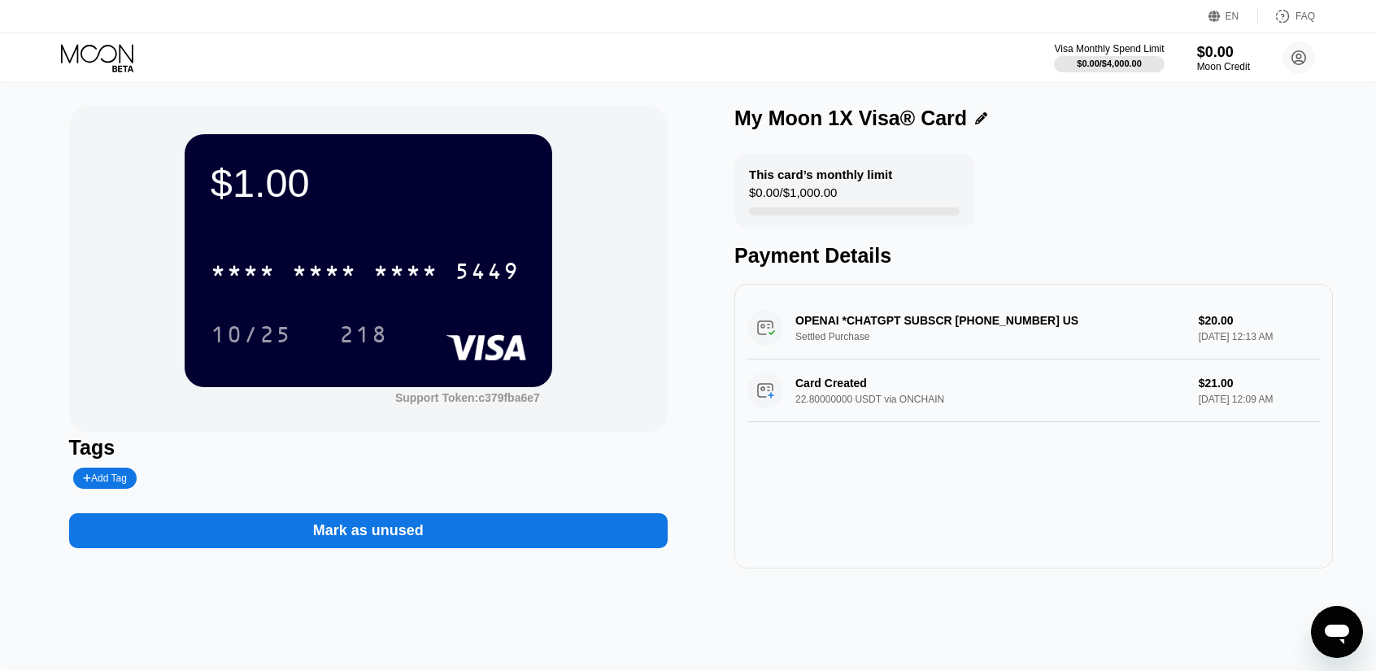
click at [408, 321] on div "218" at bounding box center [375, 334] width 73 height 41
drag, startPoint x: 892, startPoint y: 220, endPoint x: 1119, endPoint y: 284, distance: 235.5
click at [1029, 230] on div "This card’s monthly limit $0.00 / $1,000.00 Payment Details" at bounding box center [1033, 210] width 598 height 113
click at [1184, 311] on div "OPENAI *CHATGPT SUBSCR [PHONE_NUMBER] US Settled Purchase $20.00 [DATE] 12:13 AM" at bounding box center [1033, 328] width 572 height 63
drag, startPoint x: 903, startPoint y: 267, endPoint x: 715, endPoint y: 263, distance: 187.9
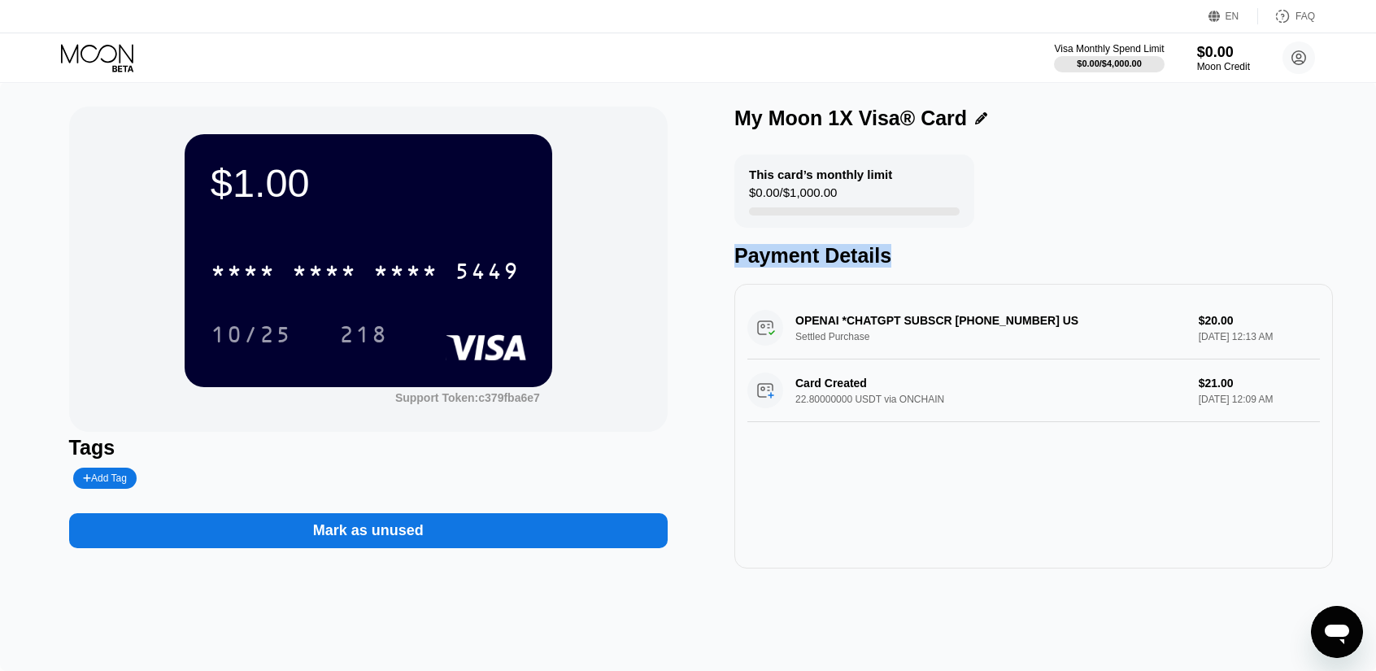
click at [715, 263] on div "$1.00 * * * * * * * * * * * * 5449 10/25 218 Support Token: c379fba6e7 Tags Add…" at bounding box center [688, 338] width 1238 height 462
click at [921, 267] on div "Payment Details" at bounding box center [1033, 256] width 598 height 24
click at [114, 65] on icon at bounding box center [122, 68] width 21 height 7
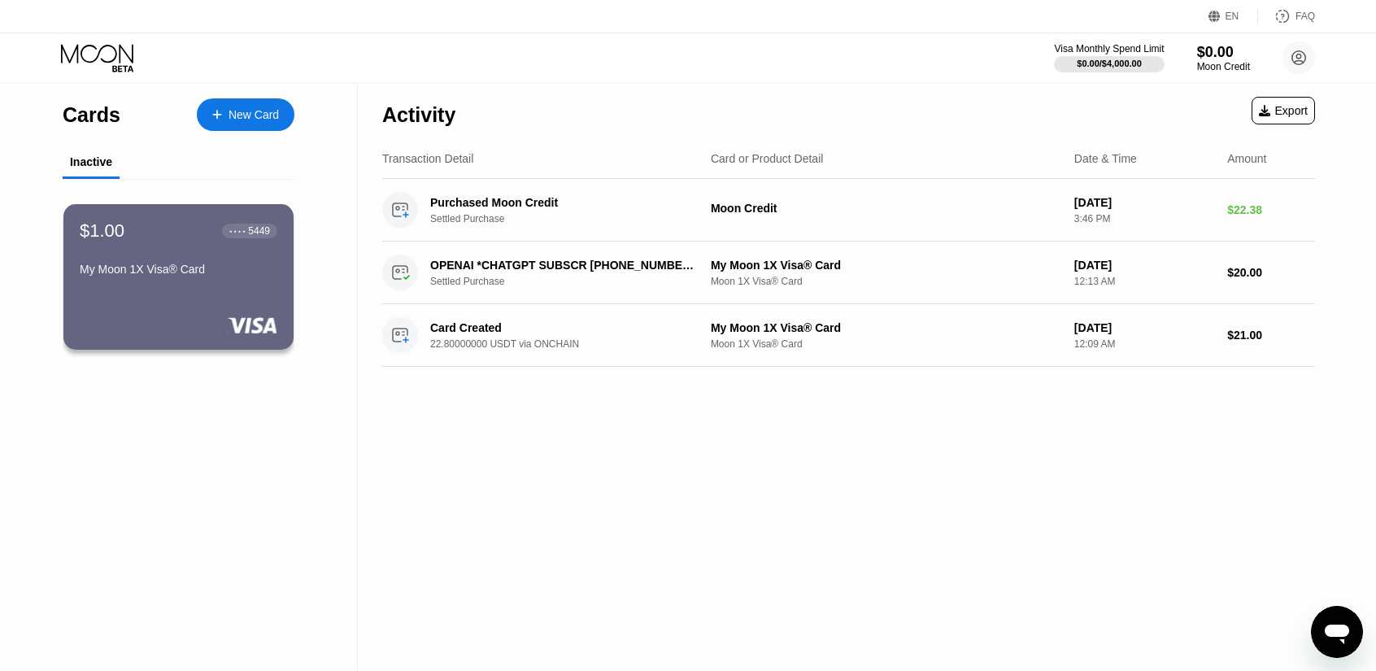
click at [80, 61] on icon at bounding box center [99, 58] width 76 height 28
click at [237, 126] on div "New Card" at bounding box center [246, 114] width 98 height 33
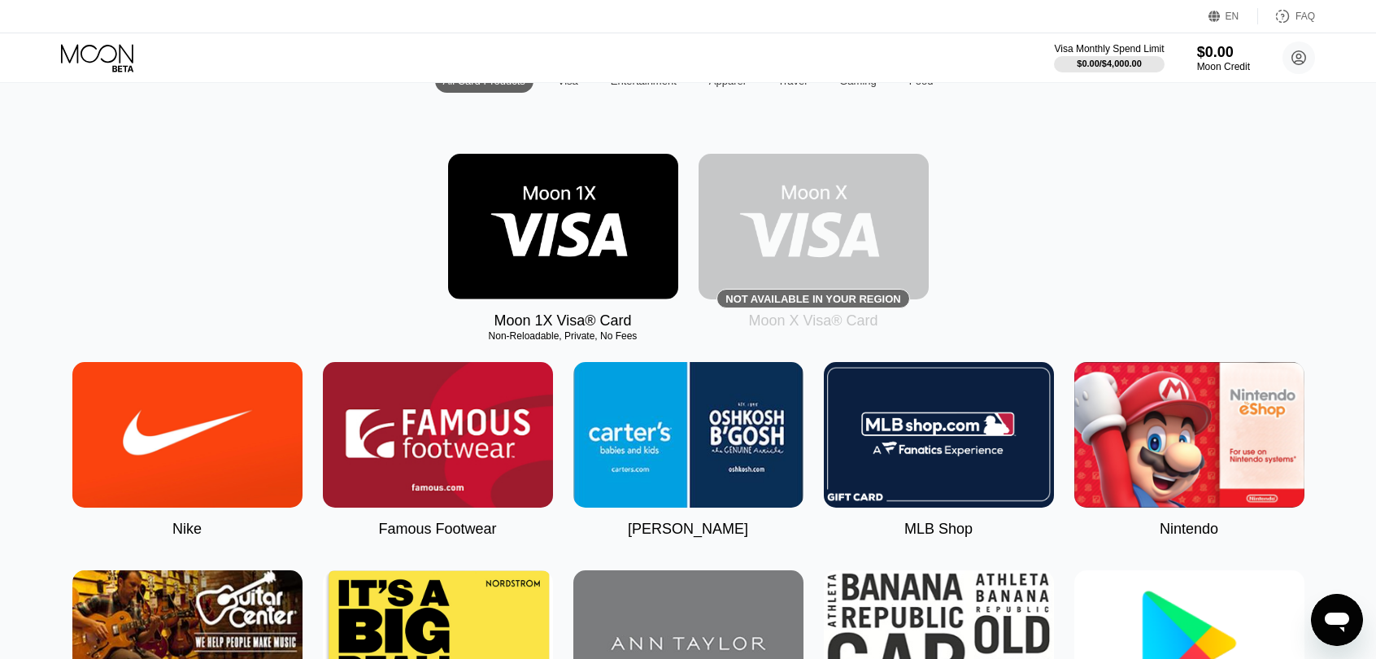
scroll to position [244, 0]
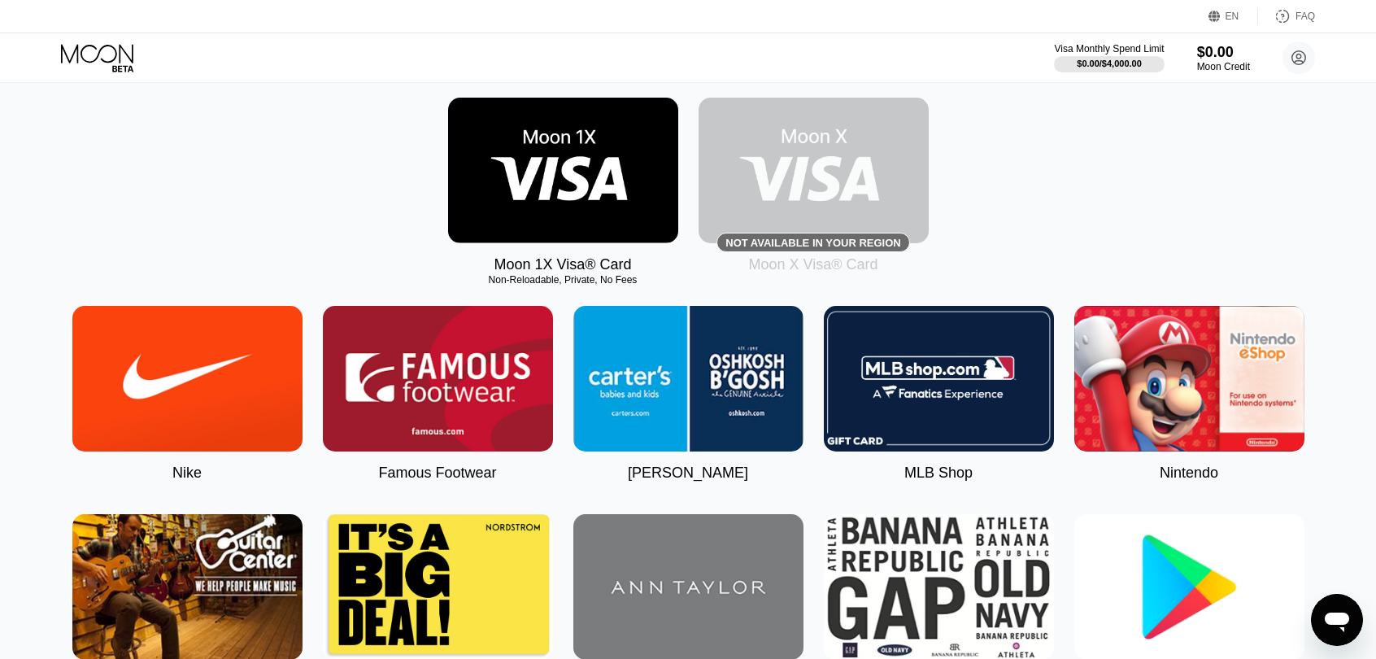
click at [210, 401] on img at bounding box center [187, 379] width 230 height 146
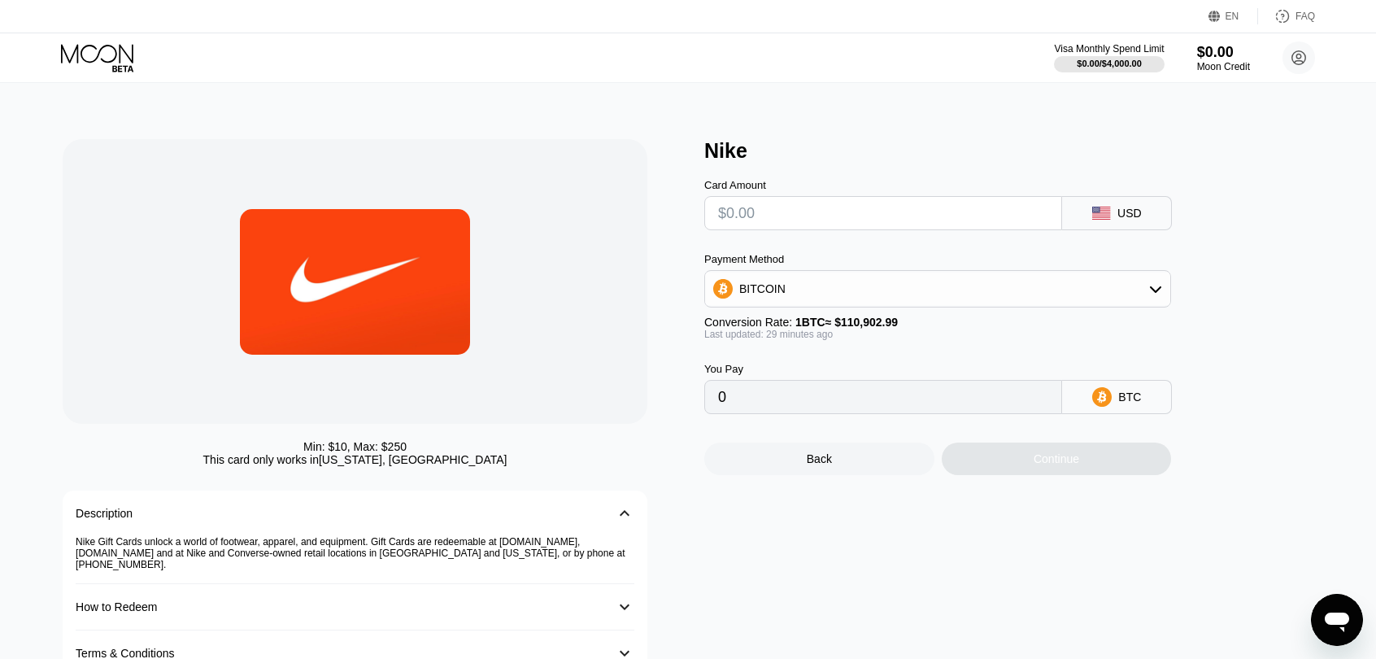
click at [829, 219] on input "text" at bounding box center [883, 213] width 330 height 33
type input "$2"
type input "0.00001797"
type input "$20"
type input "0.00017968"
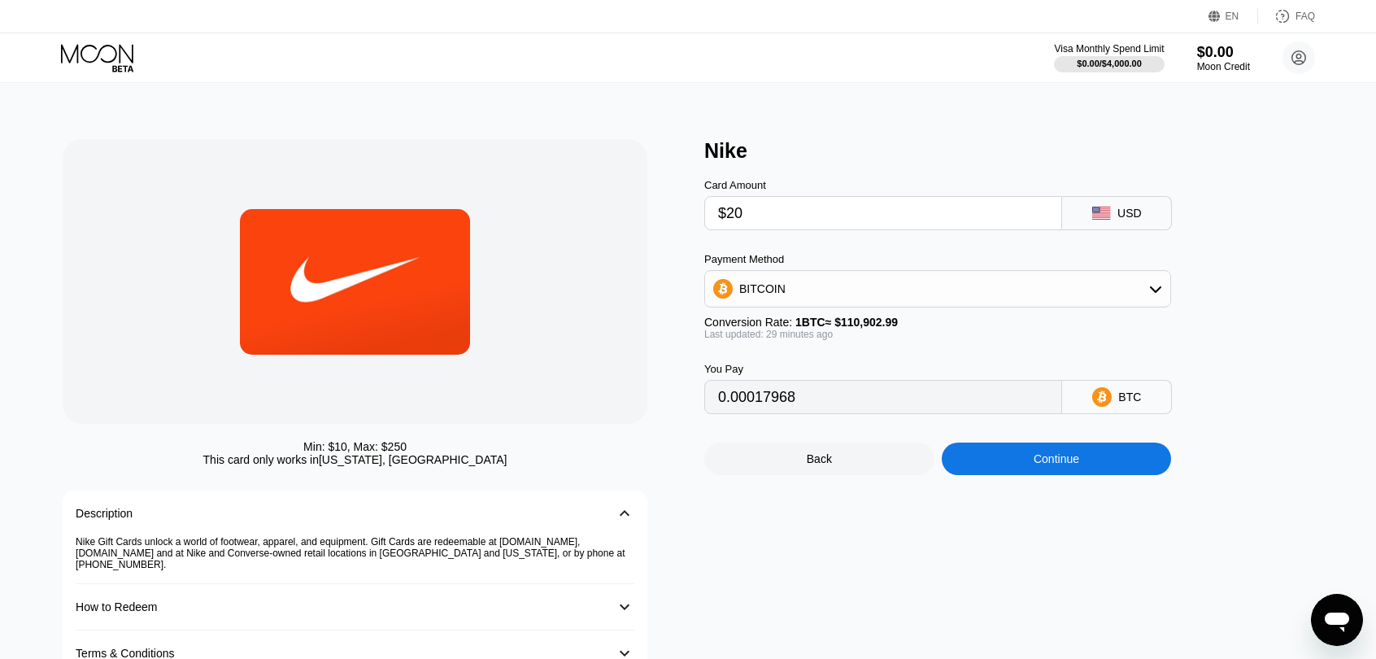
type input "$20"
click at [933, 290] on div "BITCOIN" at bounding box center [937, 288] width 465 height 33
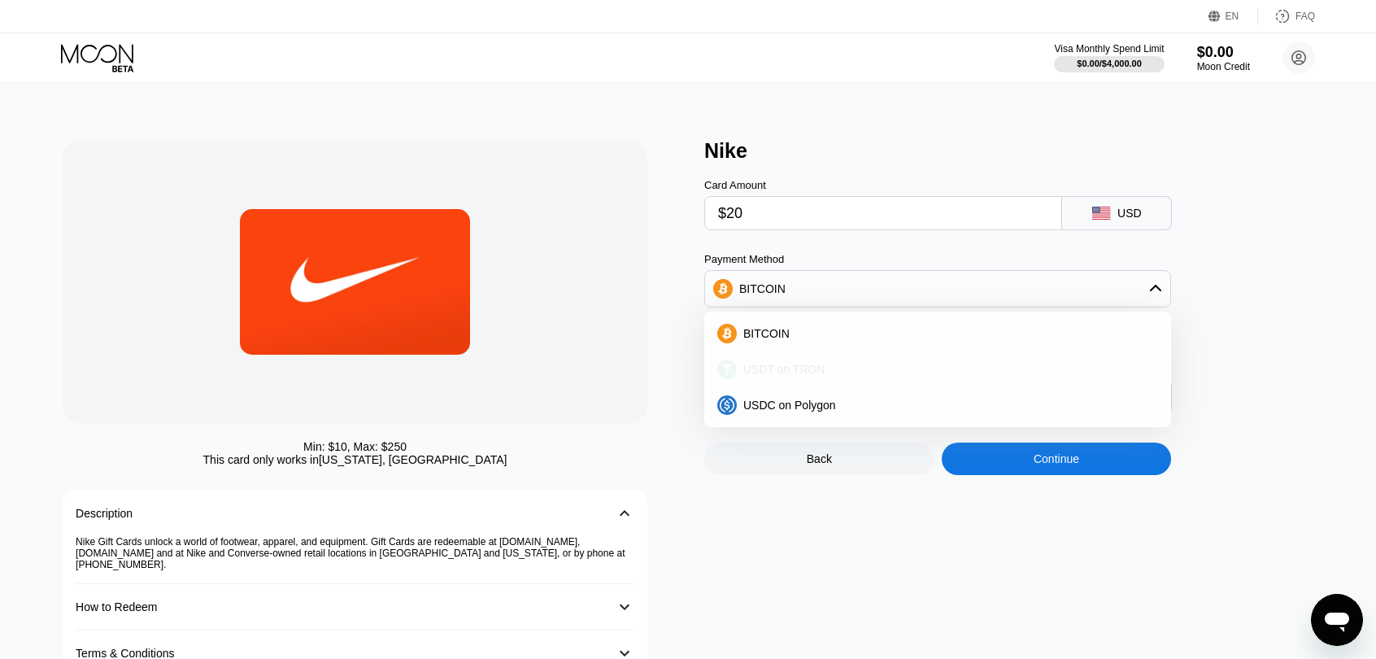
click at [856, 376] on div "USDT on TRON" at bounding box center [947, 369] width 421 height 13
type input "20.20"
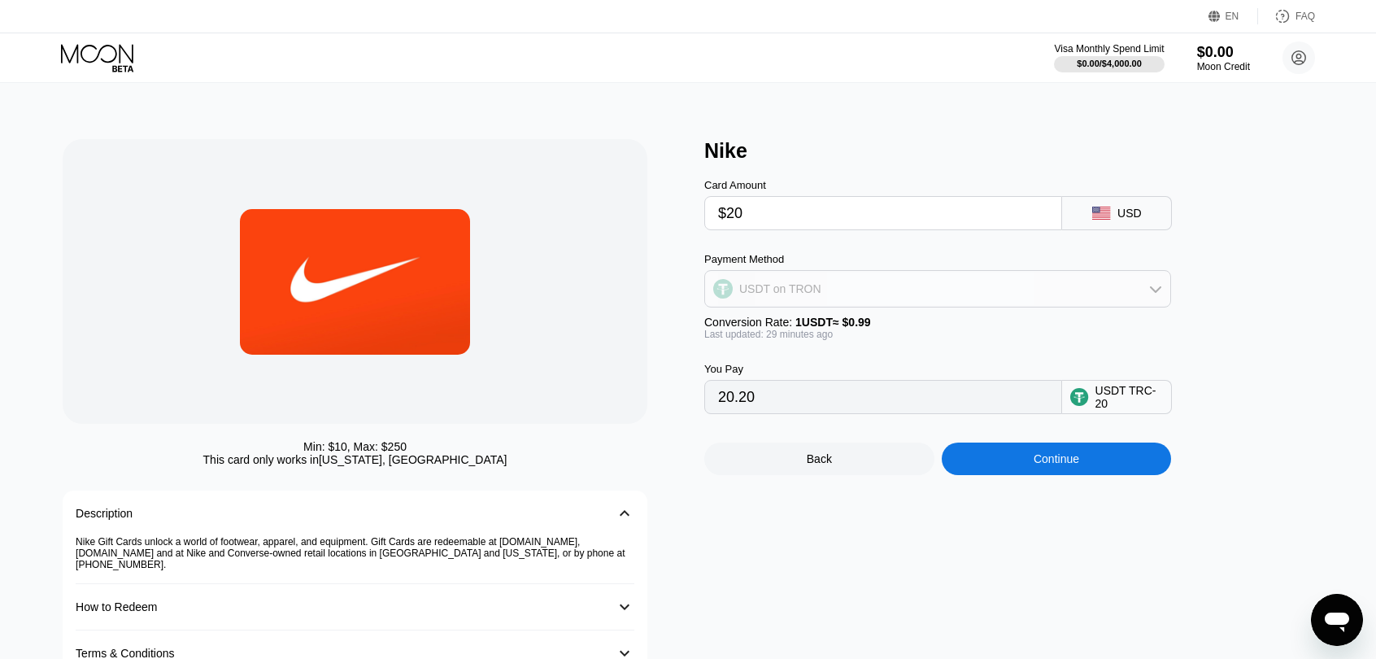
click at [885, 287] on div "USDT on TRON" at bounding box center [937, 288] width 465 height 33
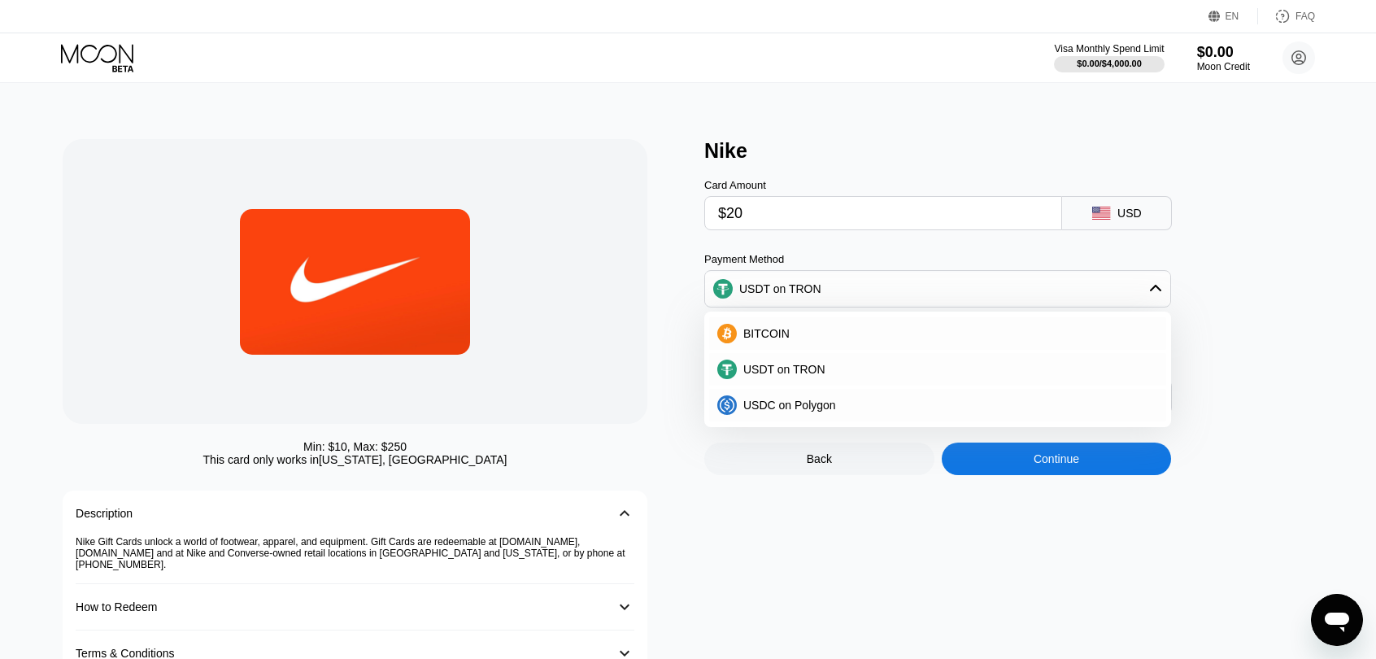
click at [885, 287] on div "USDT on TRON" at bounding box center [937, 288] width 465 height 33
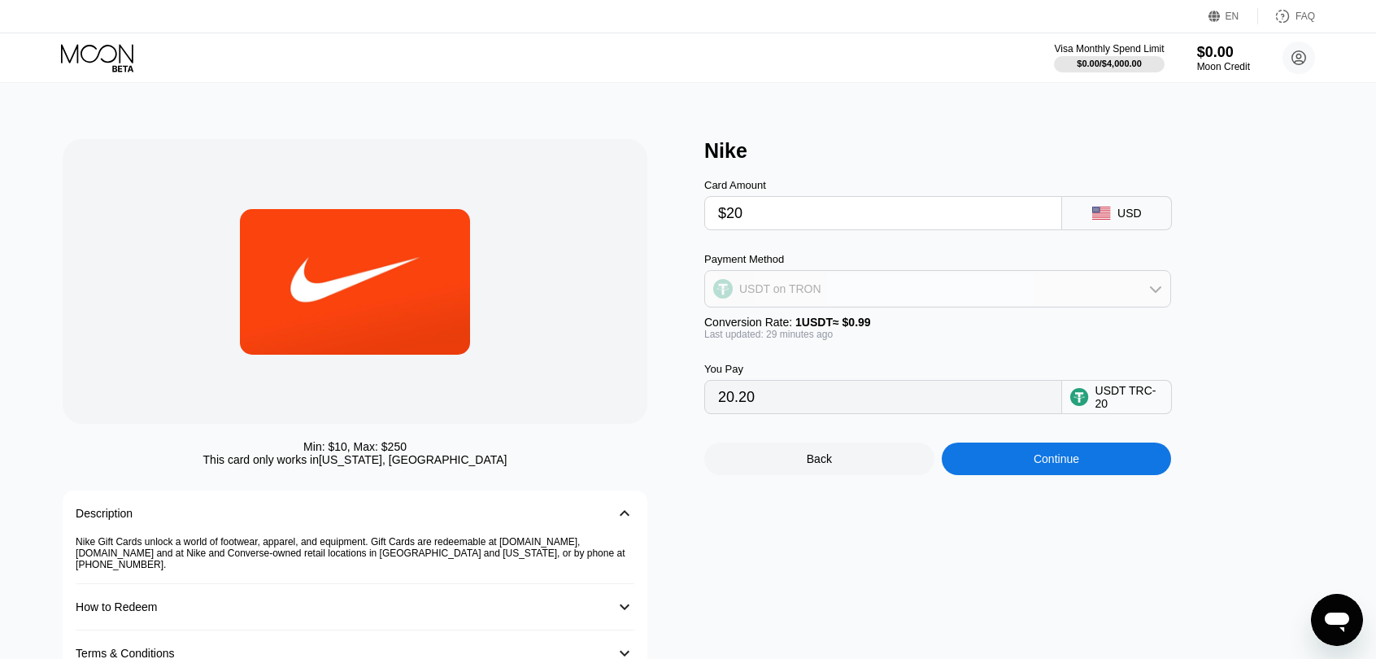
click at [885, 287] on div "USDT on TRON" at bounding box center [937, 288] width 465 height 33
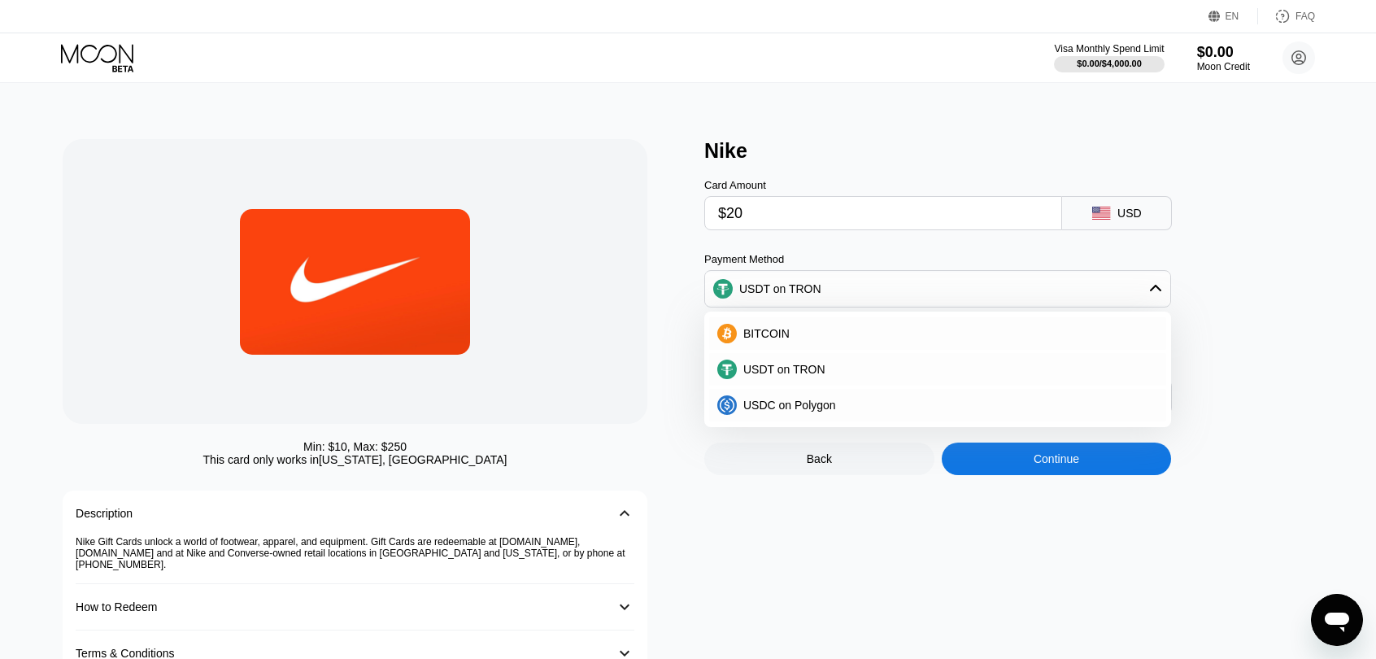
click at [885, 287] on div "USDT on TRON" at bounding box center [937, 288] width 465 height 33
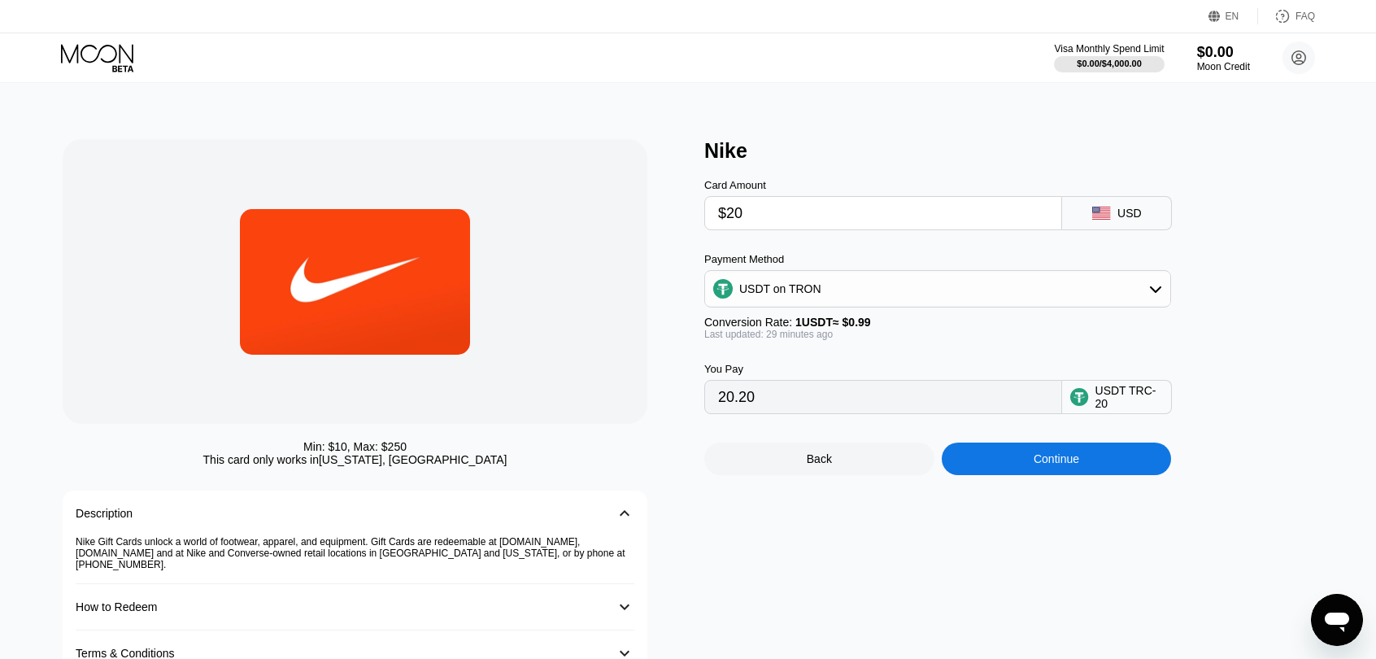
click at [1065, 300] on div "USDT on TRON" at bounding box center [937, 288] width 465 height 33
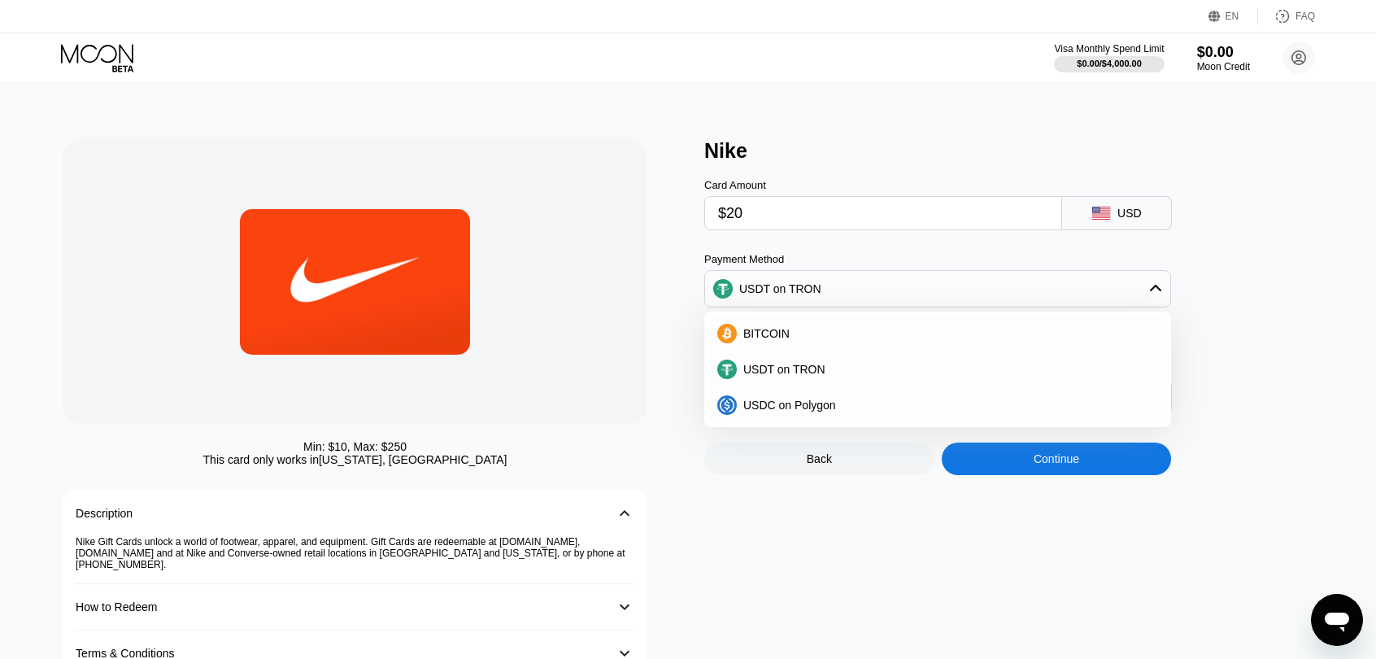
click at [704, 557] on div "Nike Card Amount $20 USD Payment Method USDT on TRON BITCOIN USDT on TRON USDC …" at bounding box center [1016, 407] width 625 height 537
click at [828, 528] on div "Nike Card Amount $20 USD Payment Method USDT on TRON BITCOIN USDT on TRON USDC …" at bounding box center [1016, 407] width 625 height 537
click at [1130, 297] on div "USDT on TRON" at bounding box center [937, 288] width 465 height 33
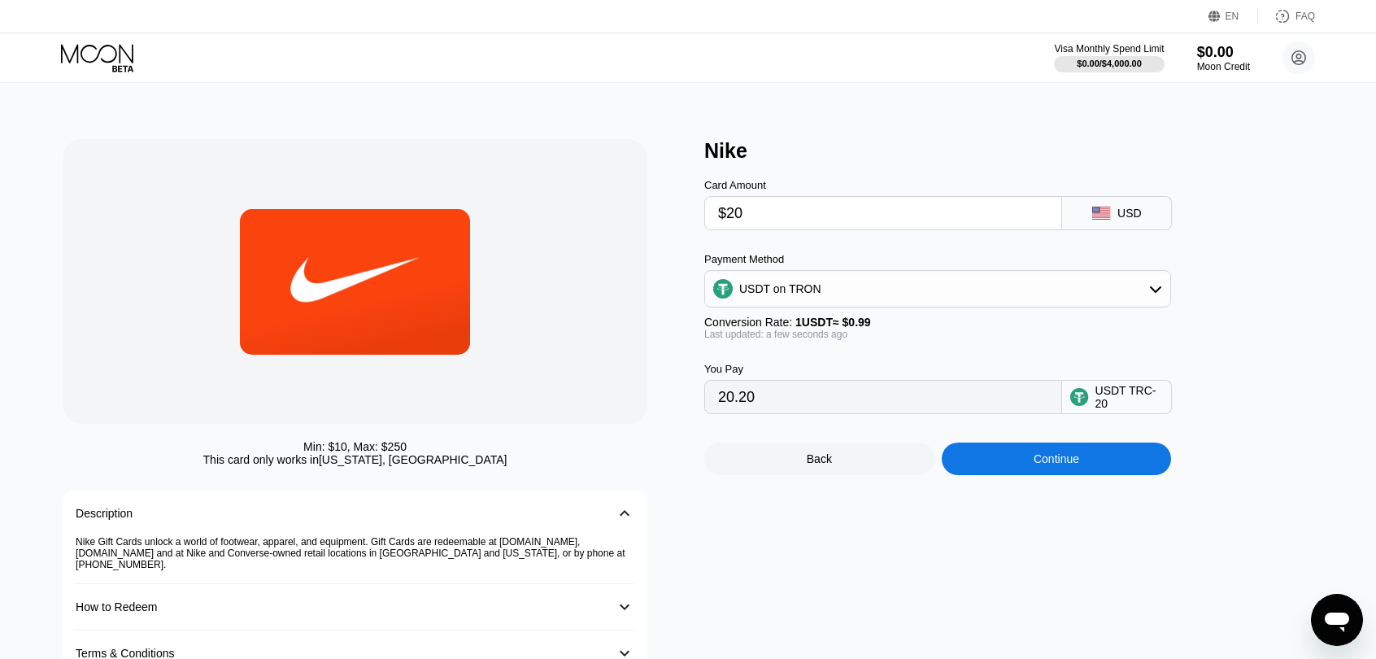
click at [145, 381] on div at bounding box center [355, 281] width 585 height 285
